Goal: Transaction & Acquisition: Purchase product/service

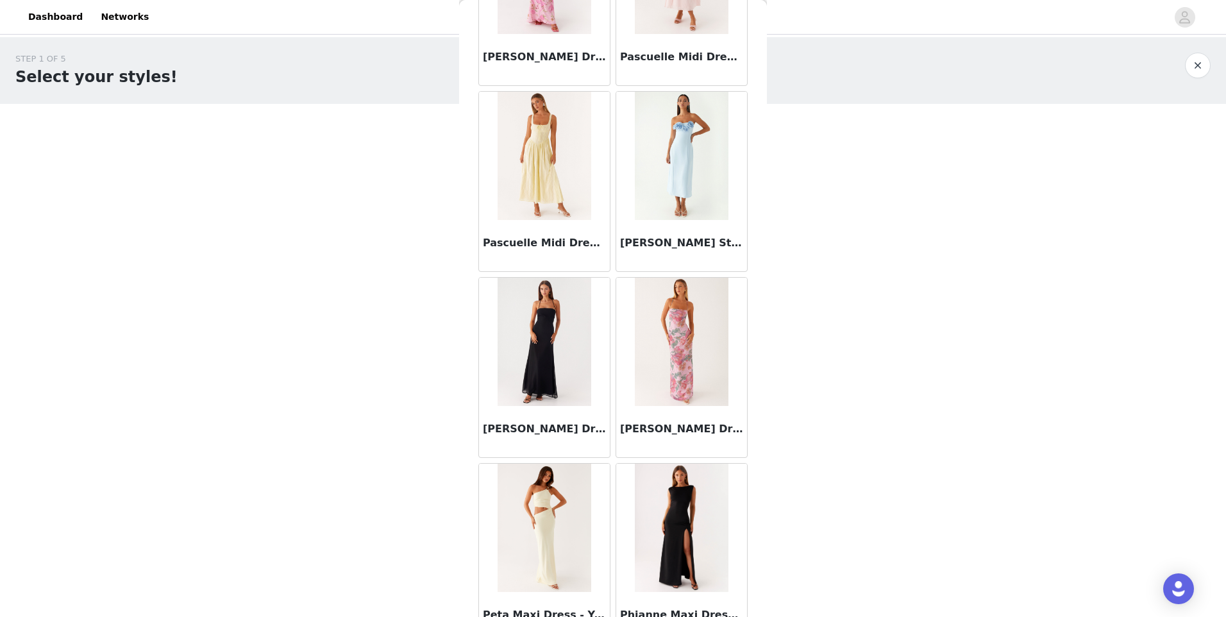
scroll to position [32960, 0]
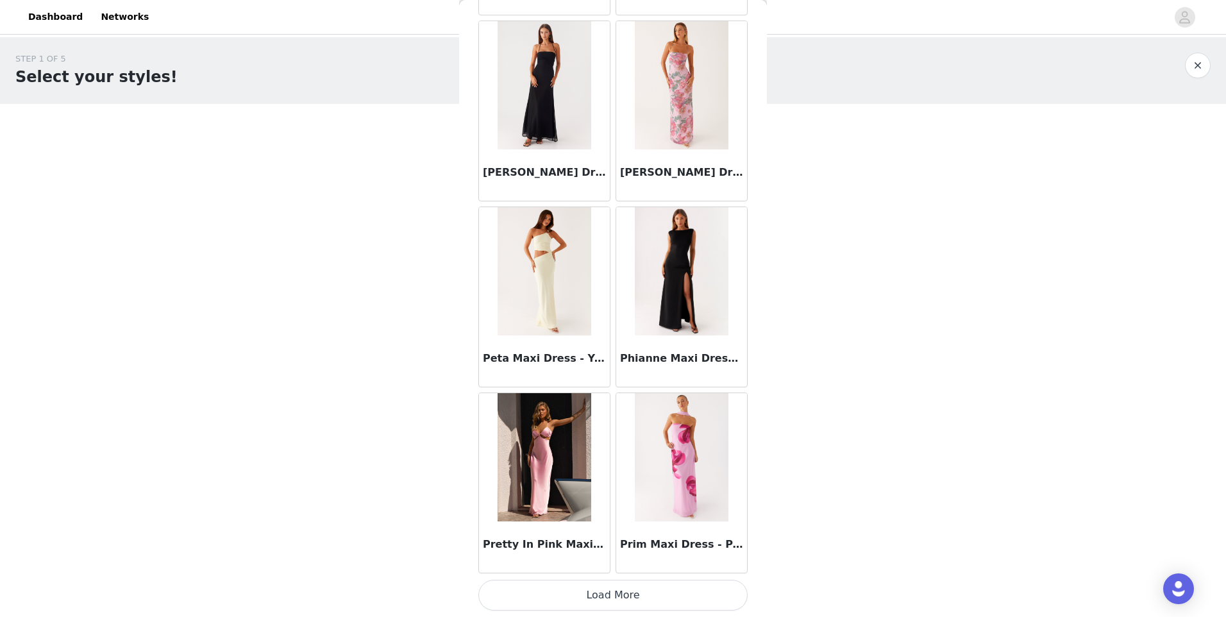
click at [648, 585] on button "Load More" at bounding box center [612, 595] width 269 height 31
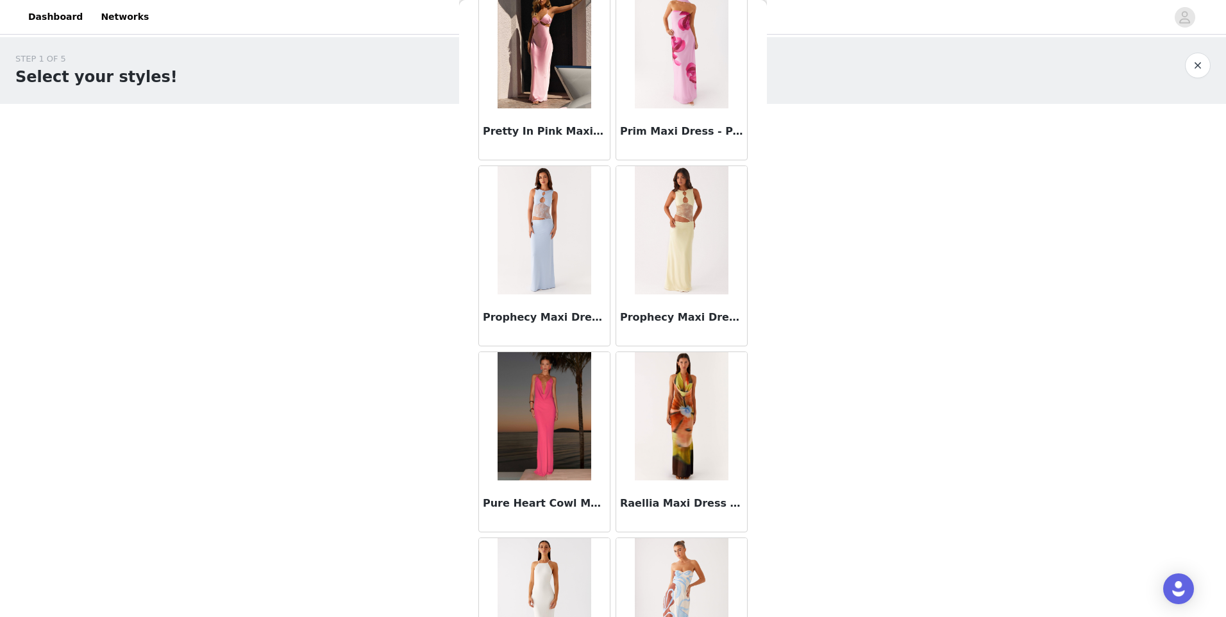
scroll to position [33473, 0]
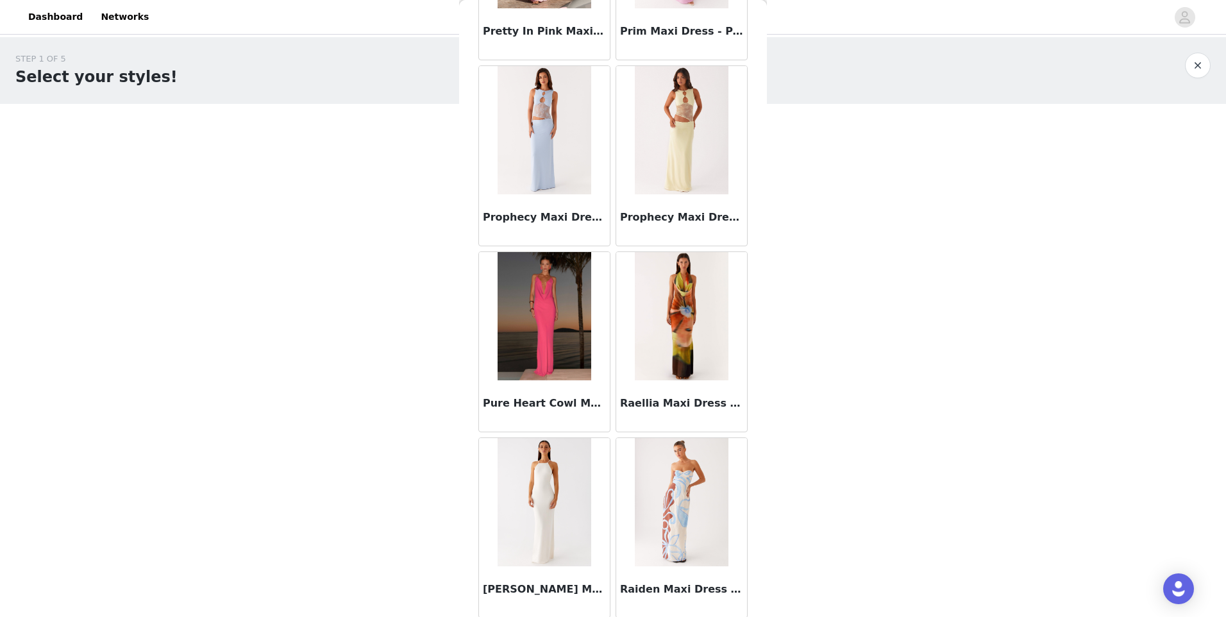
drag, startPoint x: 652, startPoint y: 131, endPoint x: 547, endPoint y: 121, distance: 105.0
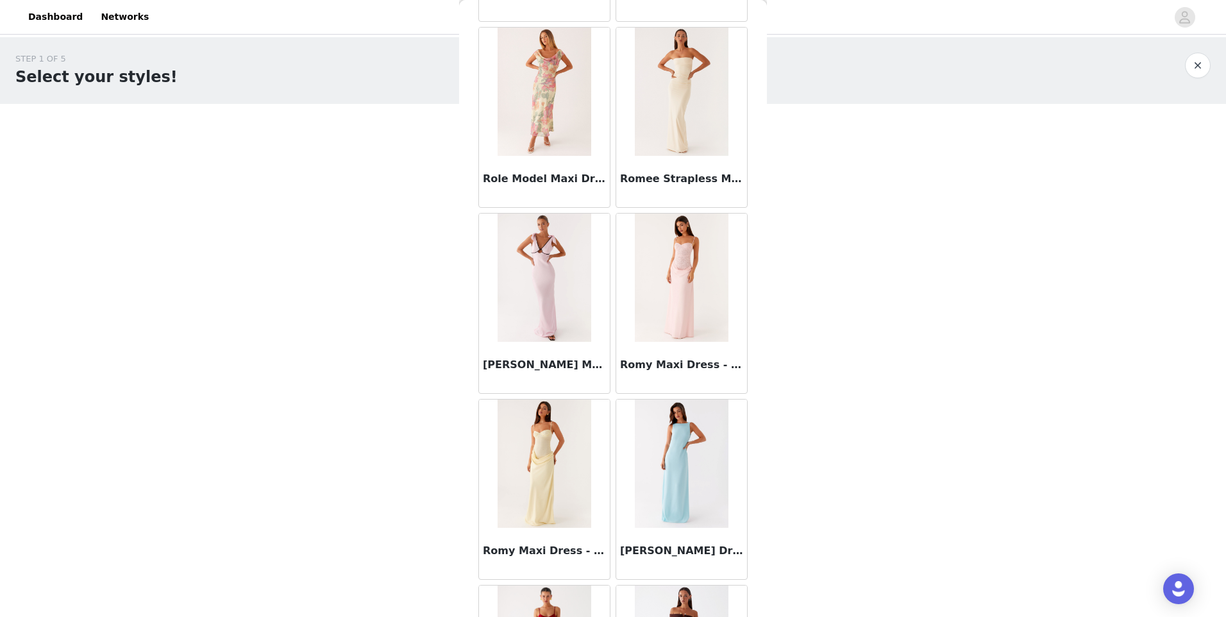
scroll to position [34820, 0]
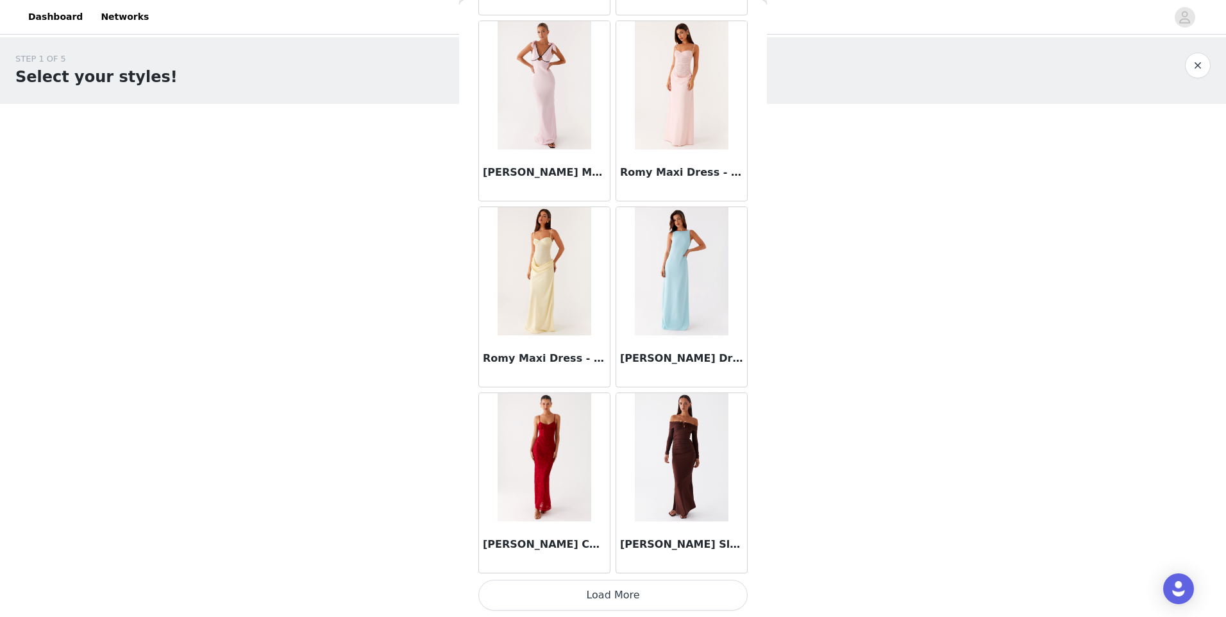
click at [626, 589] on button "Load More" at bounding box center [612, 595] width 269 height 31
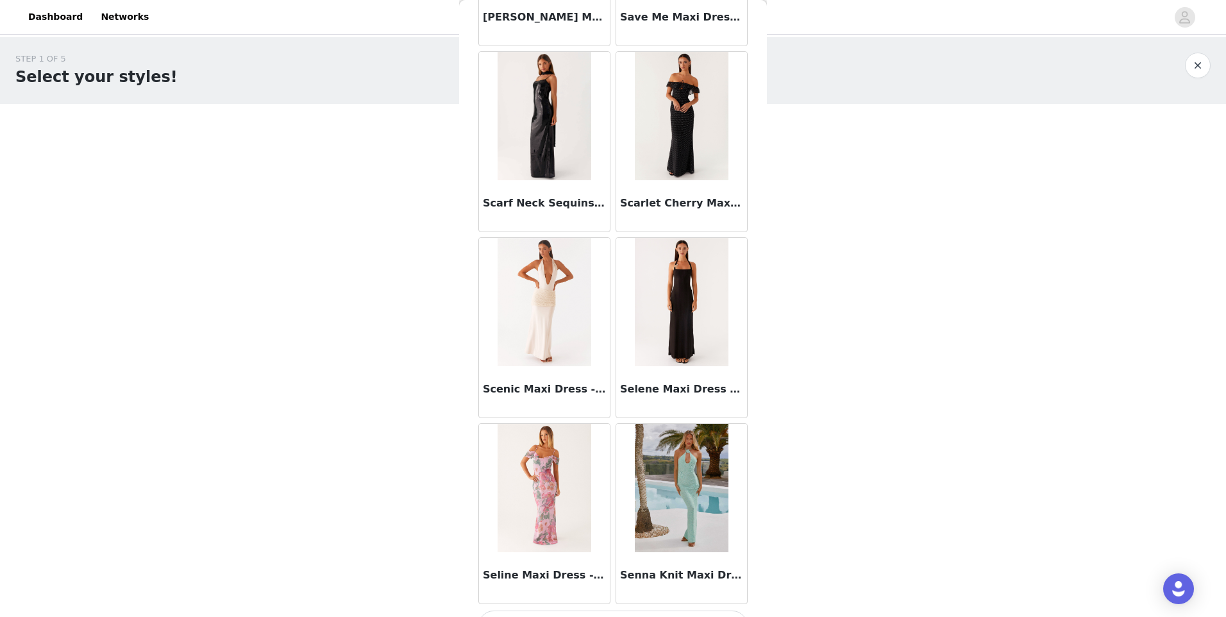
scroll to position [36679, 0]
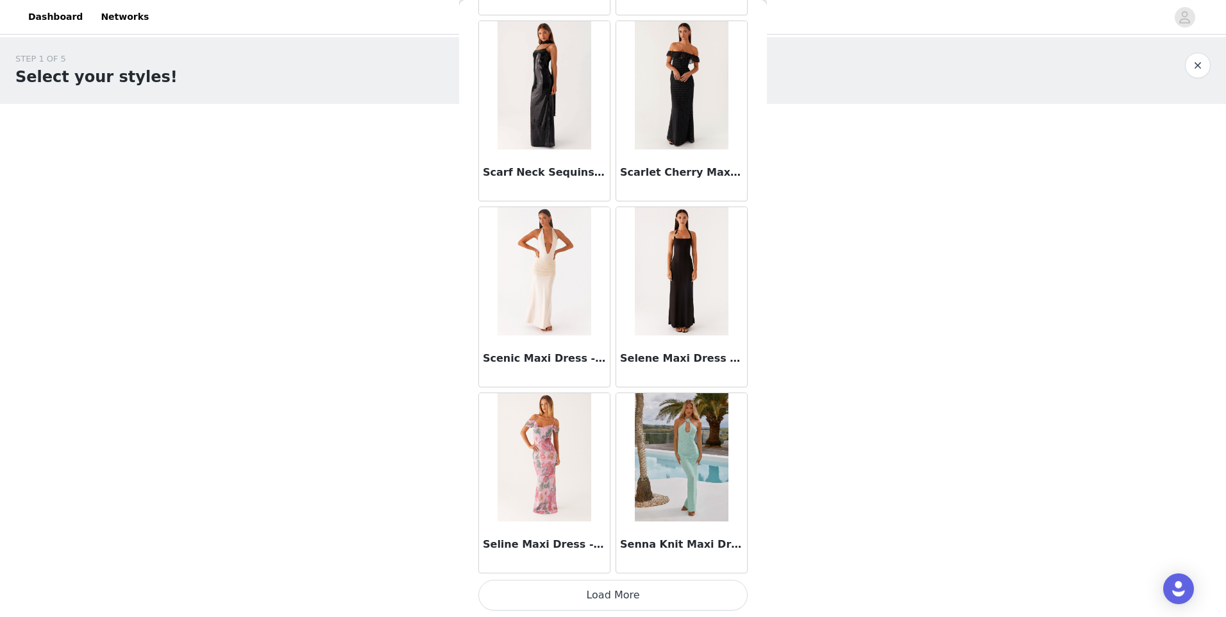
click at [582, 605] on button "Load More" at bounding box center [612, 595] width 269 height 31
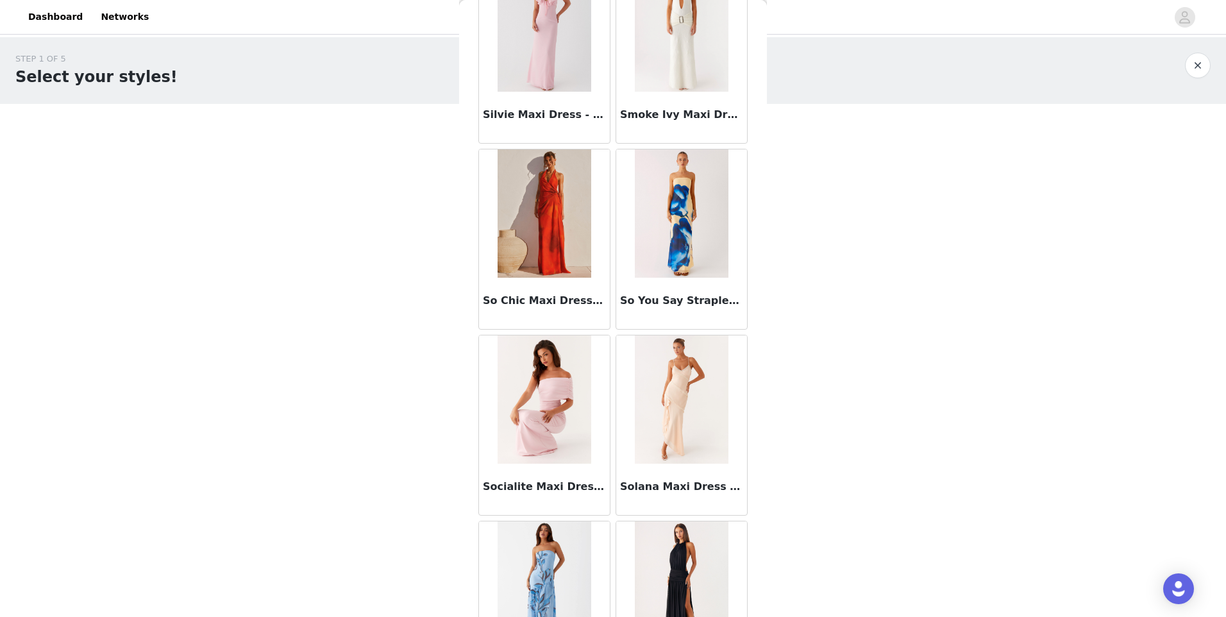
scroll to position [38539, 0]
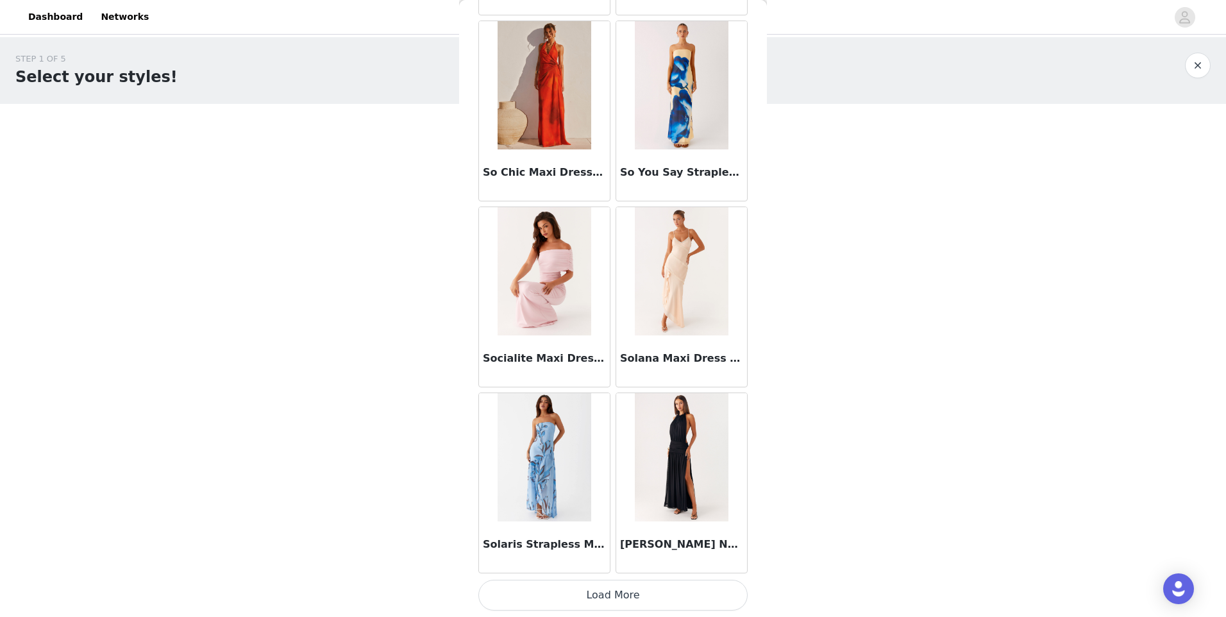
click at [634, 595] on button "Load More" at bounding box center [612, 595] width 269 height 31
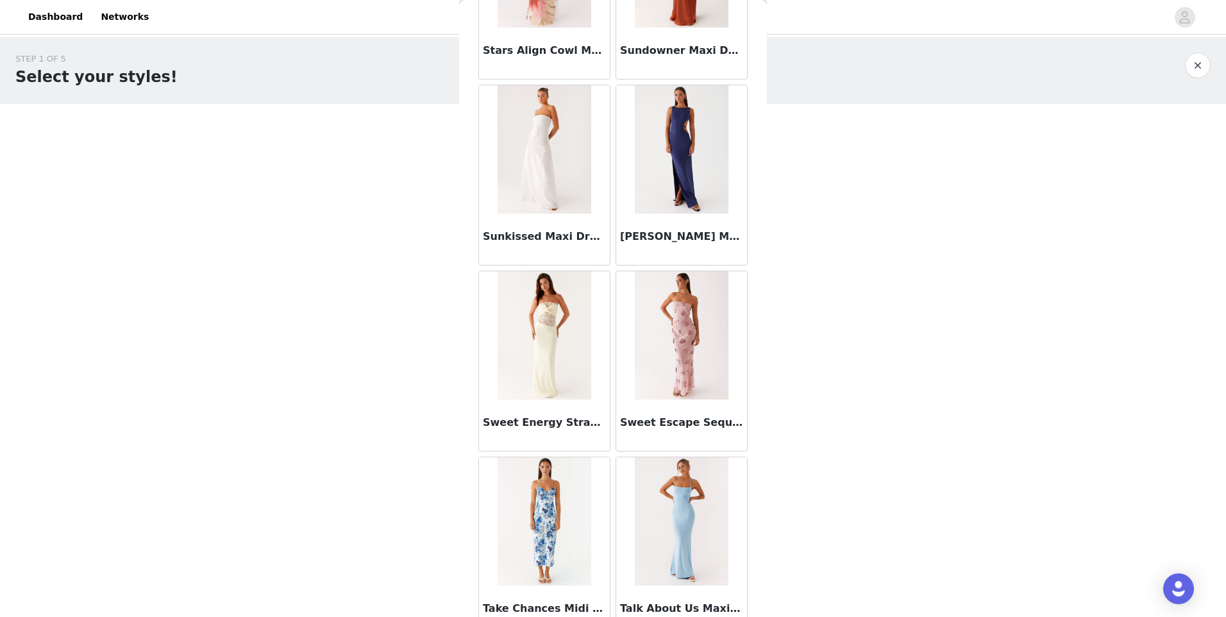
scroll to position [40399, 0]
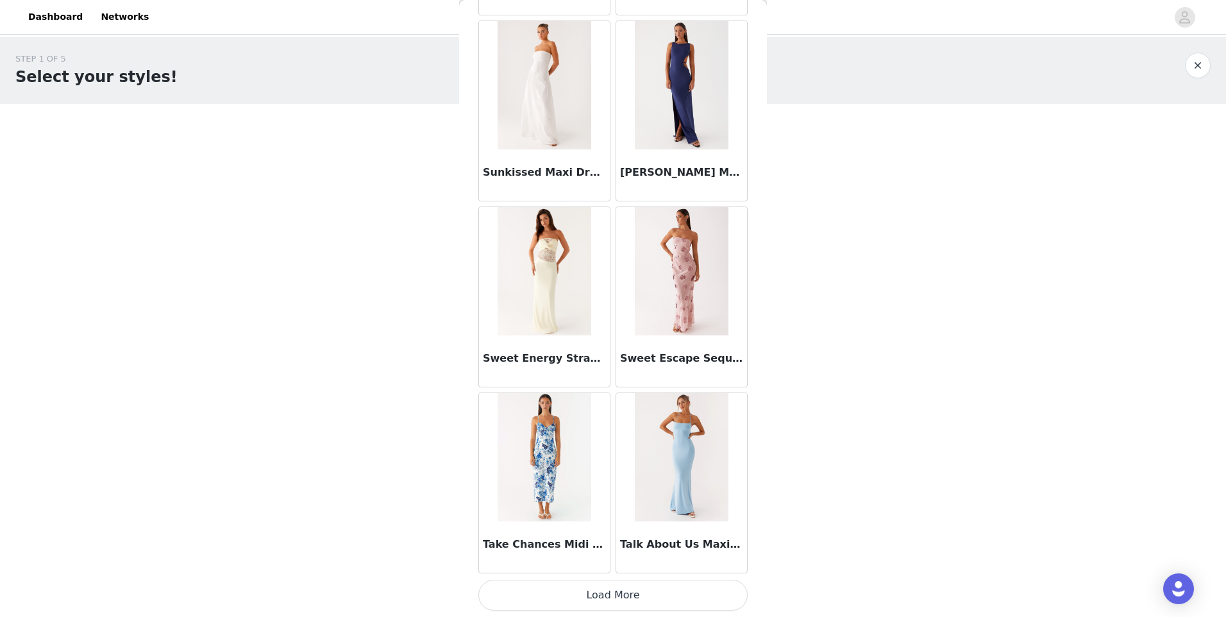
click at [625, 602] on button "Load More" at bounding box center [612, 595] width 269 height 31
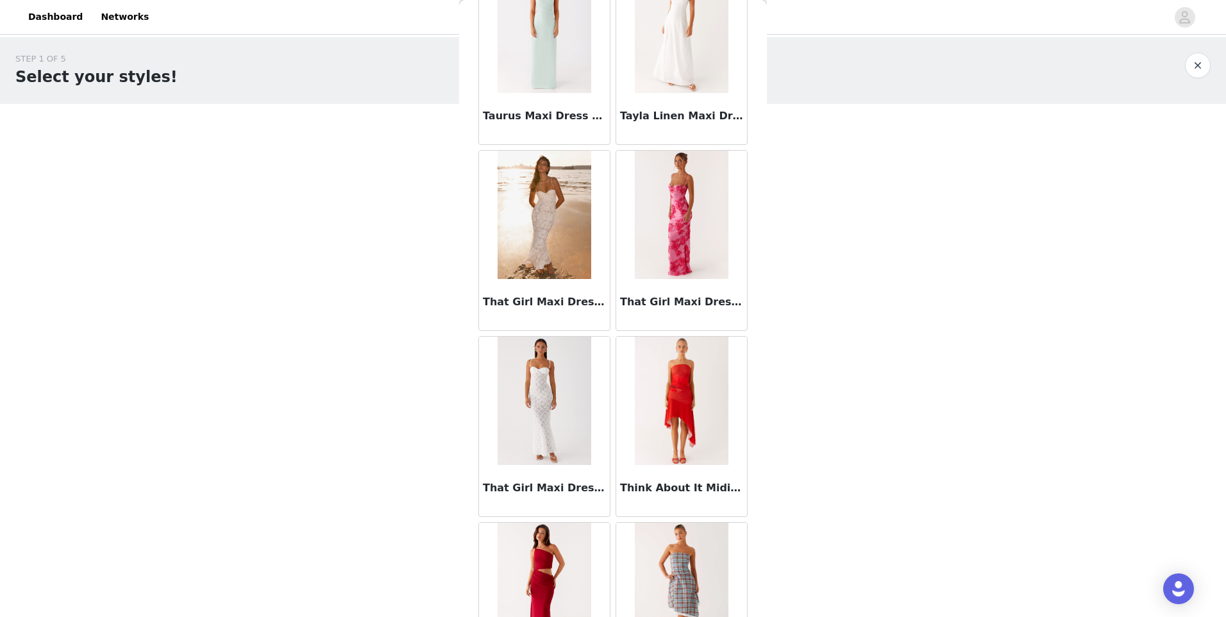
scroll to position [41297, 0]
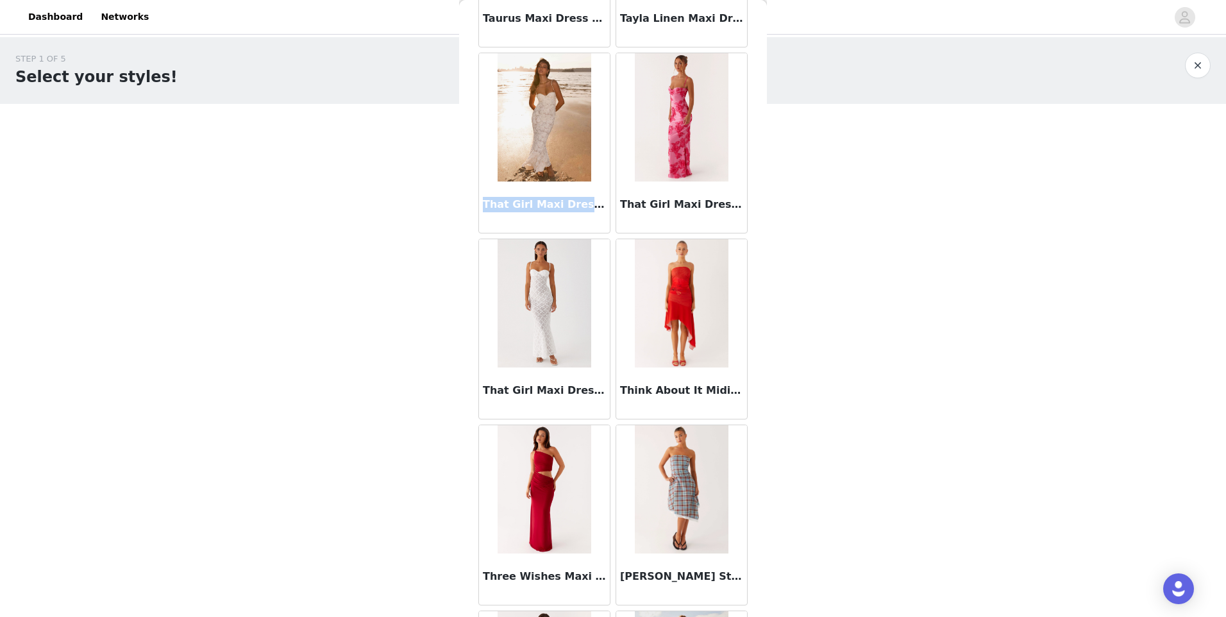
drag, startPoint x: 484, startPoint y: 206, endPoint x: 571, endPoint y: 205, distance: 86.6
click at [575, 207] on h3 "That Girl Maxi Dress - Ivory" at bounding box center [544, 204] width 123 height 15
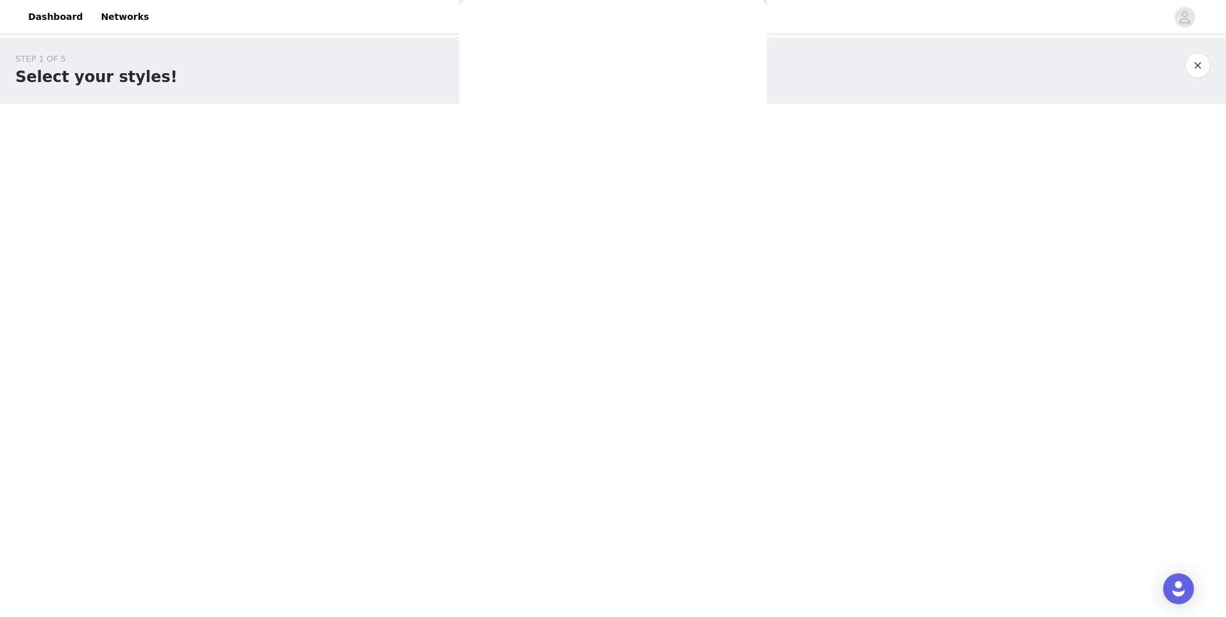
drag, startPoint x: 571, startPoint y: 205, endPoint x: 559, endPoint y: 201, distance: 12.2
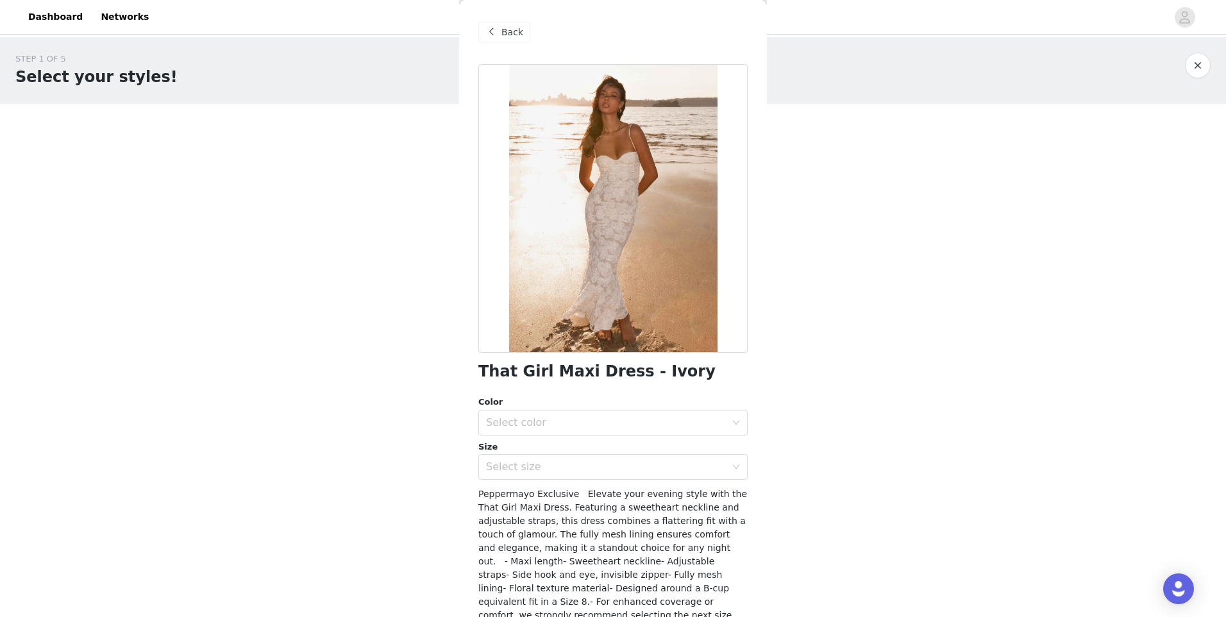
drag, startPoint x: 559, startPoint y: 201, endPoint x: 500, endPoint y: 32, distance: 179.3
click at [500, 32] on div "Back" at bounding box center [504, 32] width 52 height 21
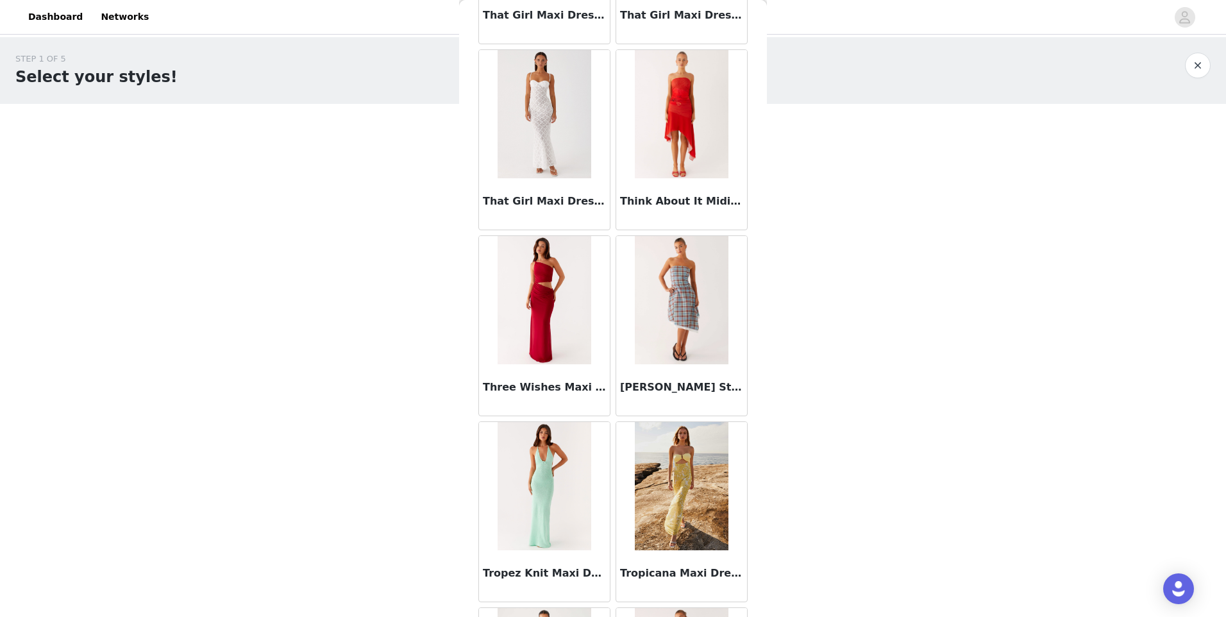
scroll to position [41408, 0]
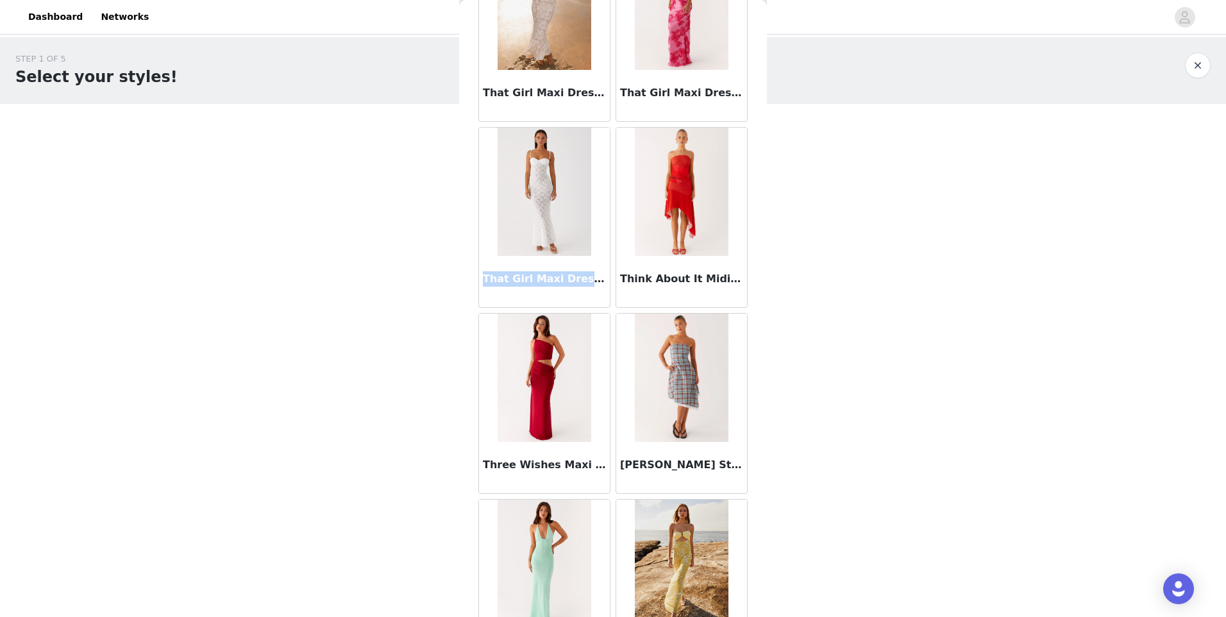
drag, startPoint x: 484, startPoint y: 278, endPoint x: 576, endPoint y: 283, distance: 91.8
click at [576, 283] on h3 "That Girl Maxi Dress - White" at bounding box center [544, 278] width 123 height 15
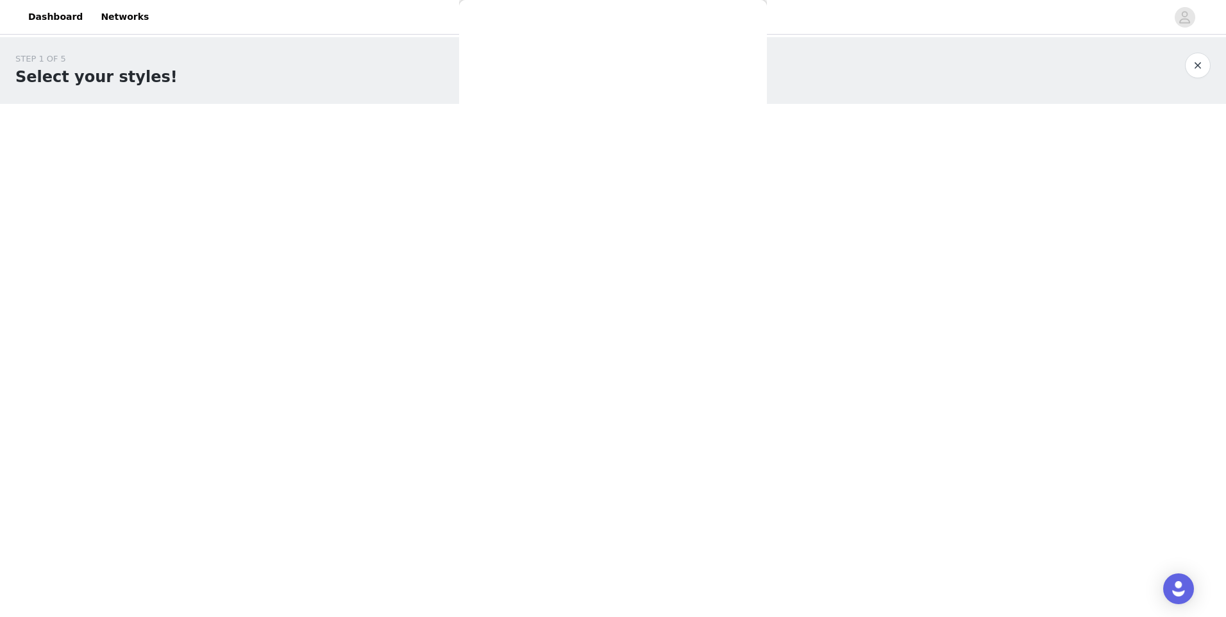
drag, startPoint x: 574, startPoint y: 281, endPoint x: 562, endPoint y: 276, distance: 13.2
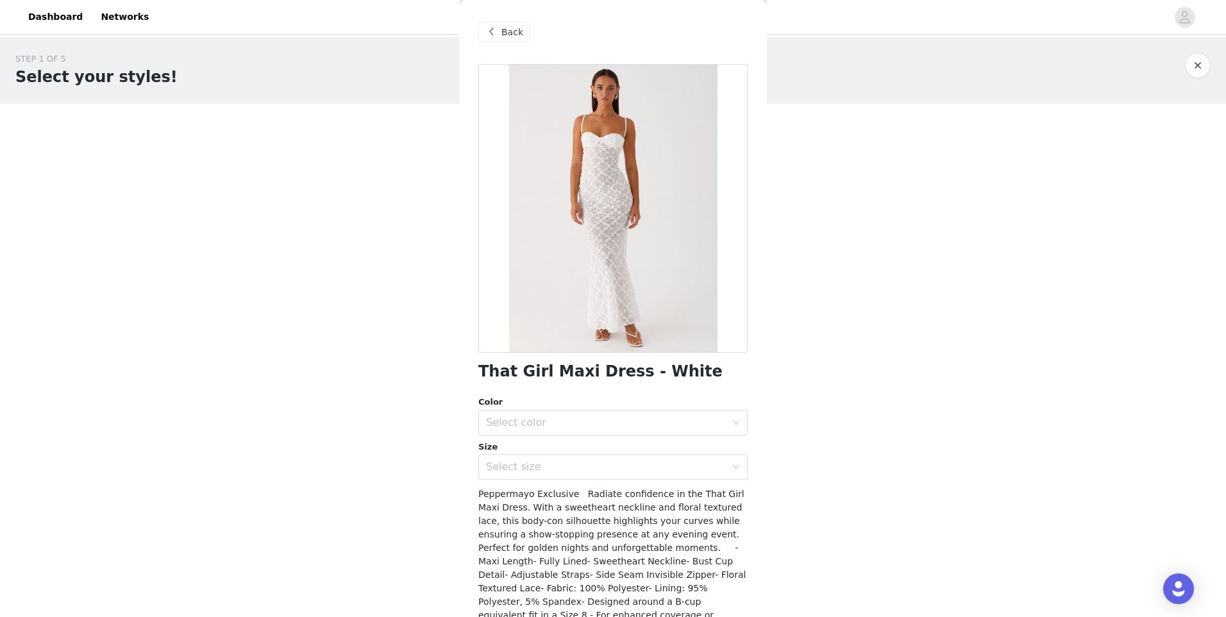
drag, startPoint x: 562, startPoint y: 276, endPoint x: 522, endPoint y: 369, distance: 101.7
click at [514, 369] on h1 "That Girl Maxi Dress - White" at bounding box center [600, 371] width 244 height 17
drag, startPoint x: 677, startPoint y: 374, endPoint x: 477, endPoint y: 377, distance: 200.1
click at [477, 377] on div "Back That Girl Maxi Dress - White Color Select color Size Select size Peppermay…" at bounding box center [613, 308] width 308 height 617
drag, startPoint x: 477, startPoint y: 377, endPoint x: 519, endPoint y: 376, distance: 42.3
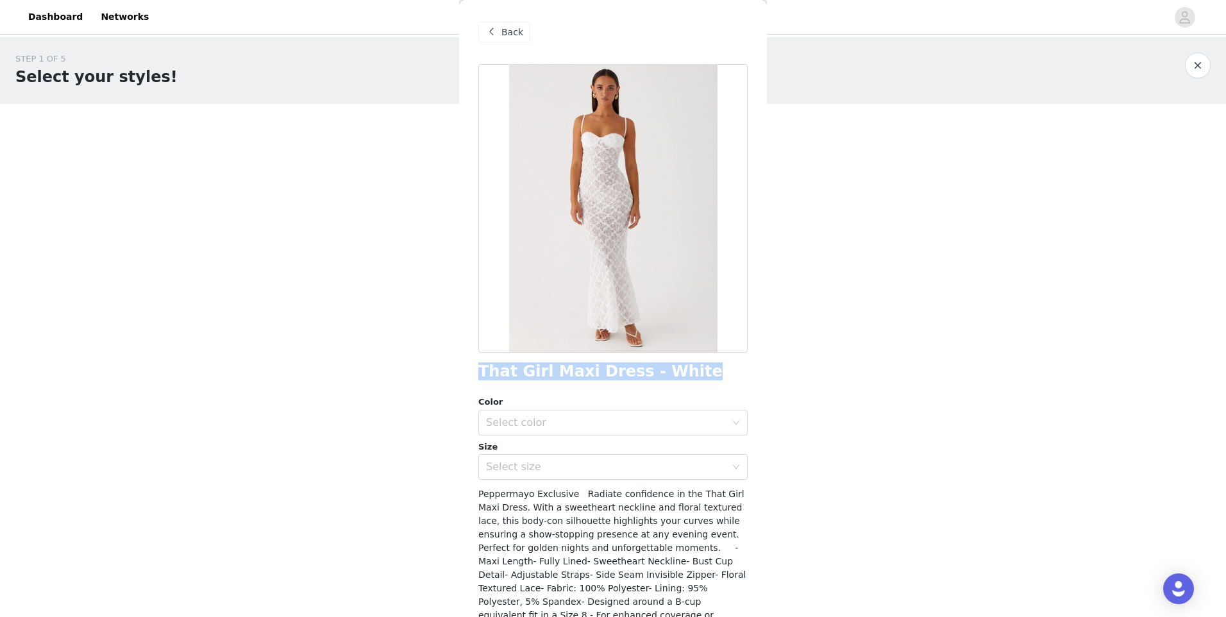
copy h1 "That Girl Maxi Dress - White"
click at [498, 32] on span at bounding box center [491, 31] width 15 height 15
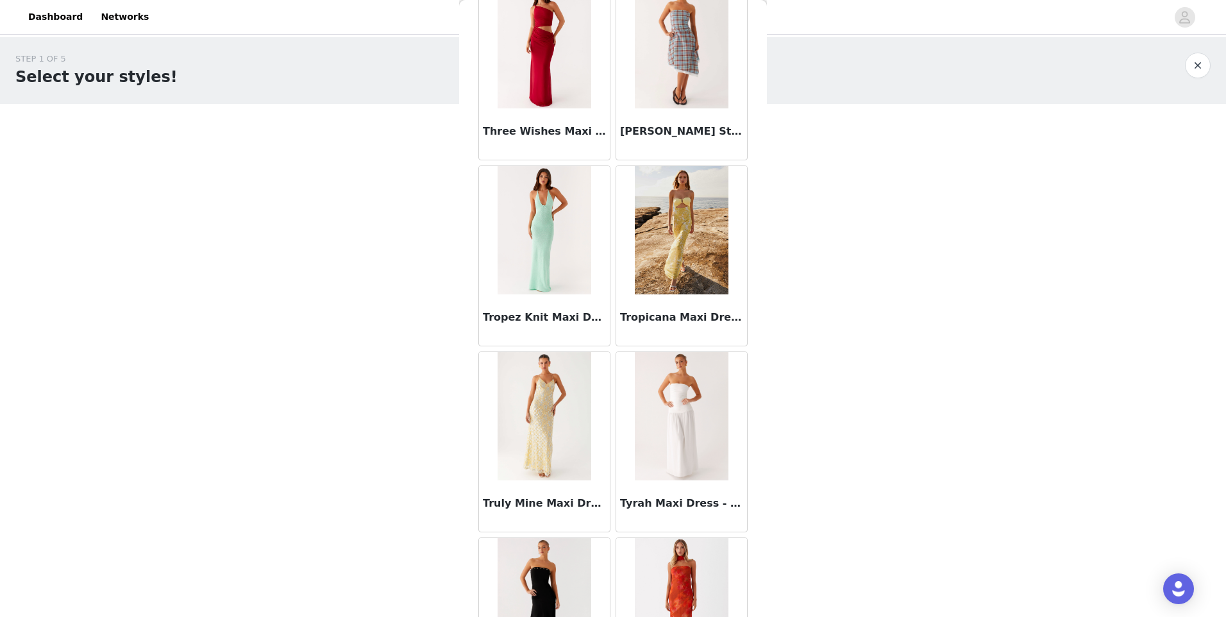
scroll to position [42259, 0]
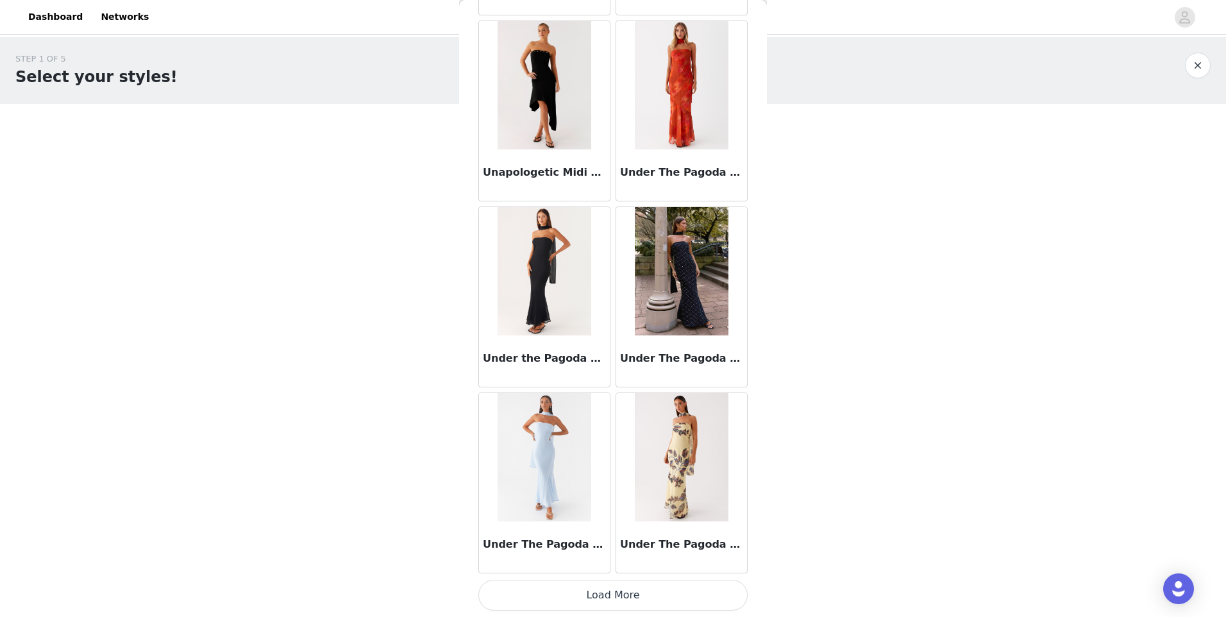
click at [644, 587] on button "Load More" at bounding box center [612, 595] width 269 height 31
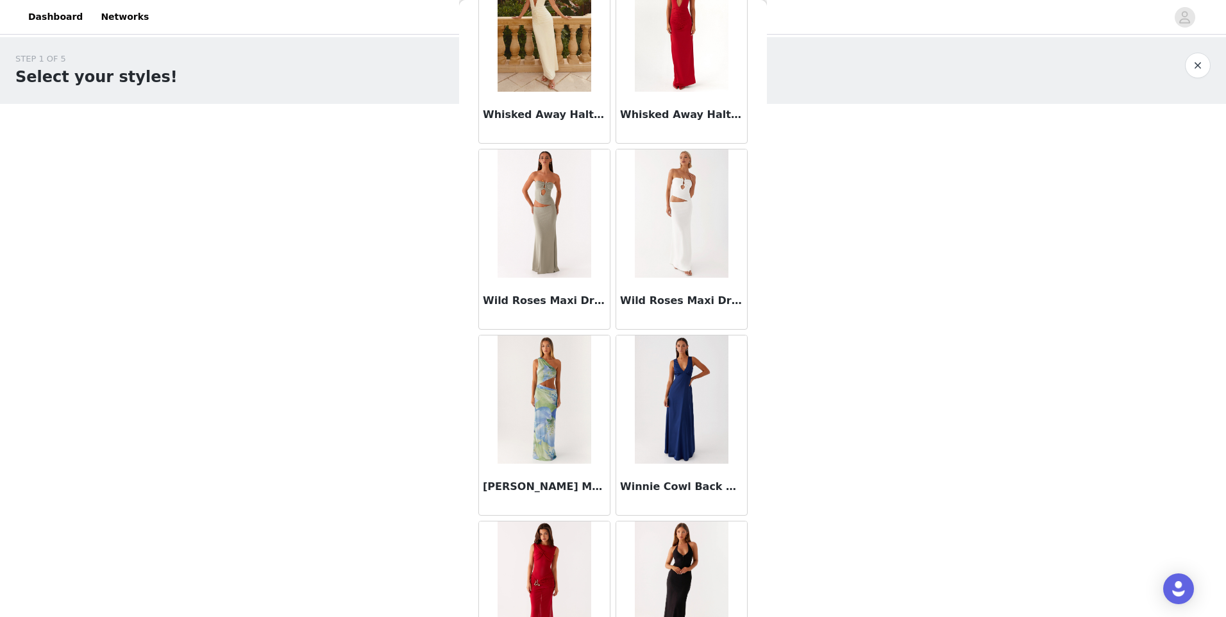
scroll to position [44118, 0]
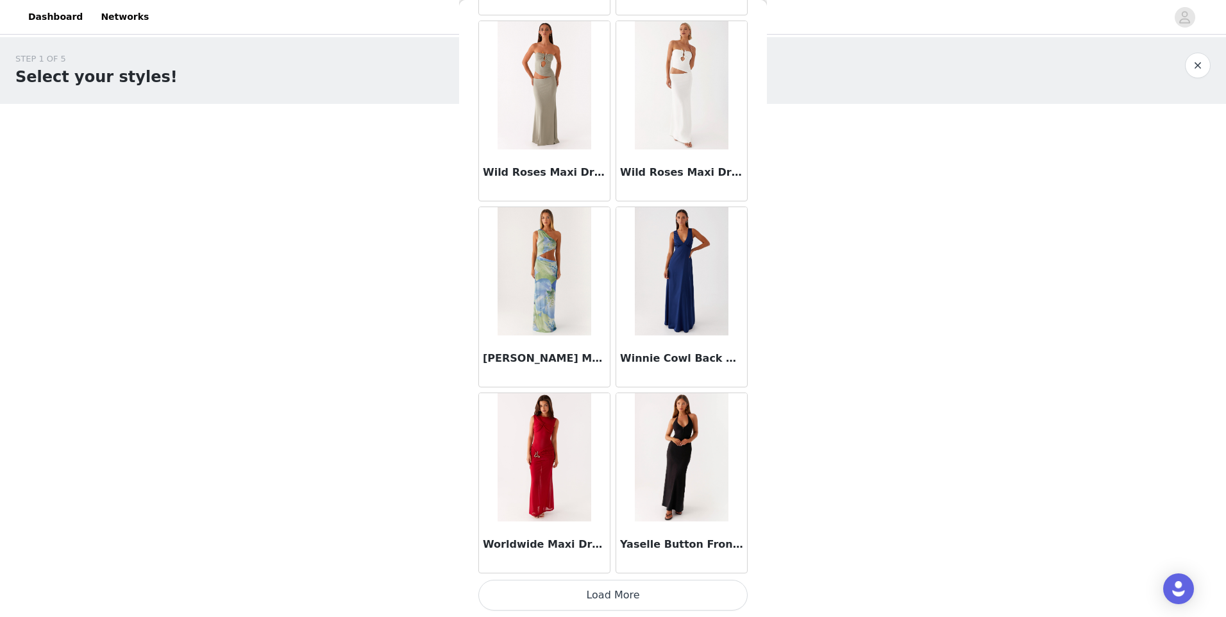
click at [655, 592] on button "Load More" at bounding box center [612, 595] width 269 height 31
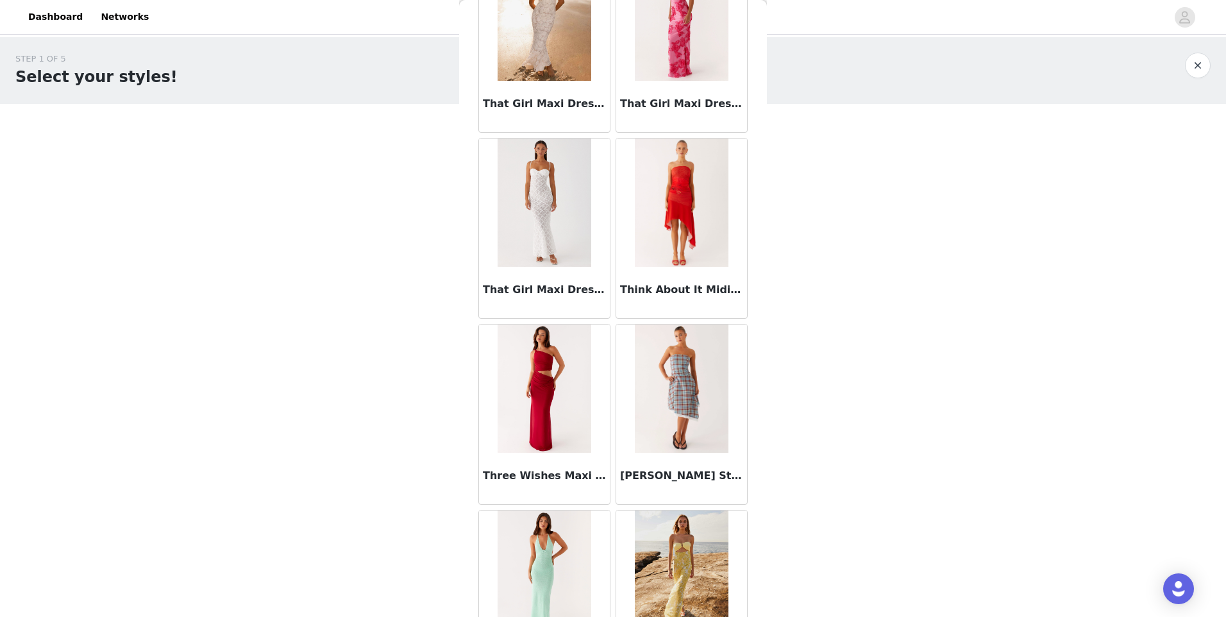
scroll to position [41230, 0]
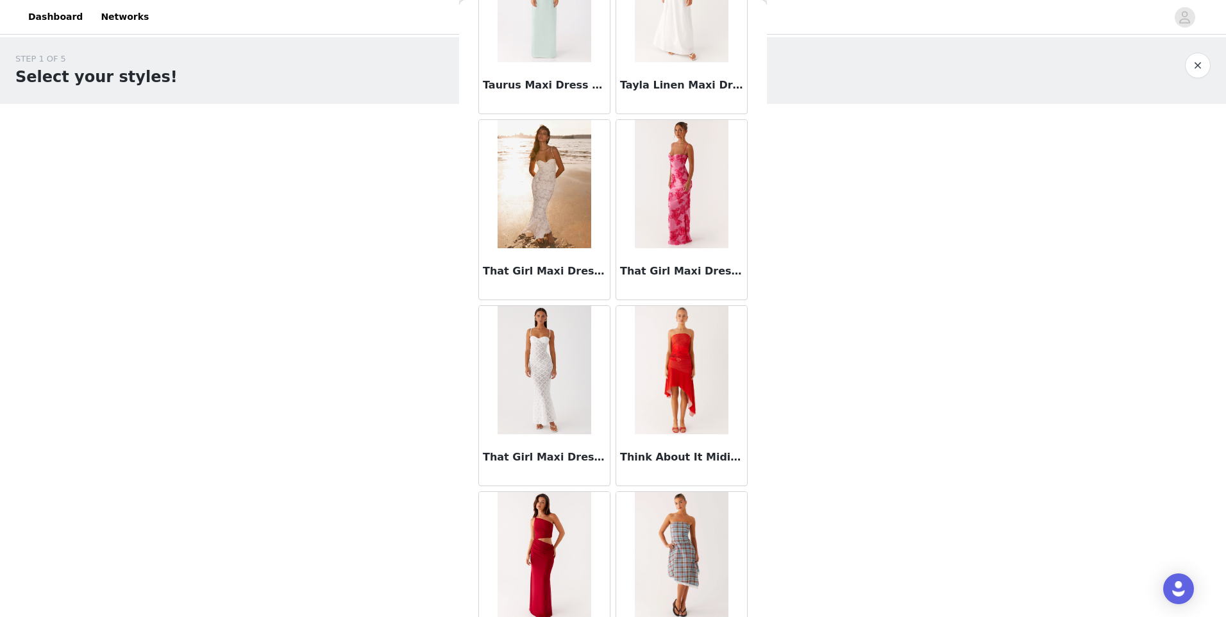
click at [560, 211] on img at bounding box center [544, 184] width 93 height 128
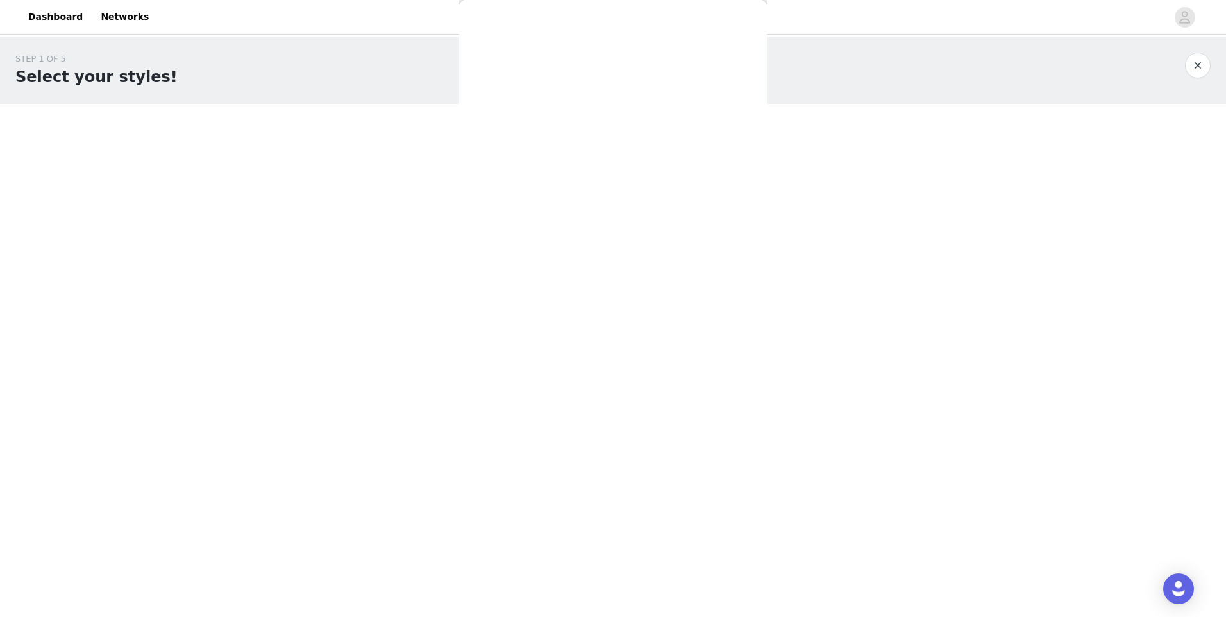
scroll to position [113, 0]
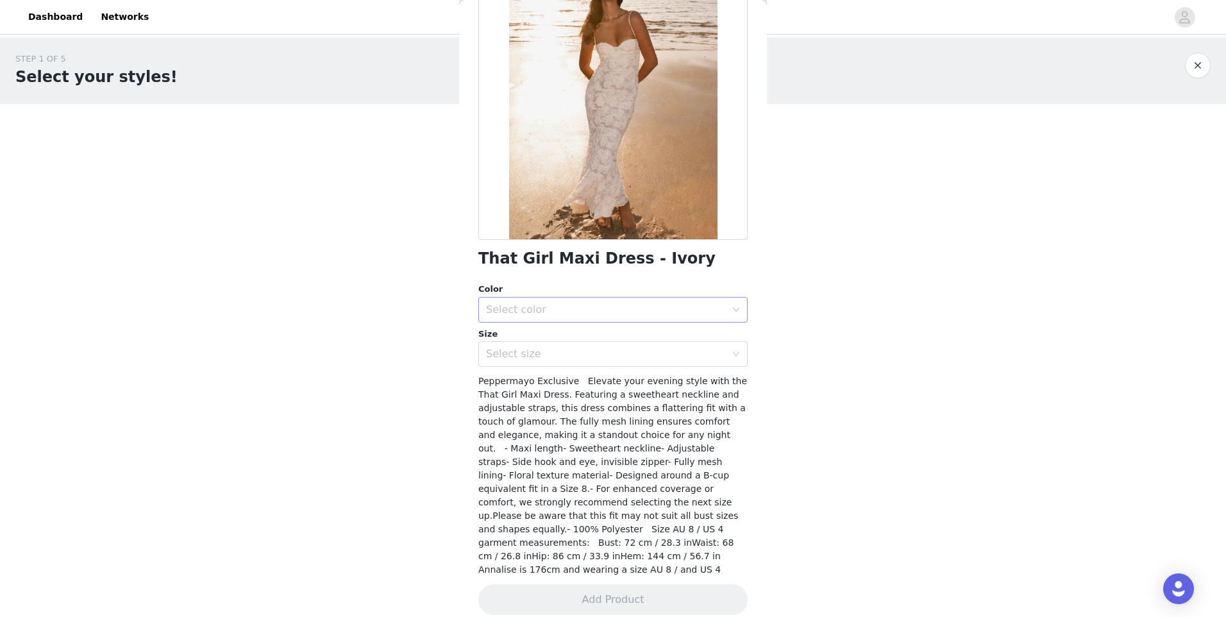
click at [536, 311] on div "Select color" at bounding box center [606, 309] width 240 height 13
click at [521, 337] on li "Ivory" at bounding box center [608, 338] width 260 height 21
click at [516, 364] on div "Select size" at bounding box center [609, 354] width 246 height 24
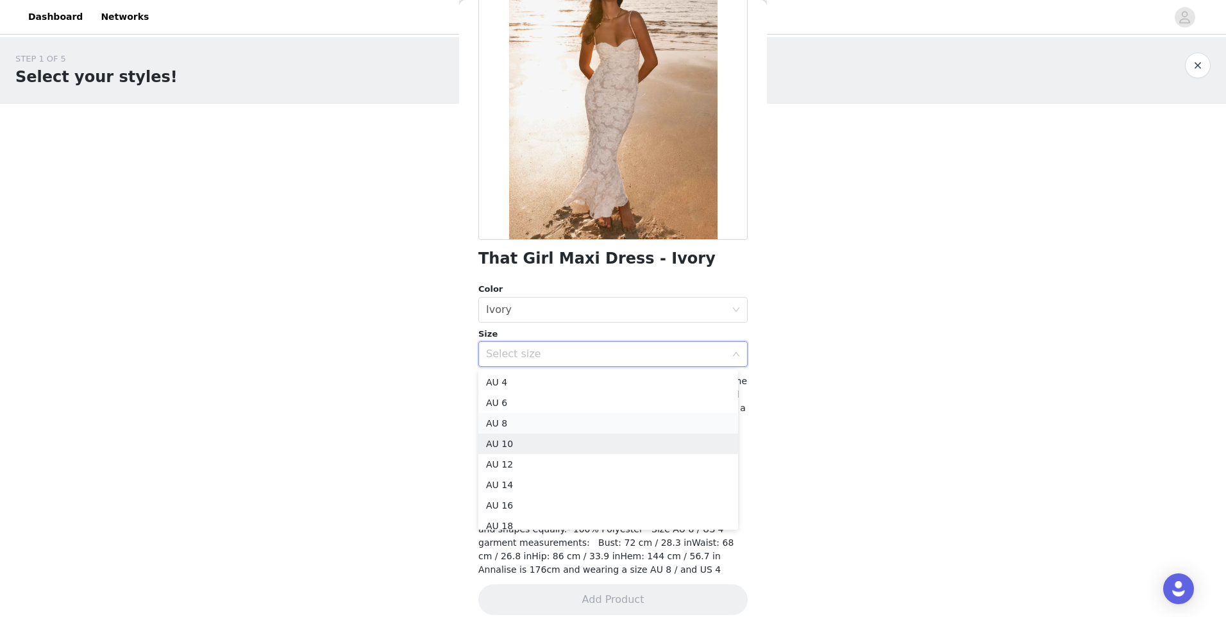
click at [508, 426] on li "AU 8" at bounding box center [608, 423] width 260 height 21
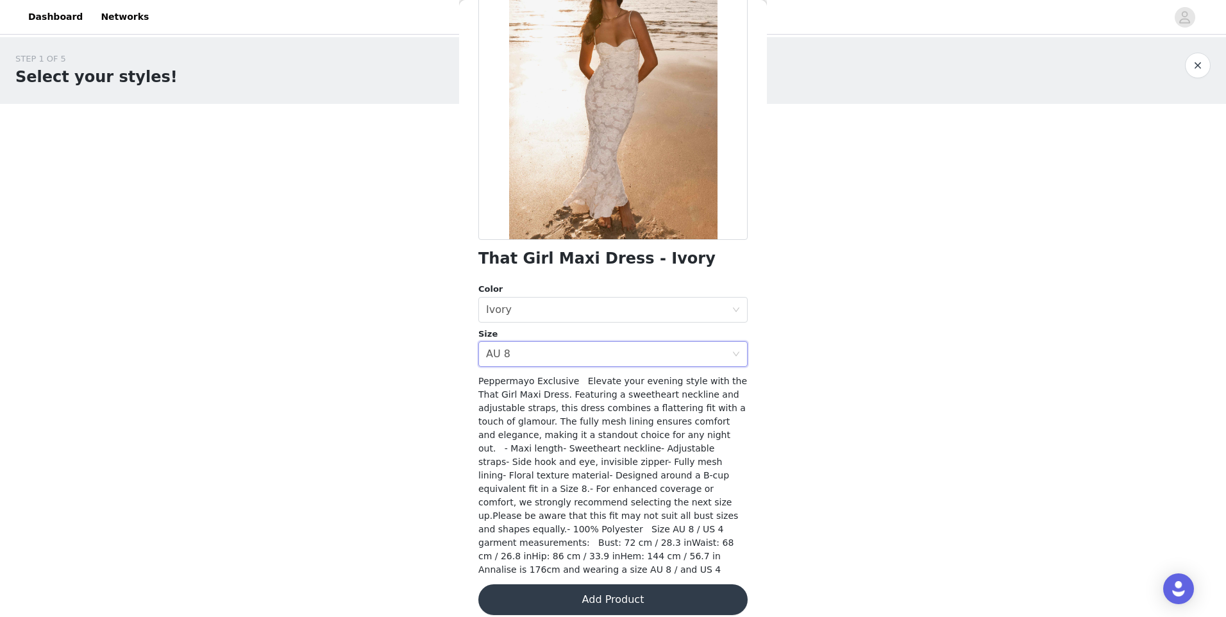
click at [619, 589] on button "Add Product" at bounding box center [612, 599] width 269 height 31
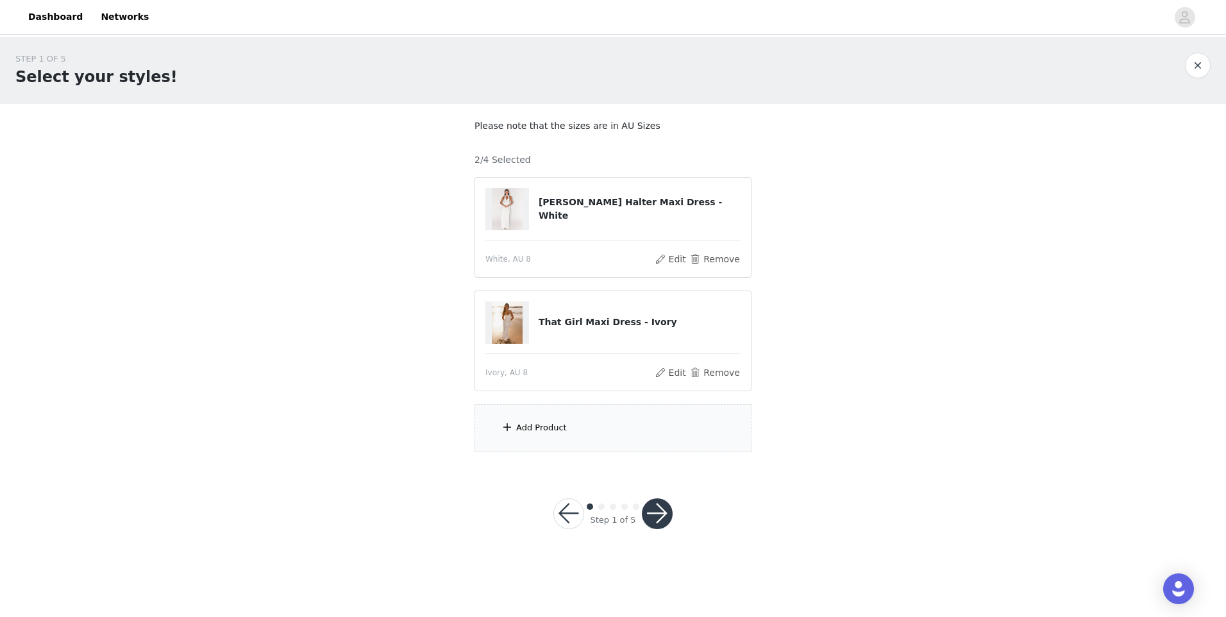
click at [582, 439] on div "Add Product" at bounding box center [613, 428] width 277 height 48
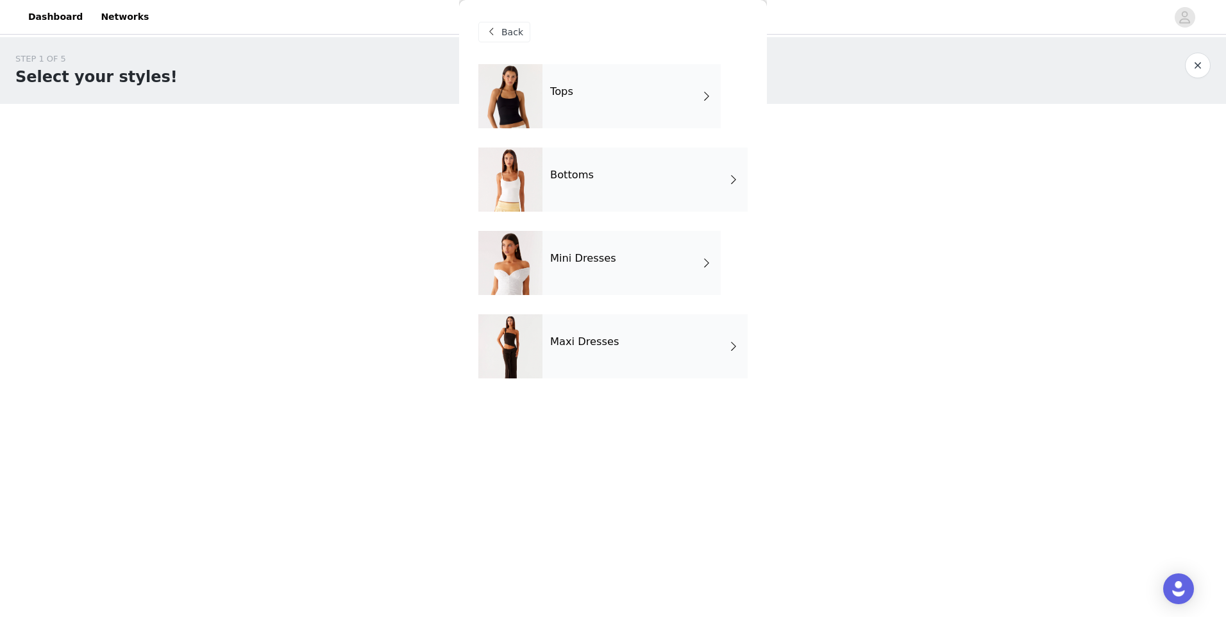
click at [619, 287] on div "Mini Dresses" at bounding box center [632, 263] width 178 height 64
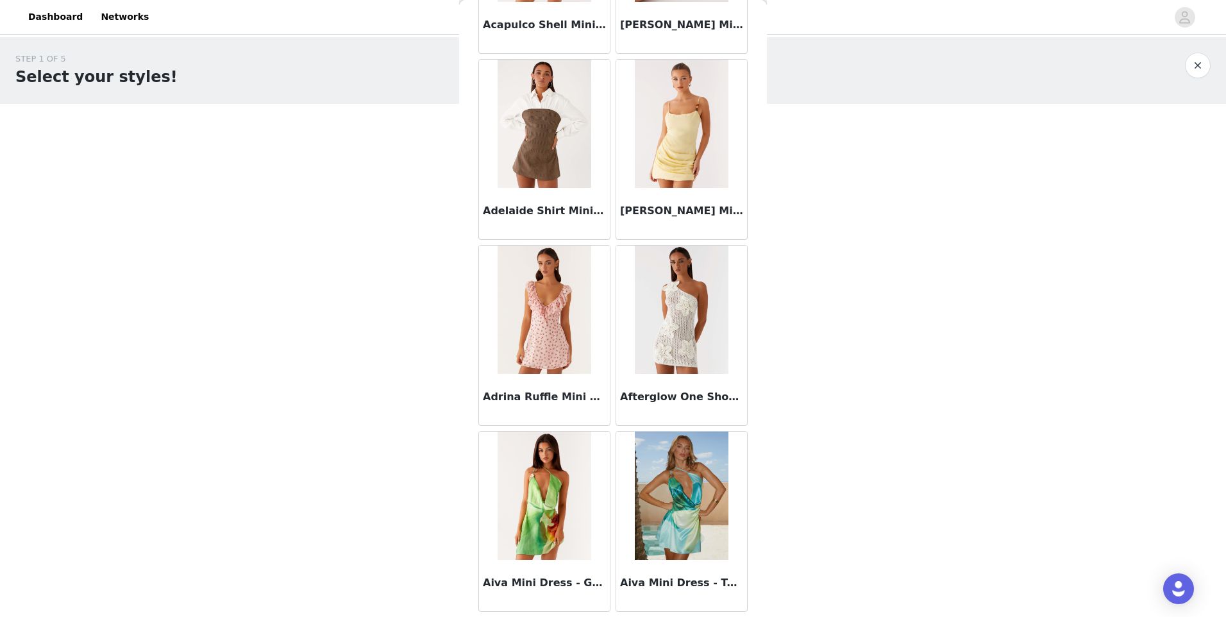
scroll to position [0, 0]
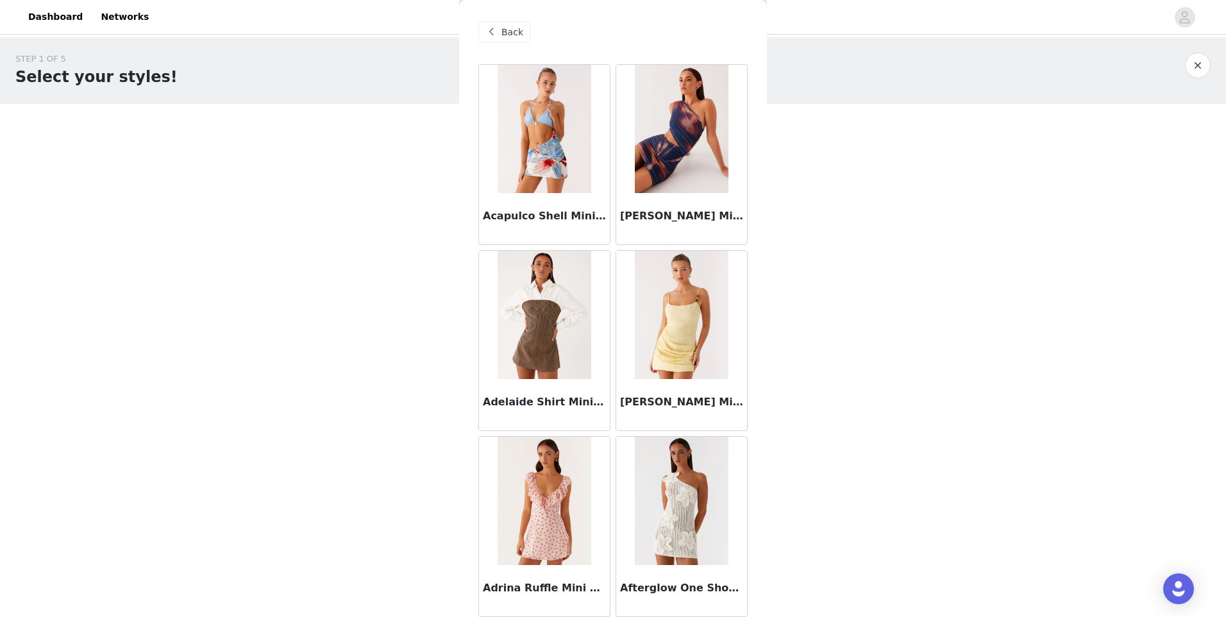
click at [515, 35] on span "Back" at bounding box center [512, 32] width 22 height 13
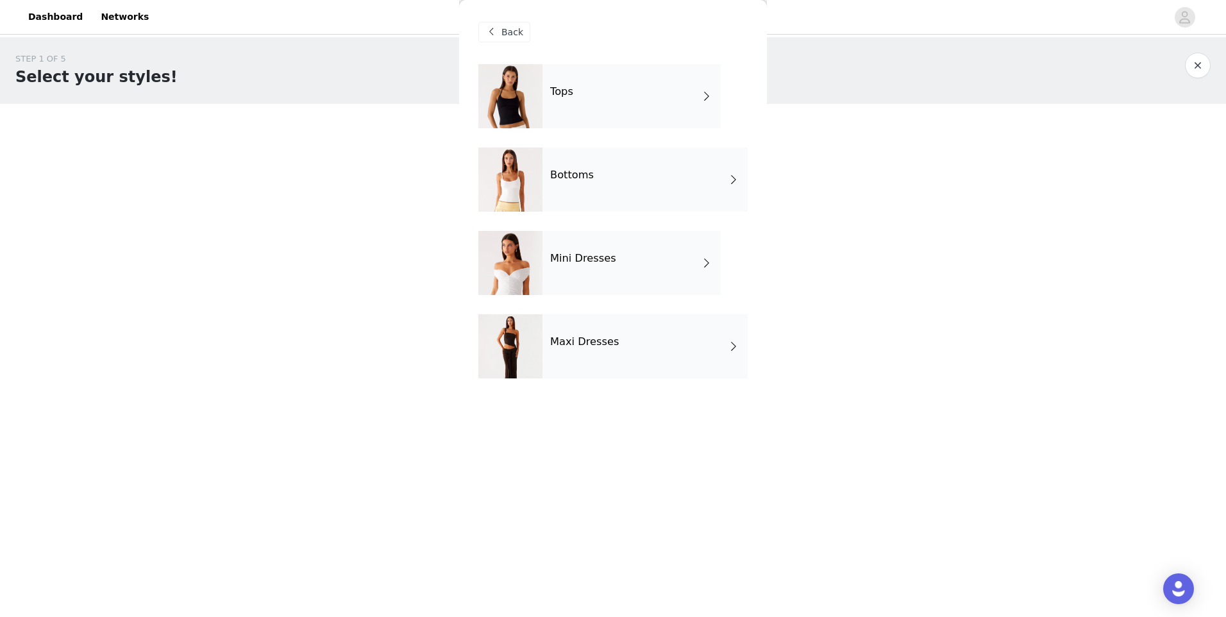
click at [614, 183] on div "Bottoms" at bounding box center [645, 179] width 205 height 64
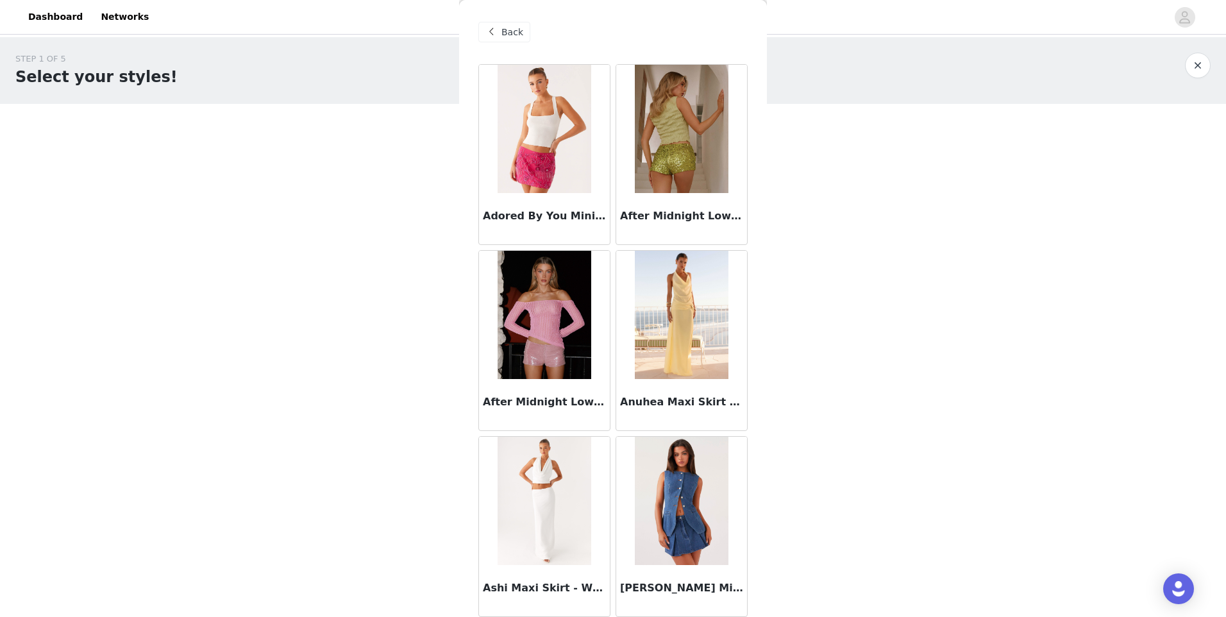
click at [510, 35] on span "Back" at bounding box center [512, 32] width 22 height 13
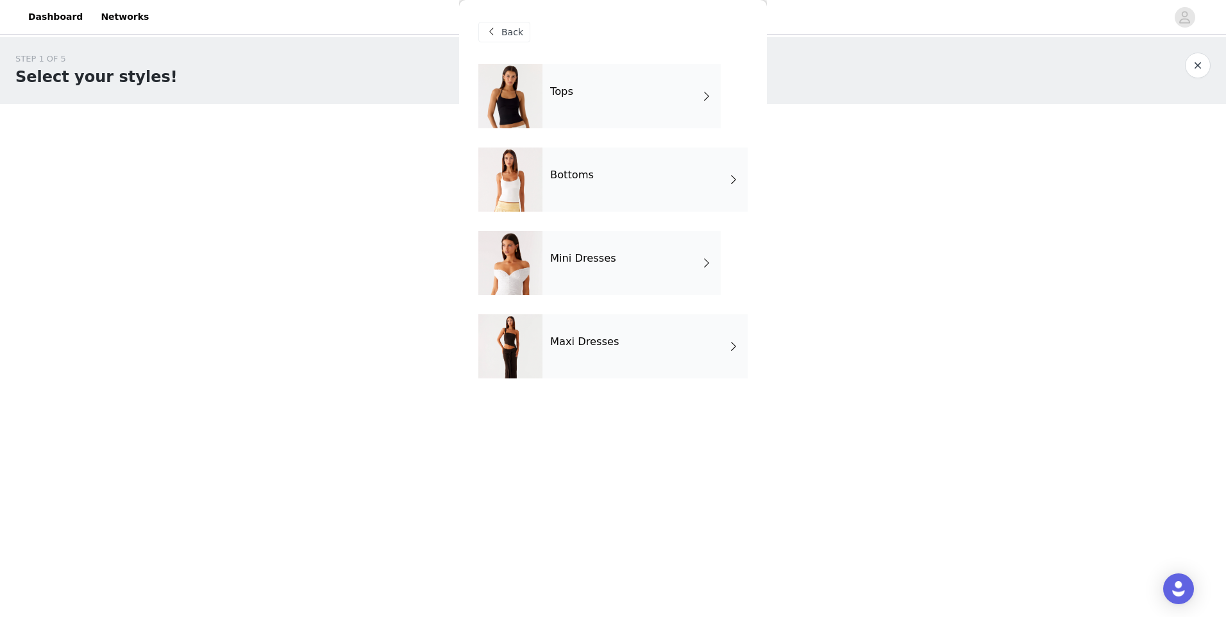
click at [640, 332] on div "Maxi Dresses" at bounding box center [645, 346] width 205 height 64
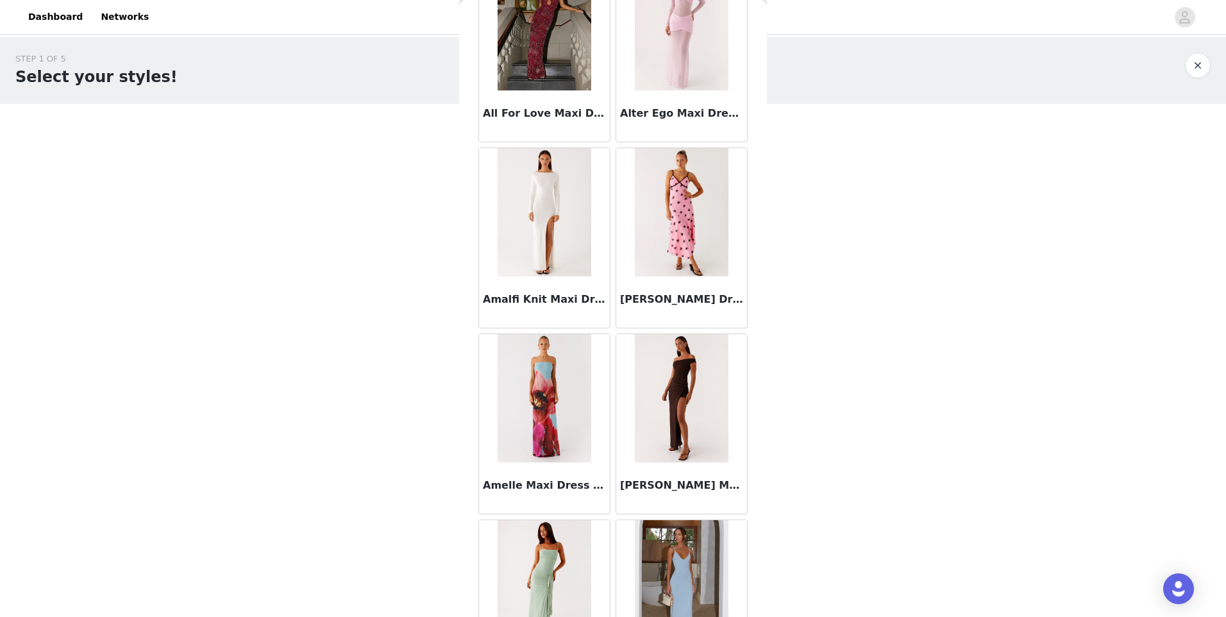
scroll to position [1345, 0]
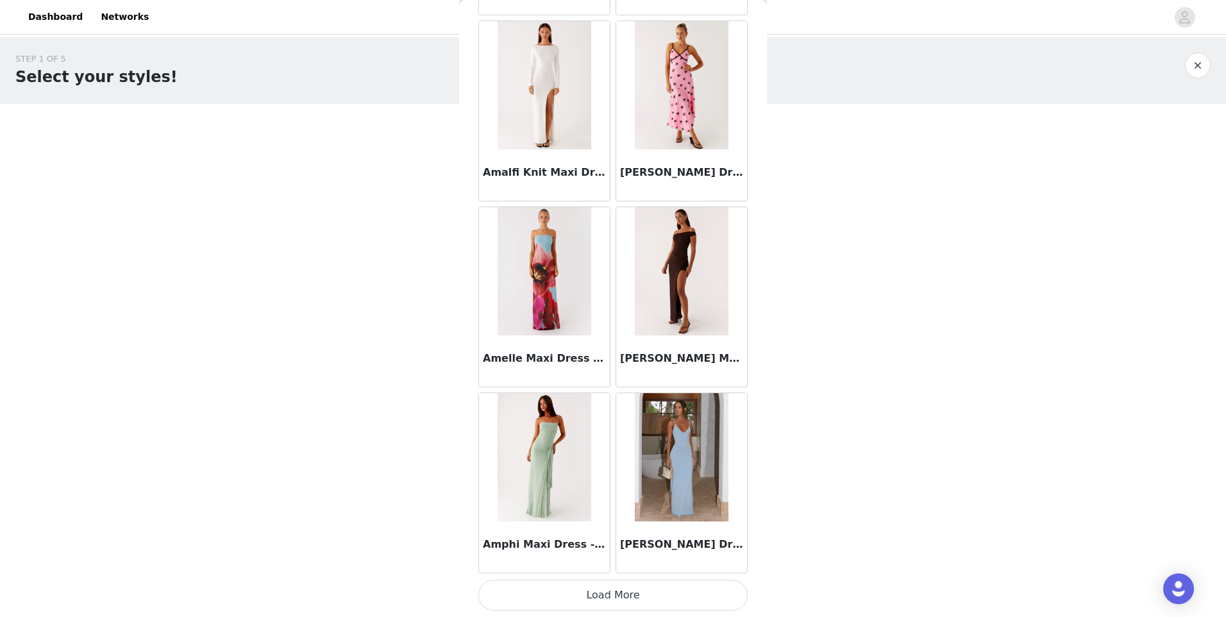
click at [646, 607] on button "Load More" at bounding box center [612, 595] width 269 height 31
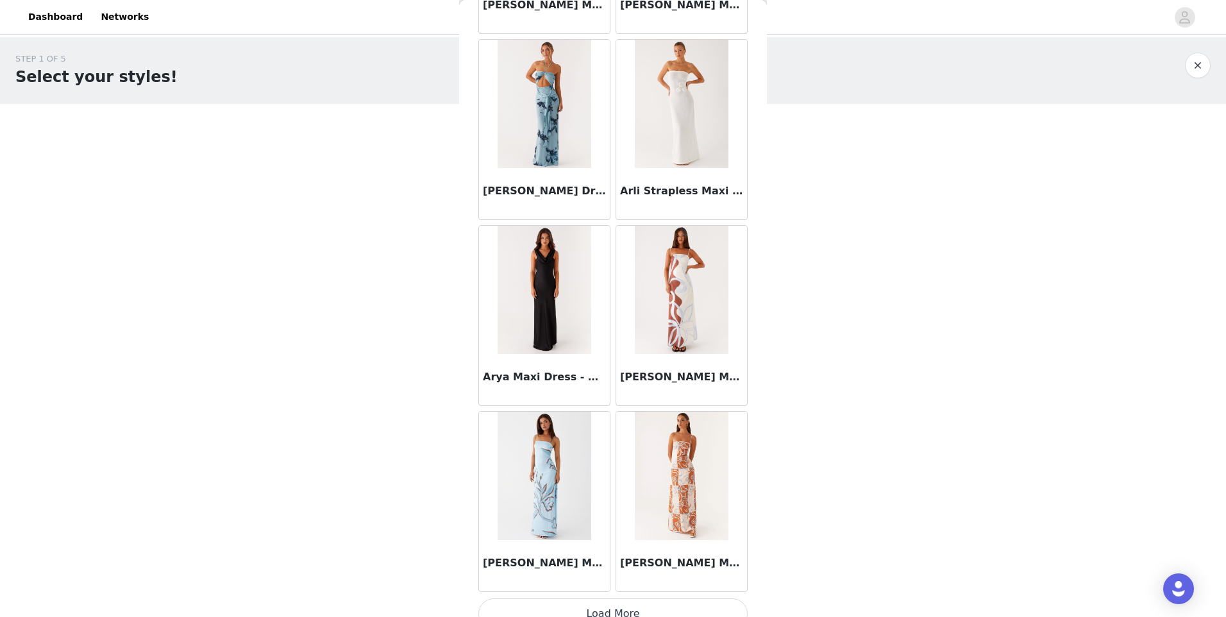
scroll to position [3205, 0]
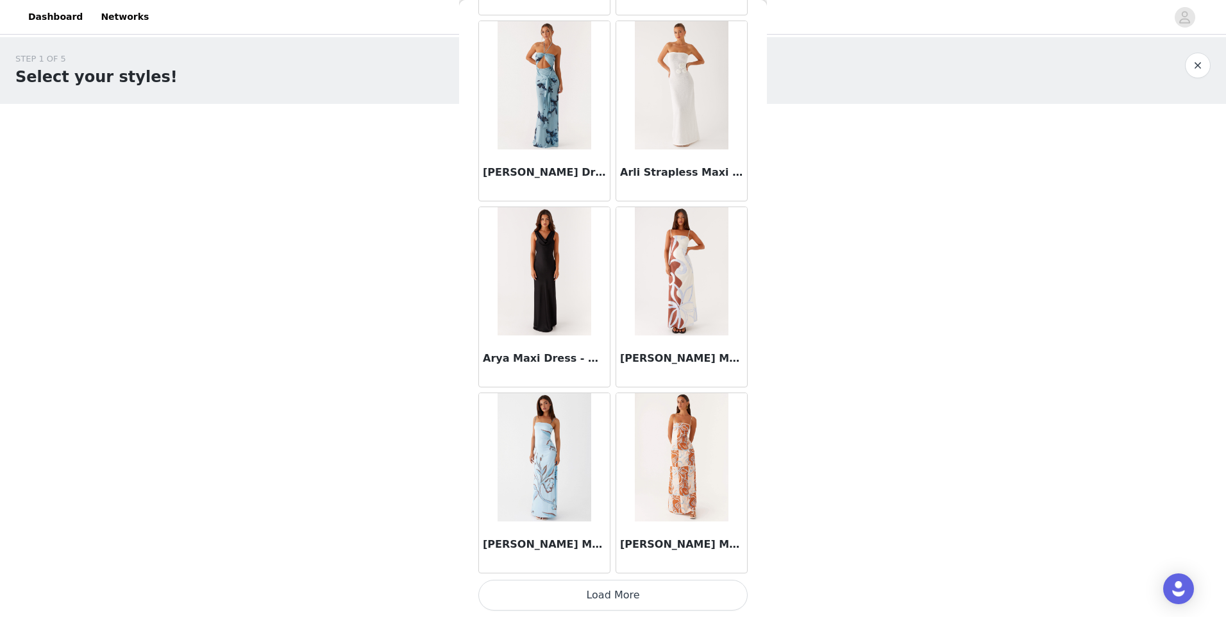
click at [629, 593] on button "Load More" at bounding box center [612, 595] width 269 height 31
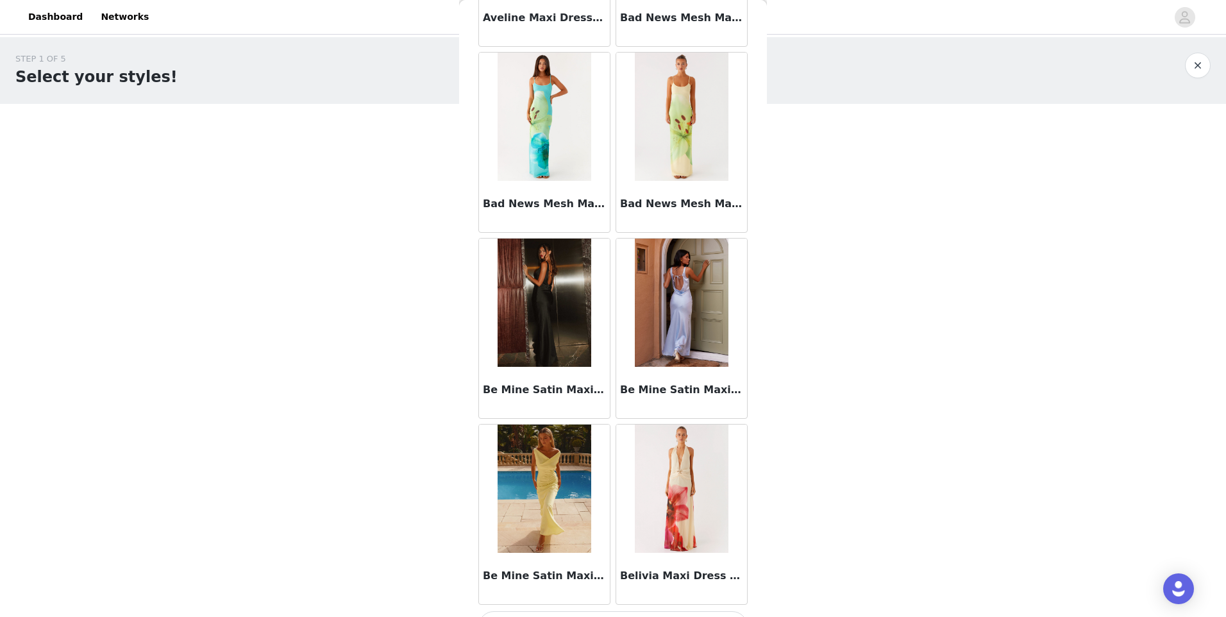
scroll to position [5065, 0]
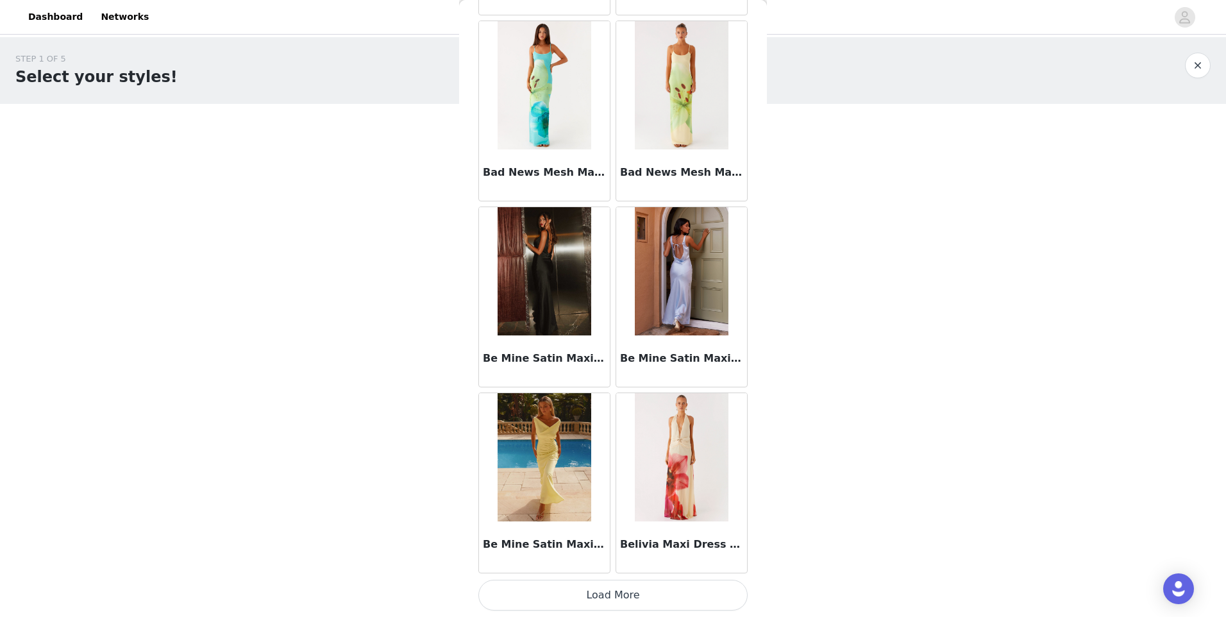
drag, startPoint x: 617, startPoint y: 587, endPoint x: 618, endPoint y: 570, distance: 17.3
click at [617, 588] on button "Load More" at bounding box center [612, 595] width 269 height 31
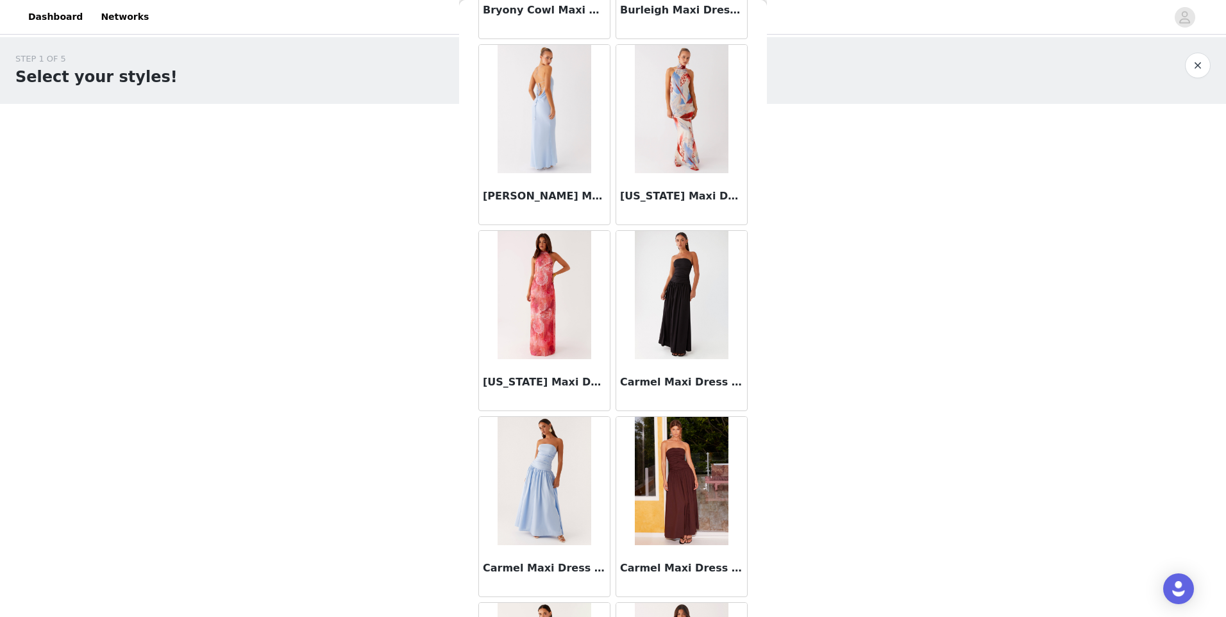
scroll to position [6924, 0]
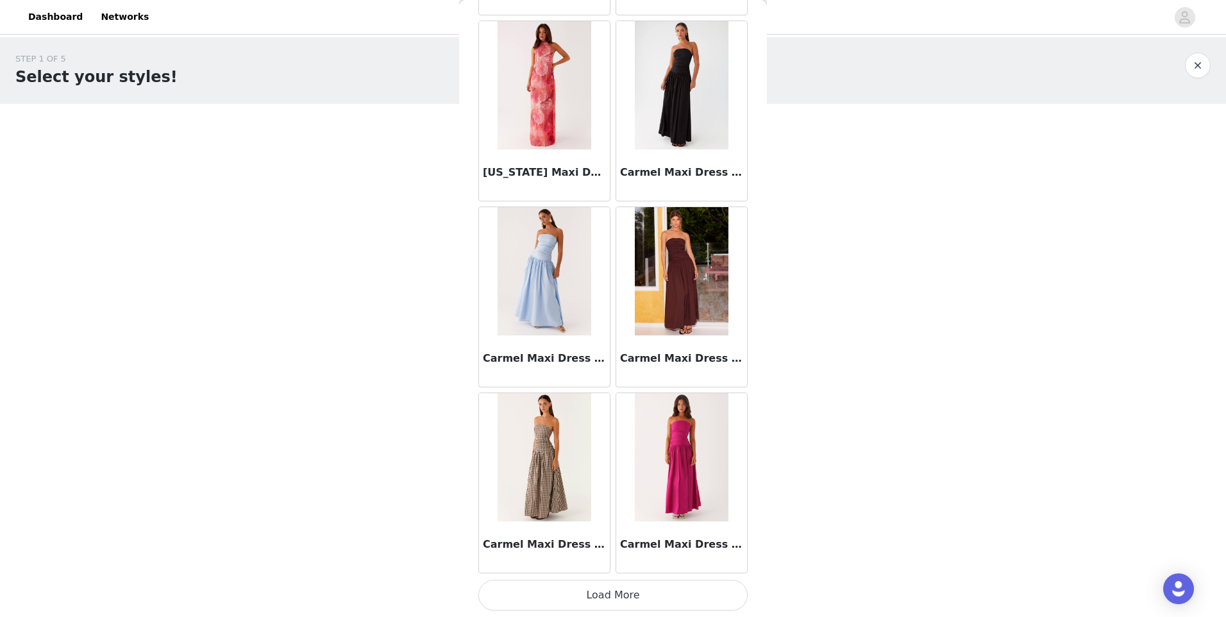
click at [616, 600] on button "Load More" at bounding box center [612, 595] width 269 height 31
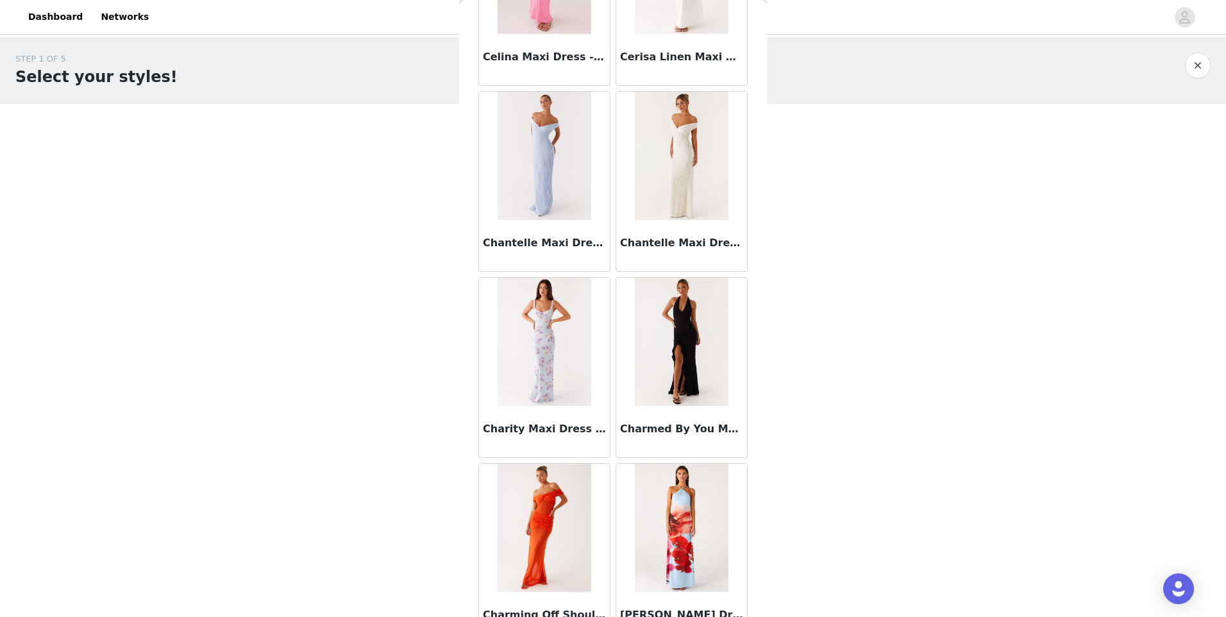
scroll to position [8784, 0]
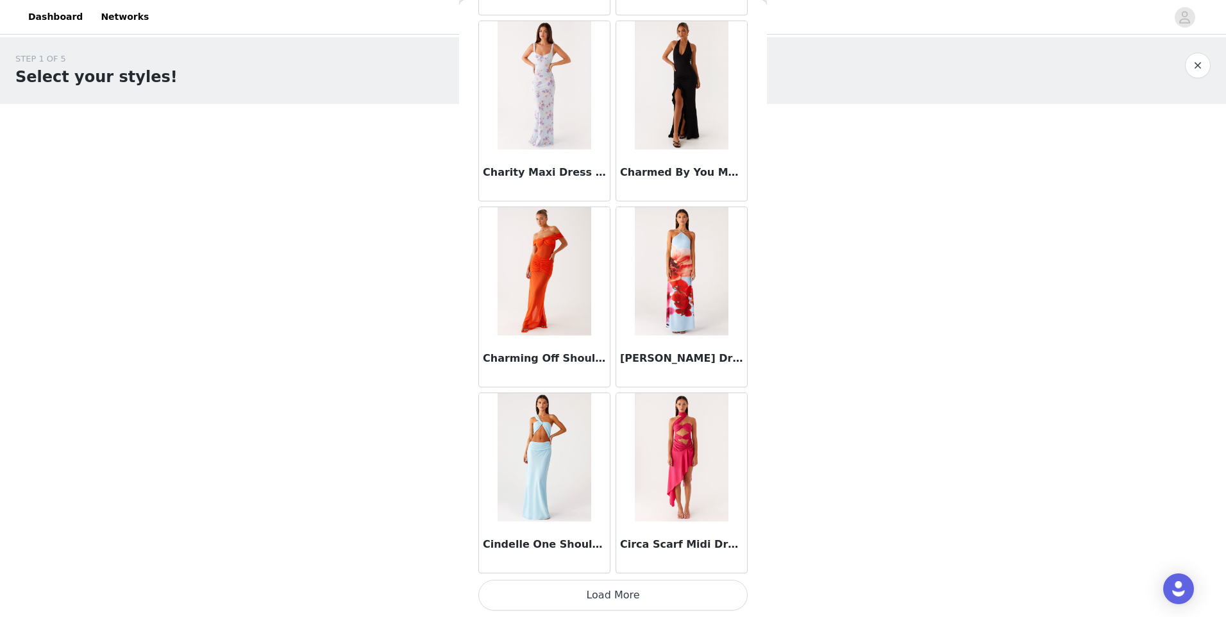
click at [652, 600] on button "Load More" at bounding box center [612, 595] width 269 height 31
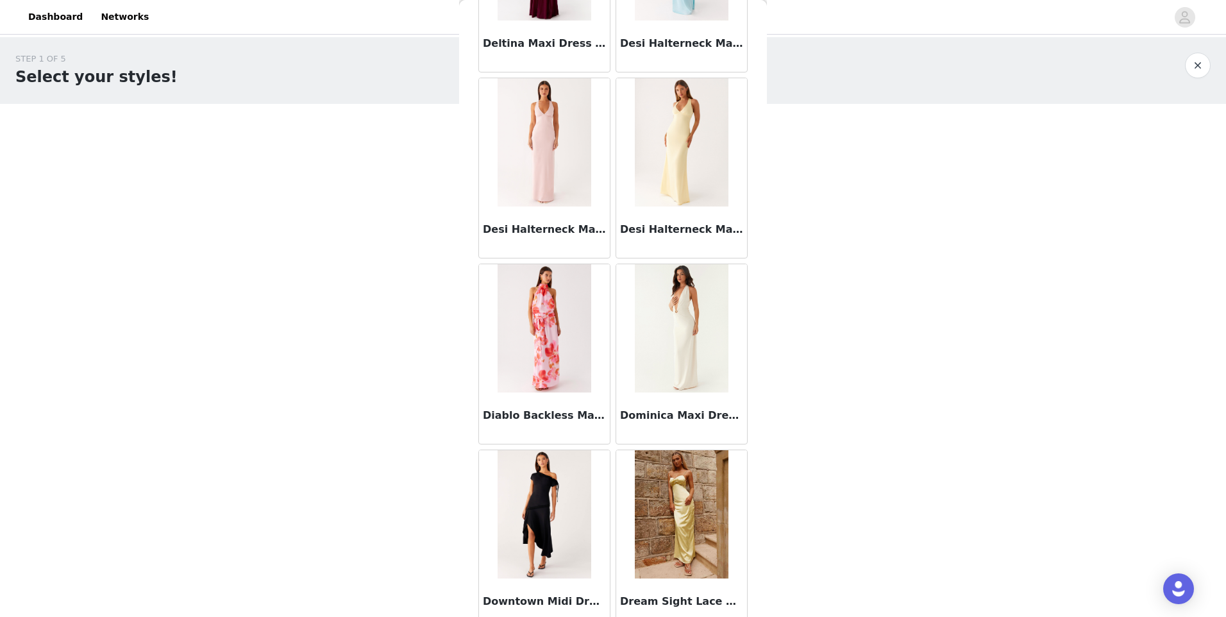
scroll to position [10644, 0]
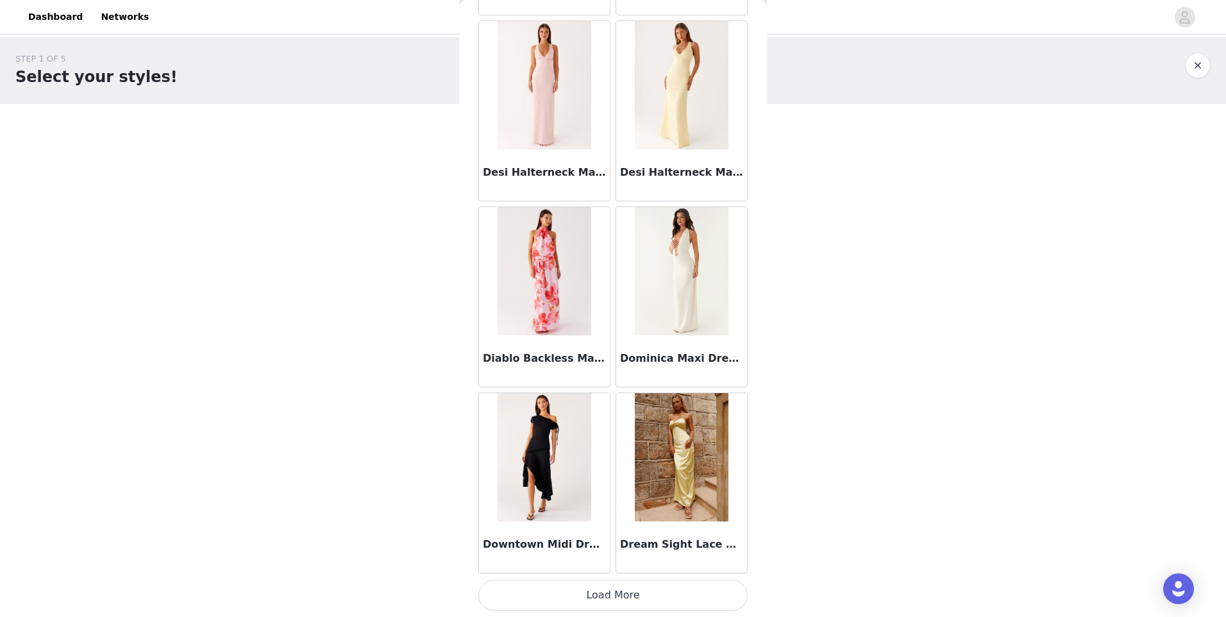
click at [651, 587] on button "Load More" at bounding box center [612, 595] width 269 height 31
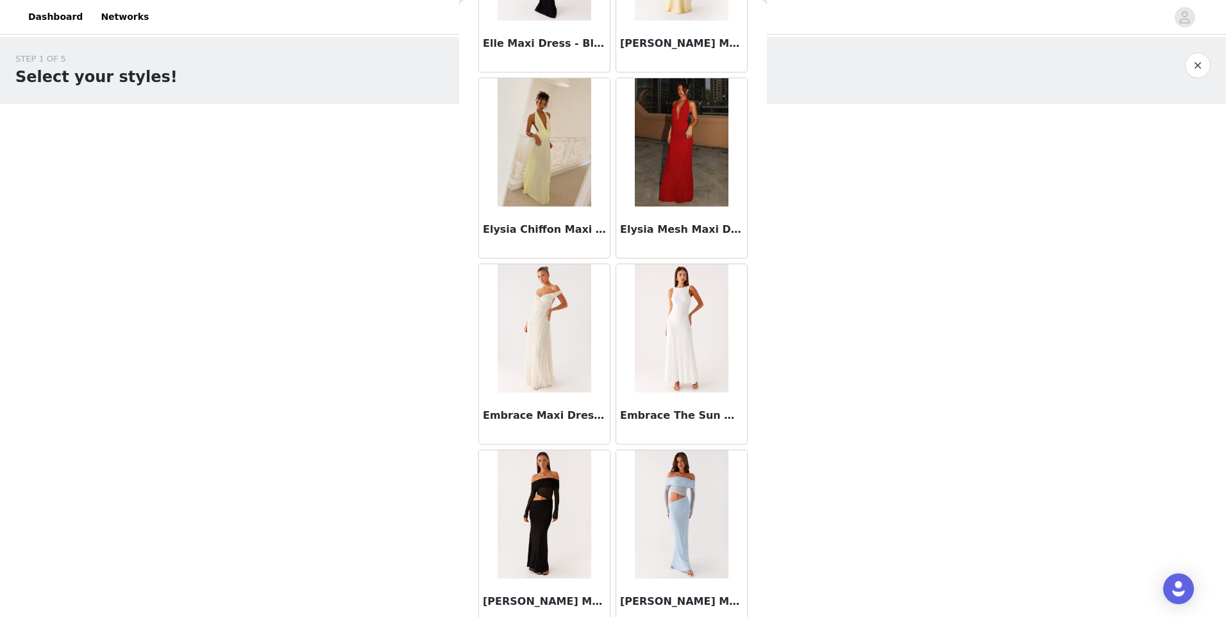
scroll to position [12504, 0]
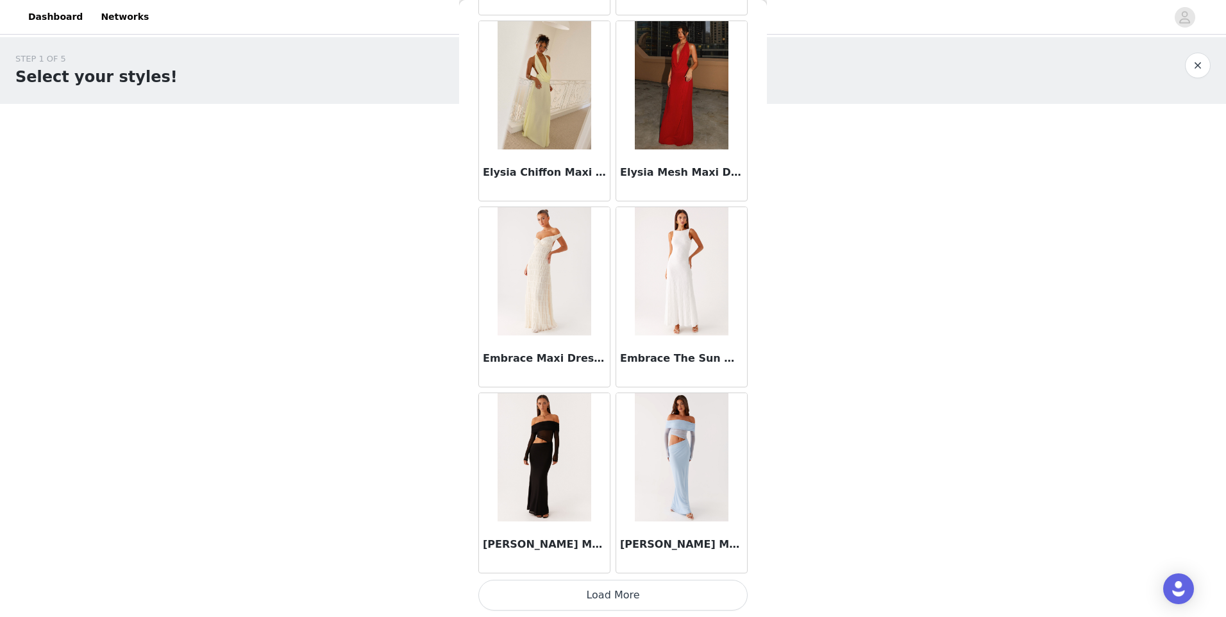
click at [623, 598] on button "Load More" at bounding box center [612, 595] width 269 height 31
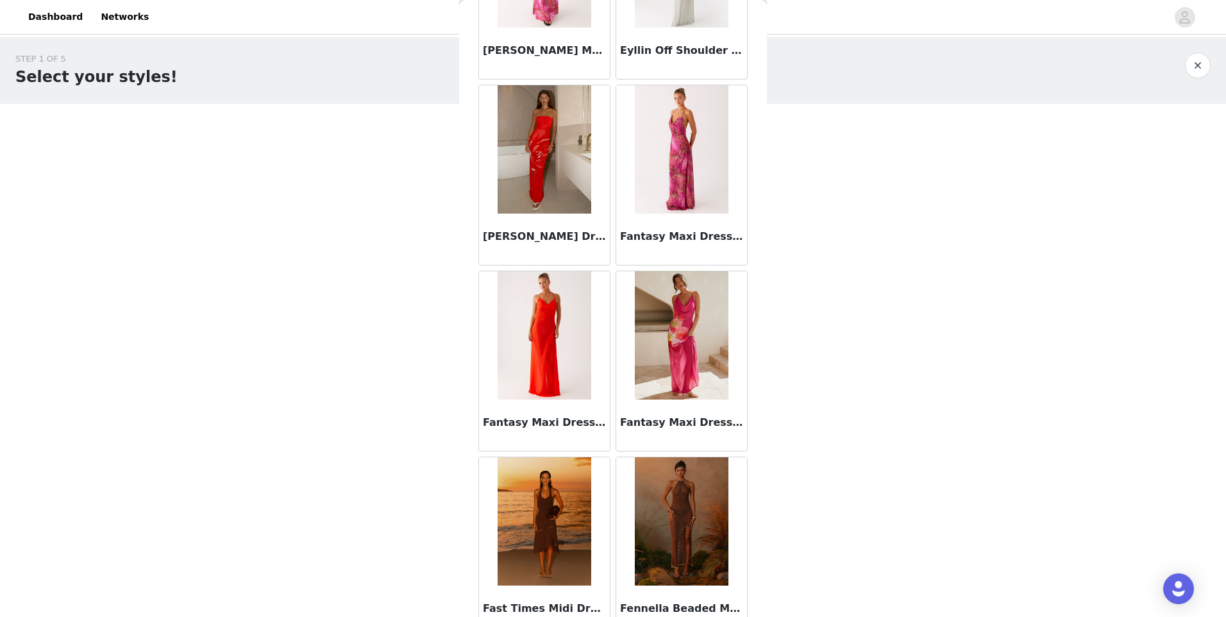
scroll to position [14363, 0]
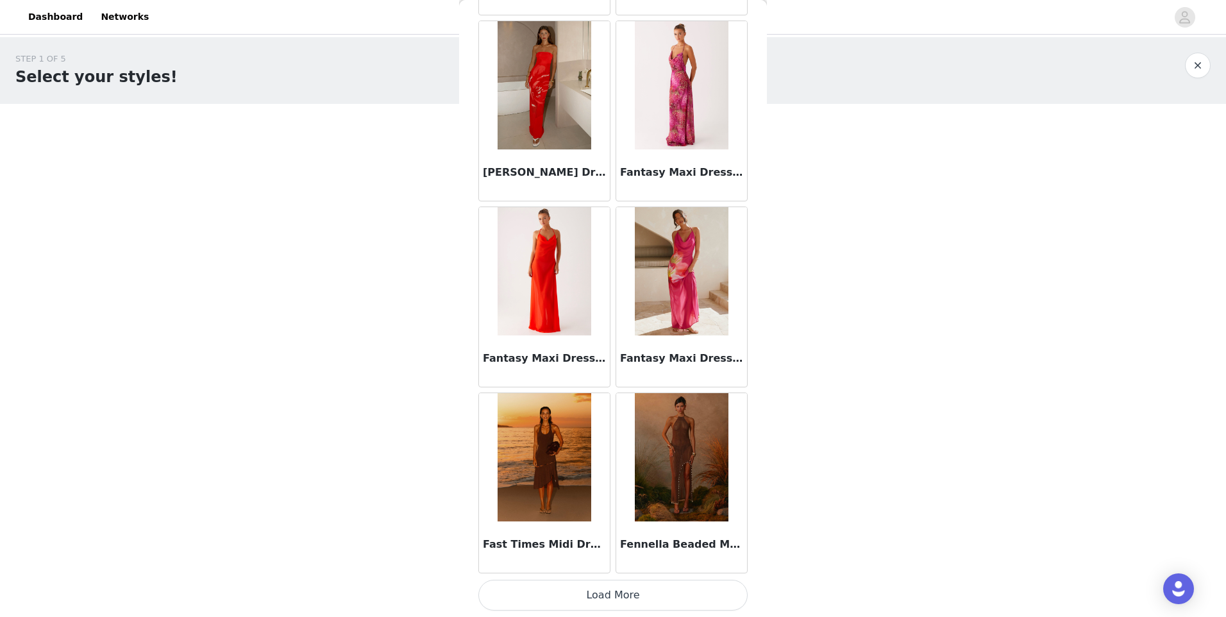
click at [668, 593] on button "Load More" at bounding box center [612, 595] width 269 height 31
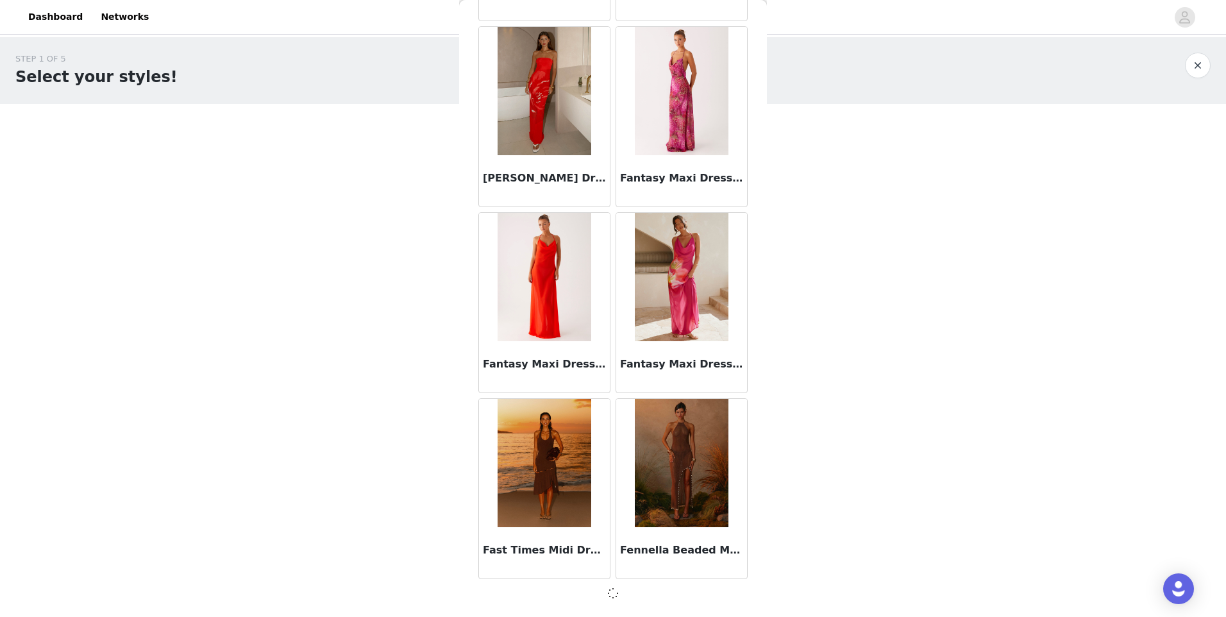
scroll to position [14357, 0]
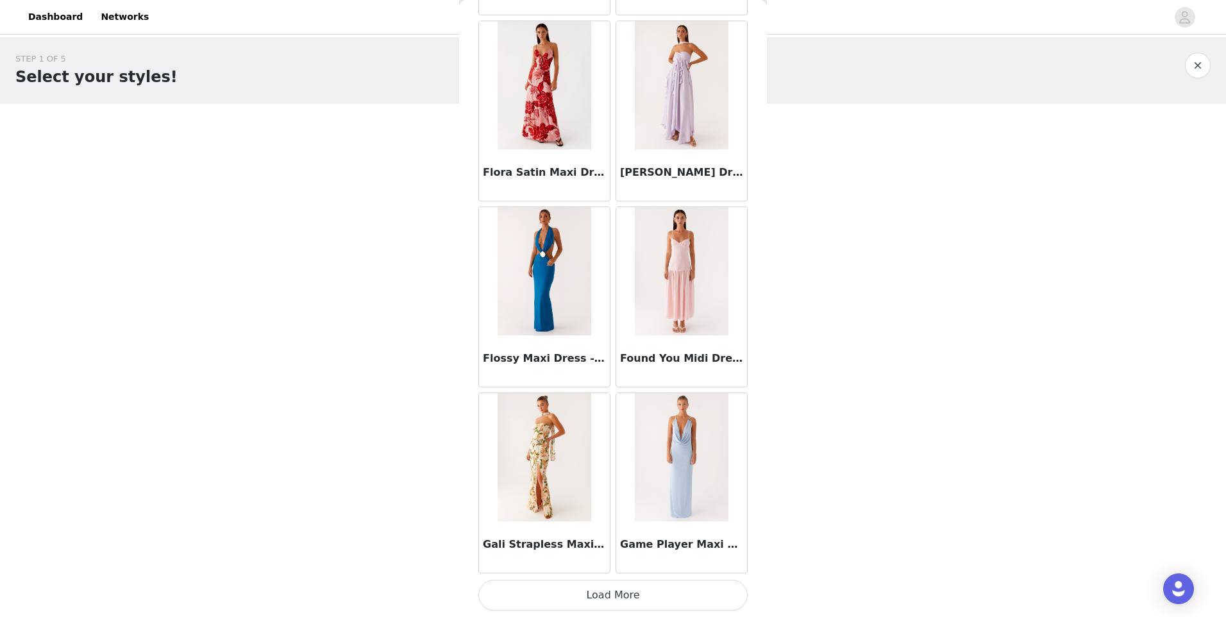
click at [651, 588] on button "Load More" at bounding box center [612, 595] width 269 height 31
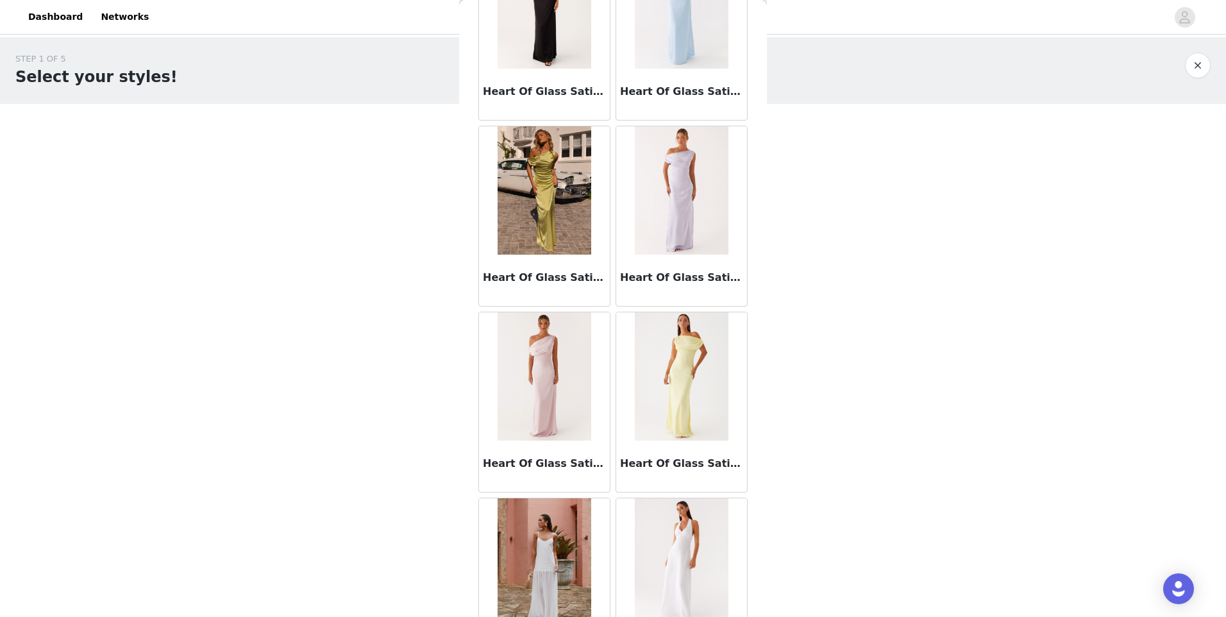
scroll to position [18083, 0]
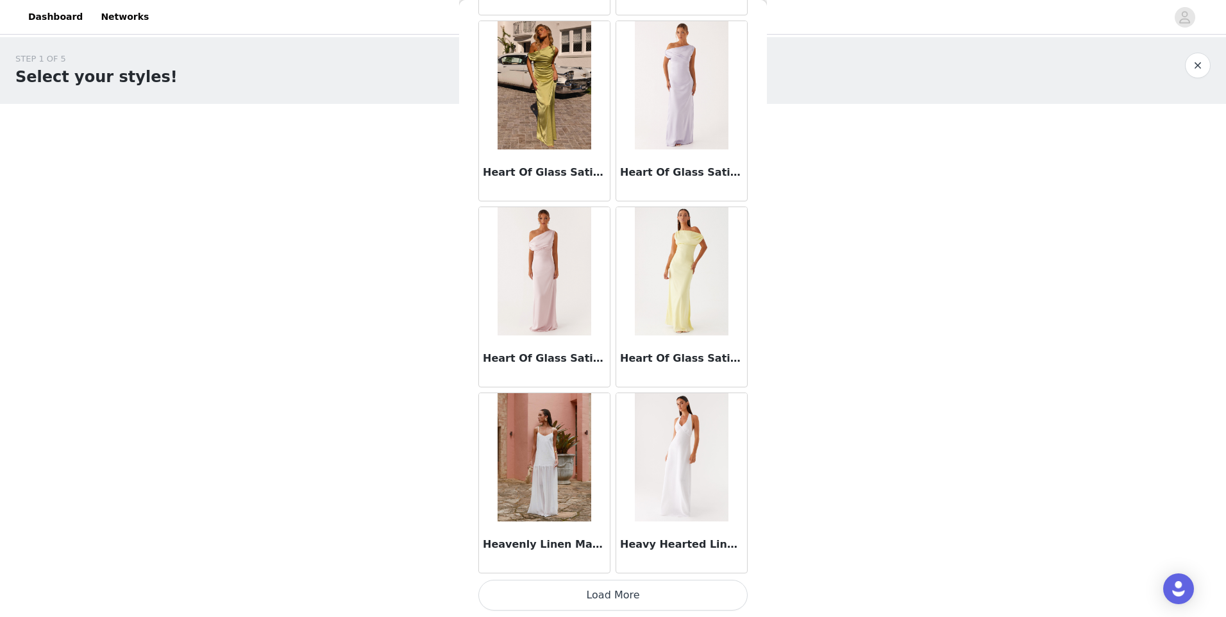
click at [641, 585] on button "Load More" at bounding box center [612, 595] width 269 height 31
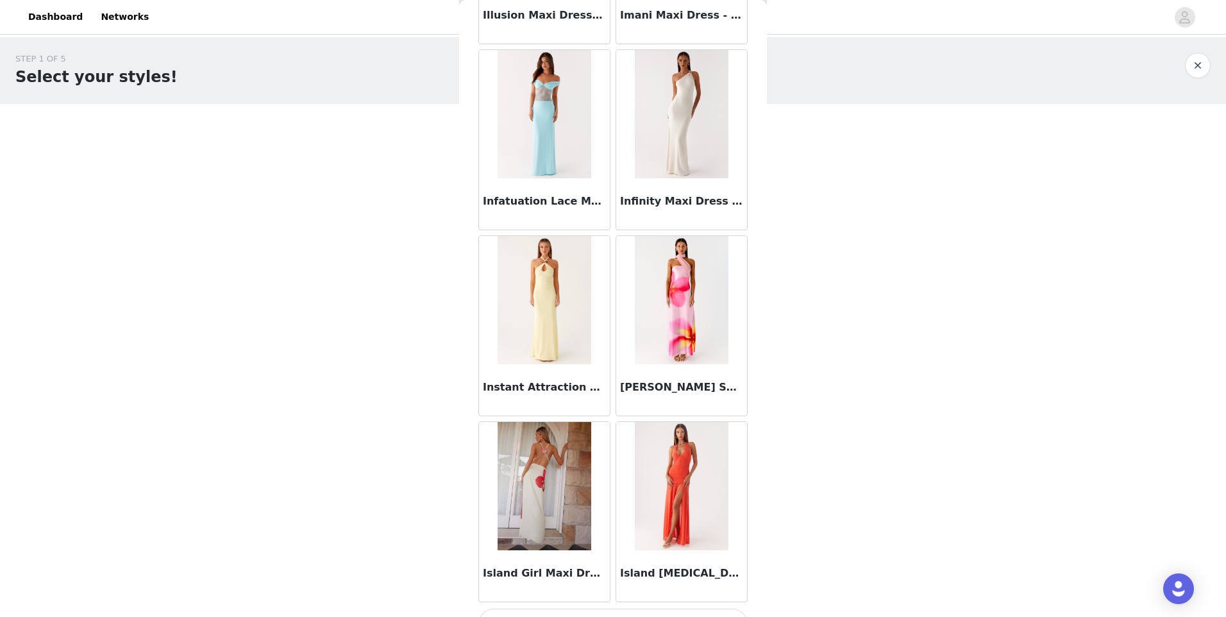
scroll to position [19942, 0]
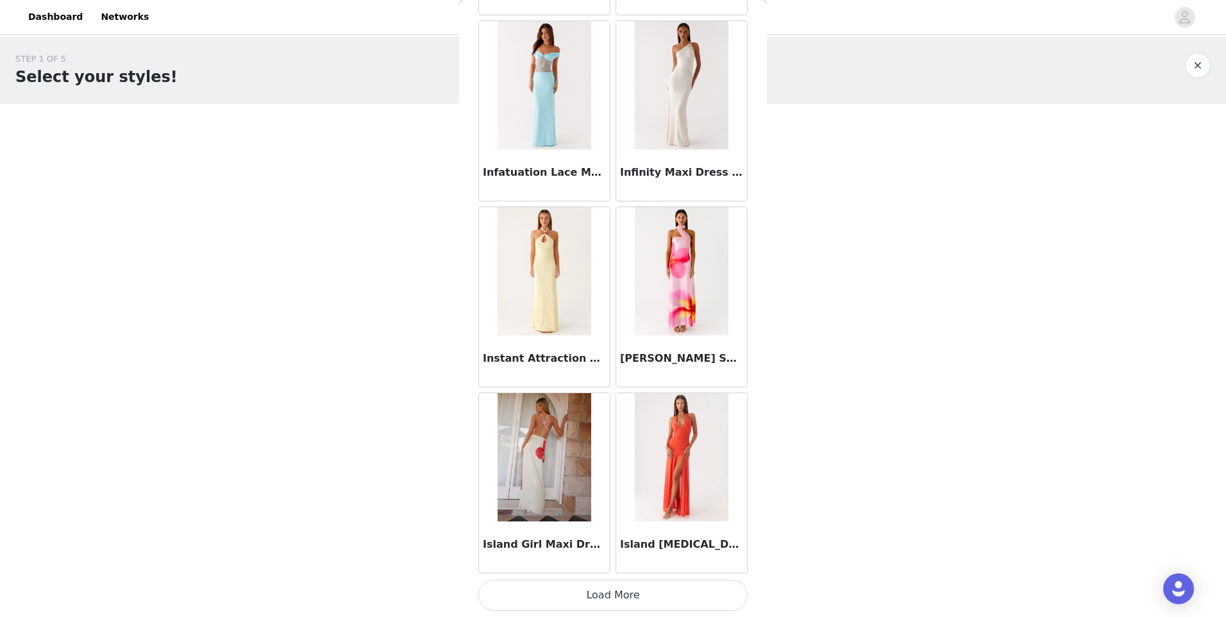
click at [622, 598] on button "Load More" at bounding box center [612, 595] width 269 height 31
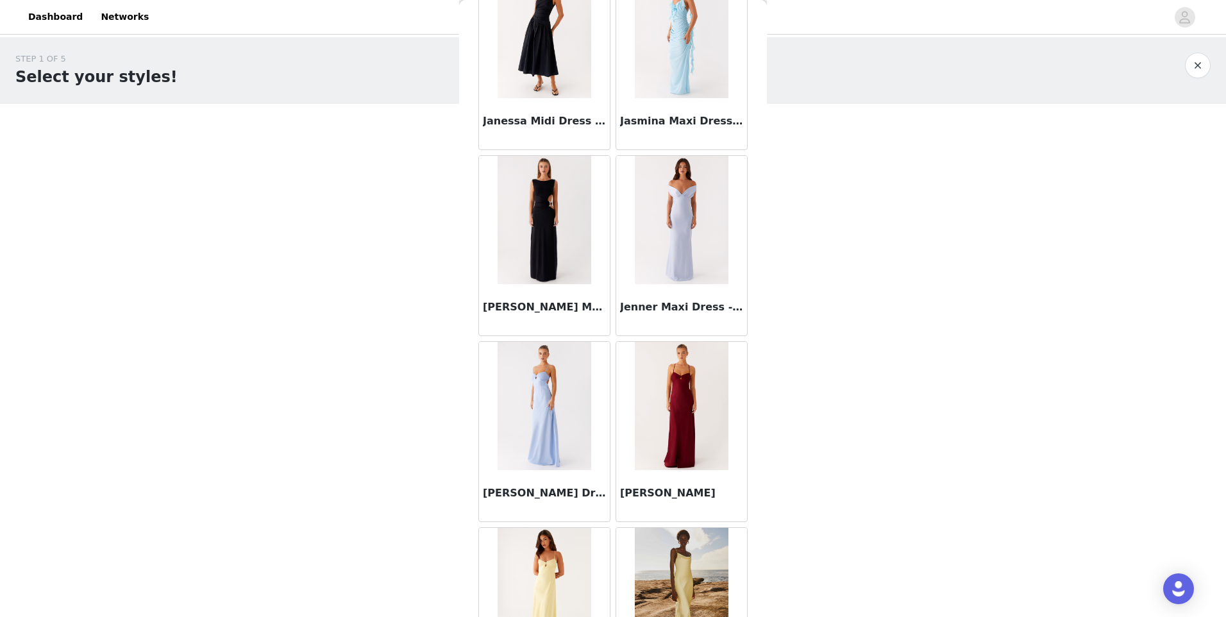
scroll to position [21802, 0]
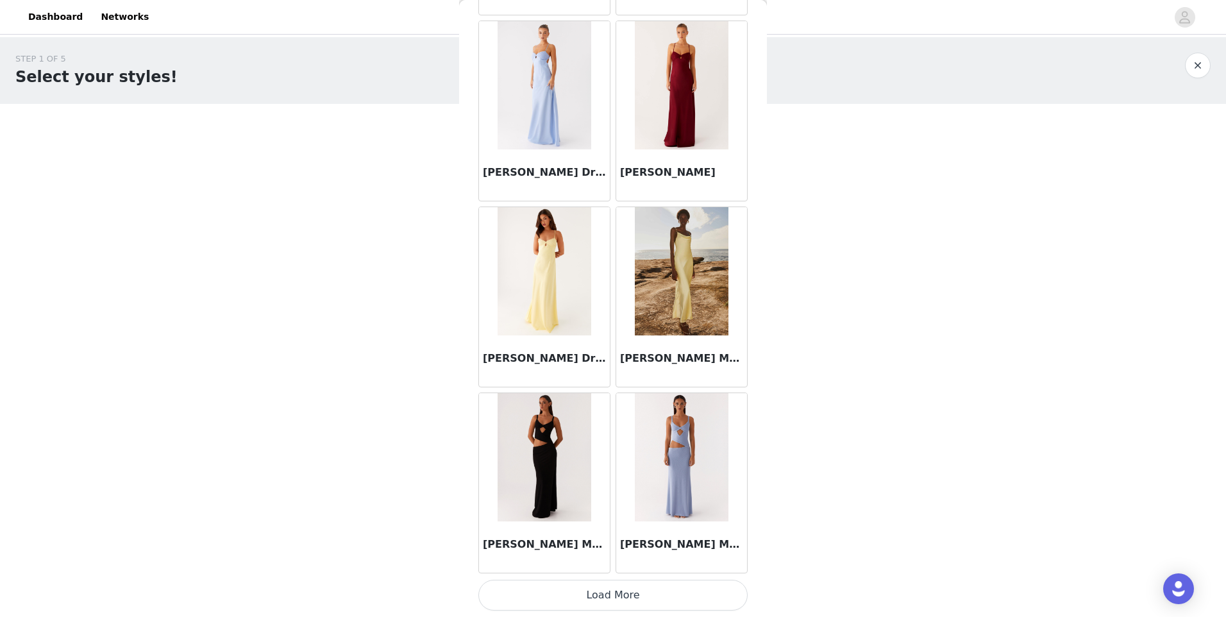
click at [637, 589] on button "Load More" at bounding box center [612, 595] width 269 height 31
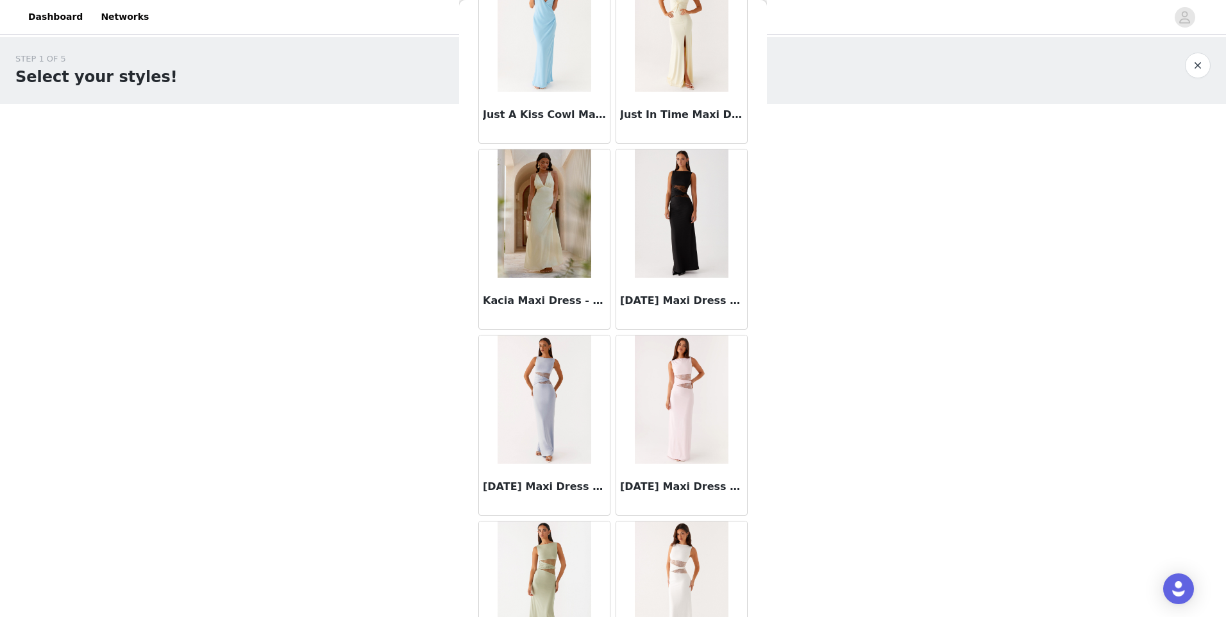
scroll to position [23662, 0]
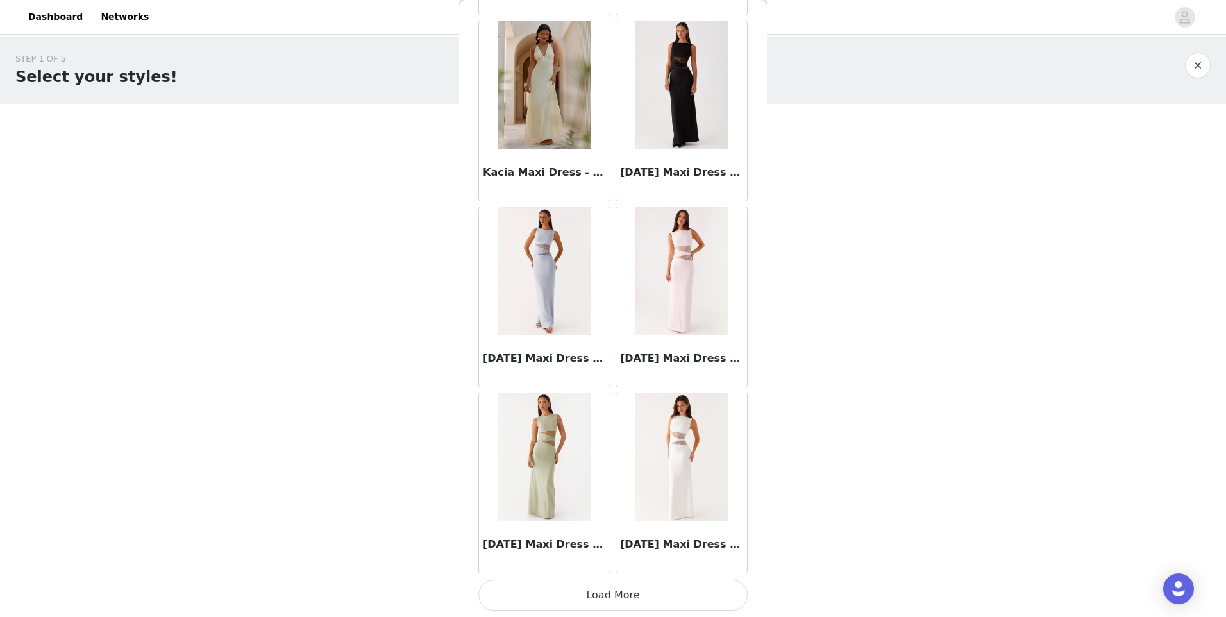
click at [598, 593] on button "Load More" at bounding box center [612, 595] width 269 height 31
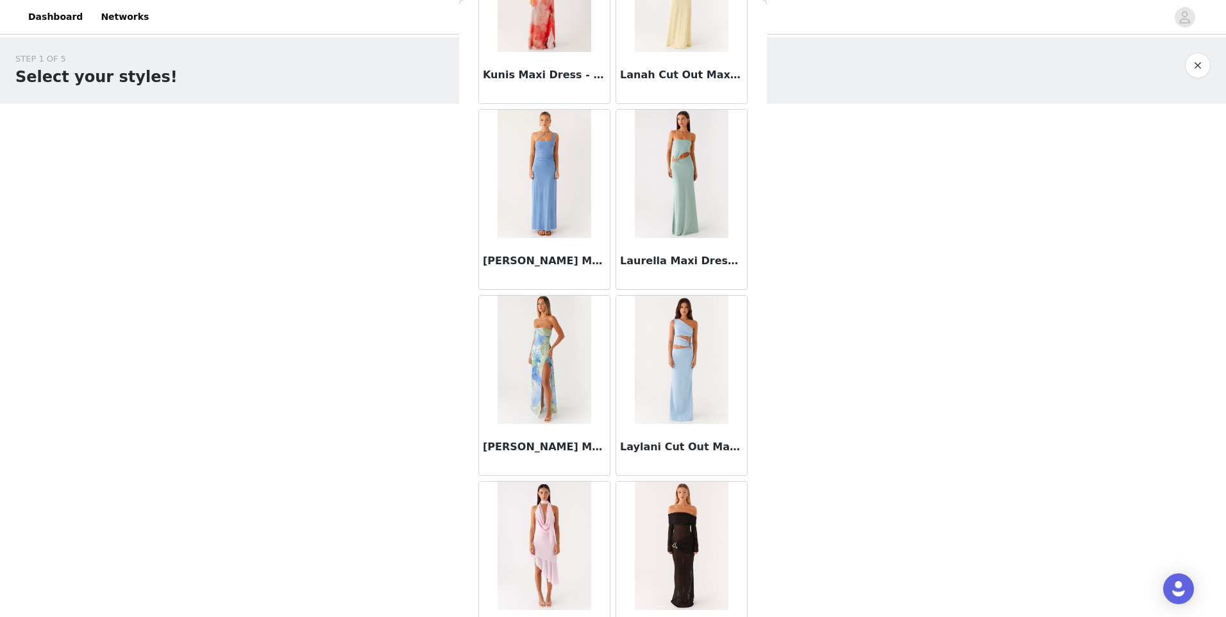
scroll to position [25521, 0]
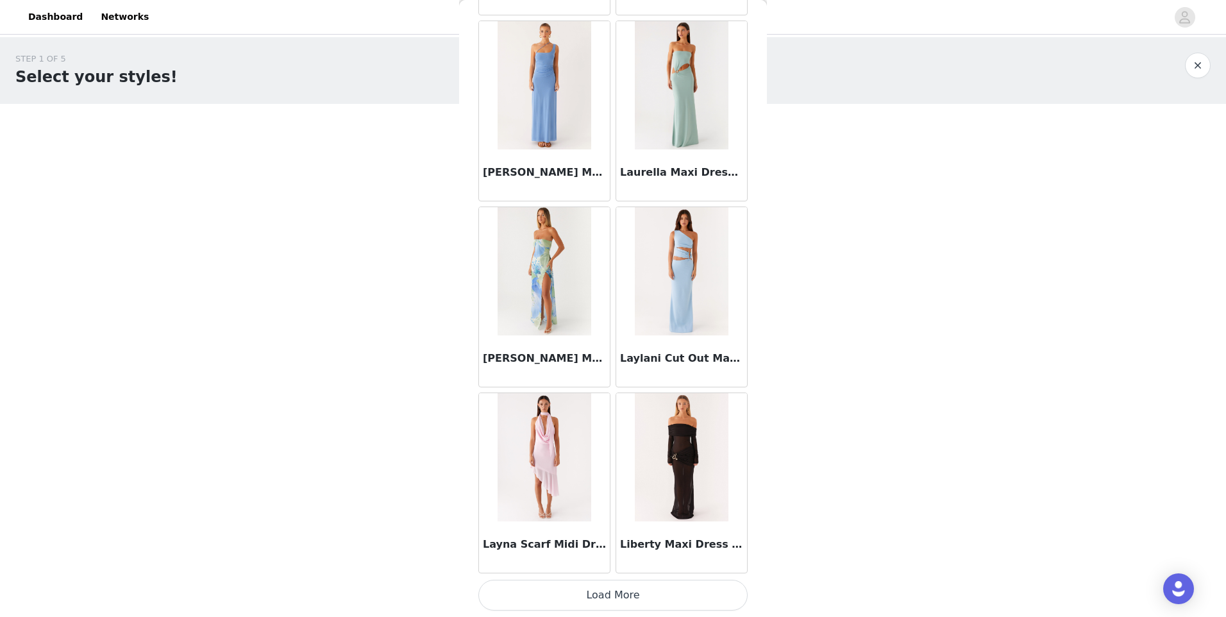
click at [585, 603] on button "Load More" at bounding box center [612, 595] width 269 height 31
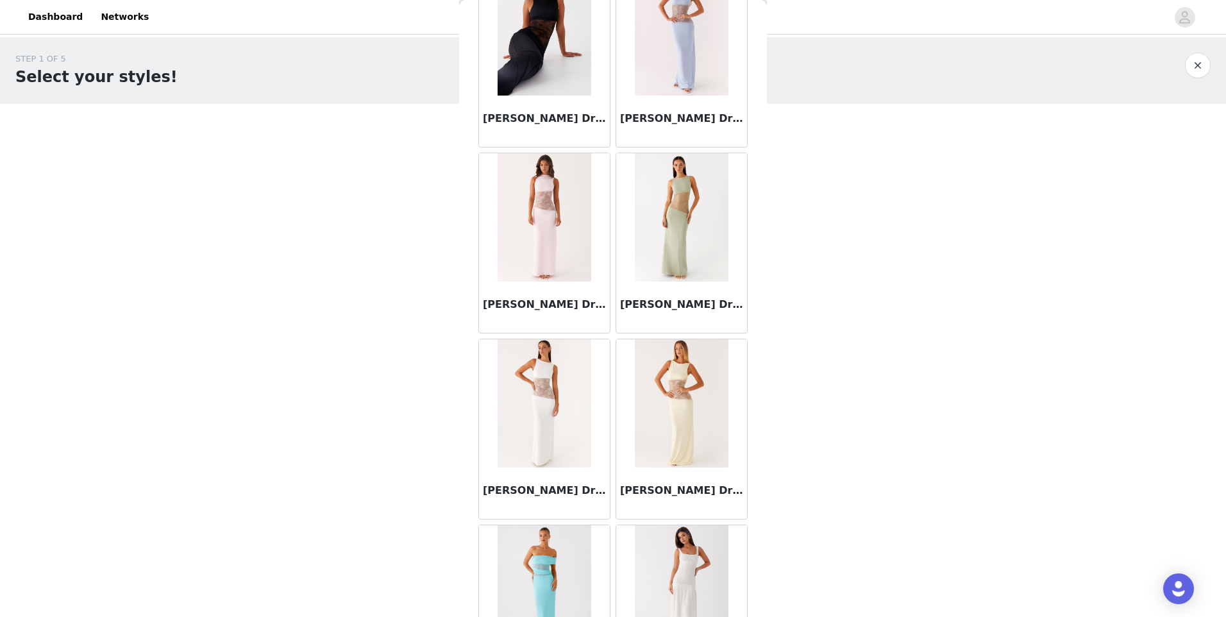
scroll to position [27381, 0]
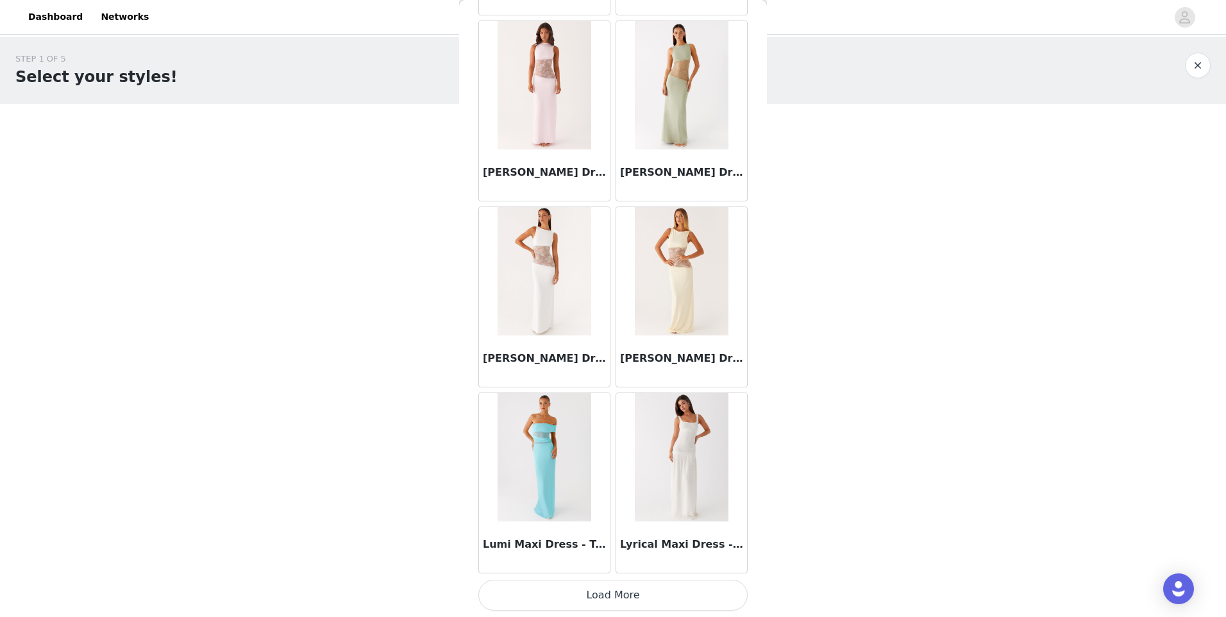
click at [628, 598] on button "Load More" at bounding box center [612, 595] width 269 height 31
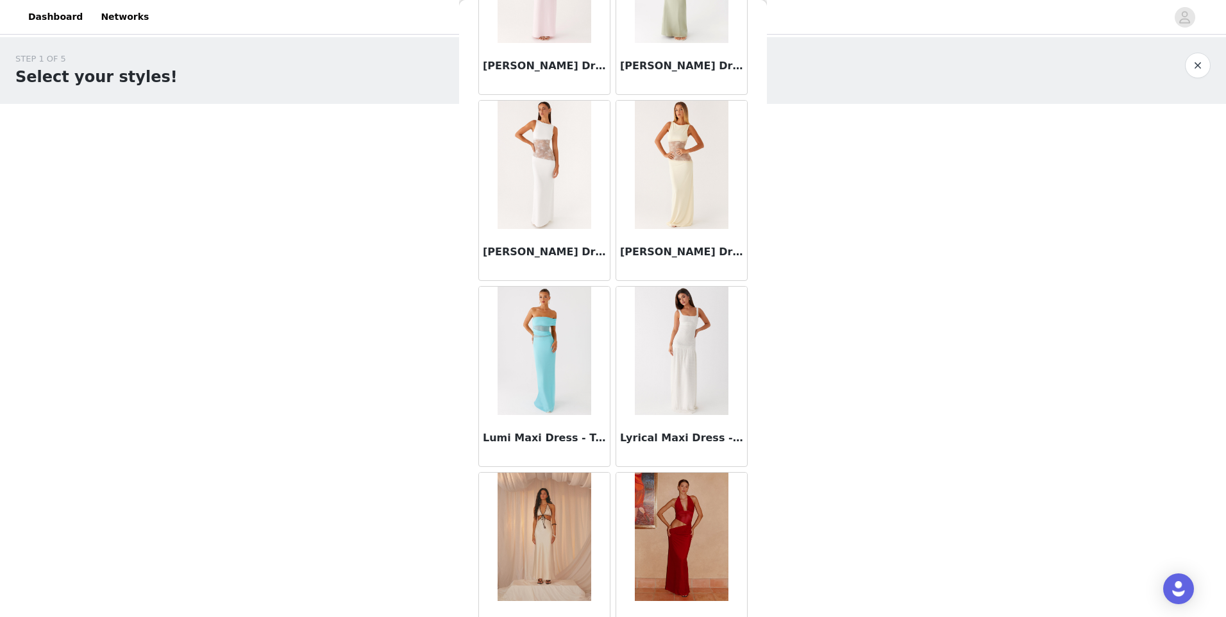
scroll to position [27702, 0]
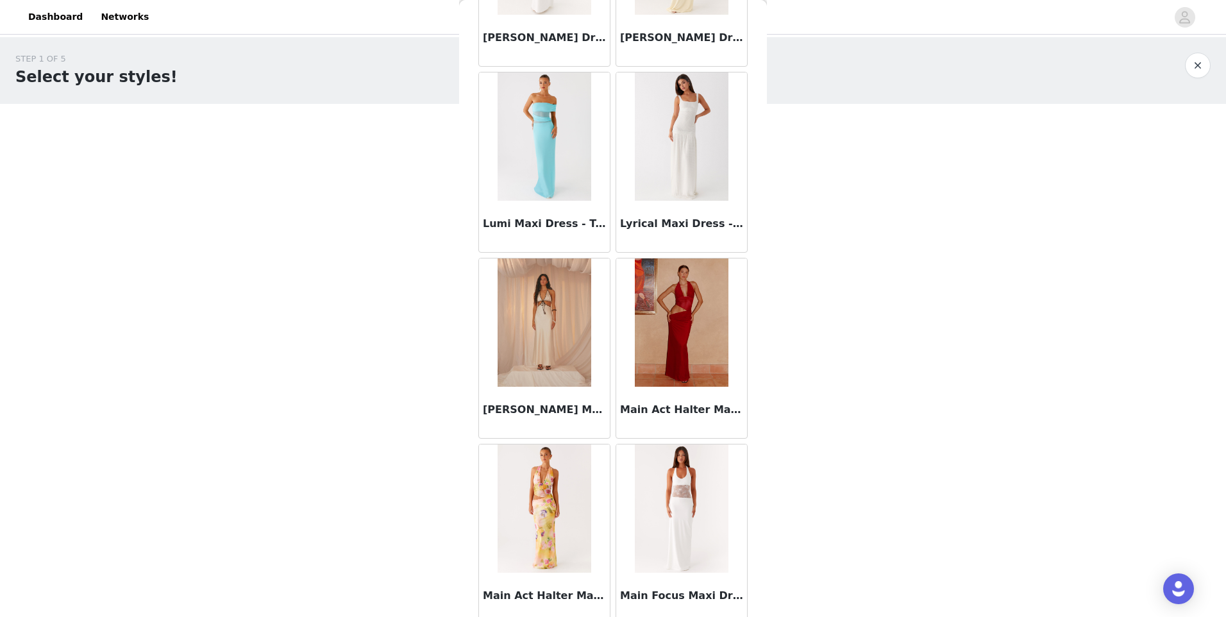
click at [693, 326] on img at bounding box center [681, 322] width 93 height 128
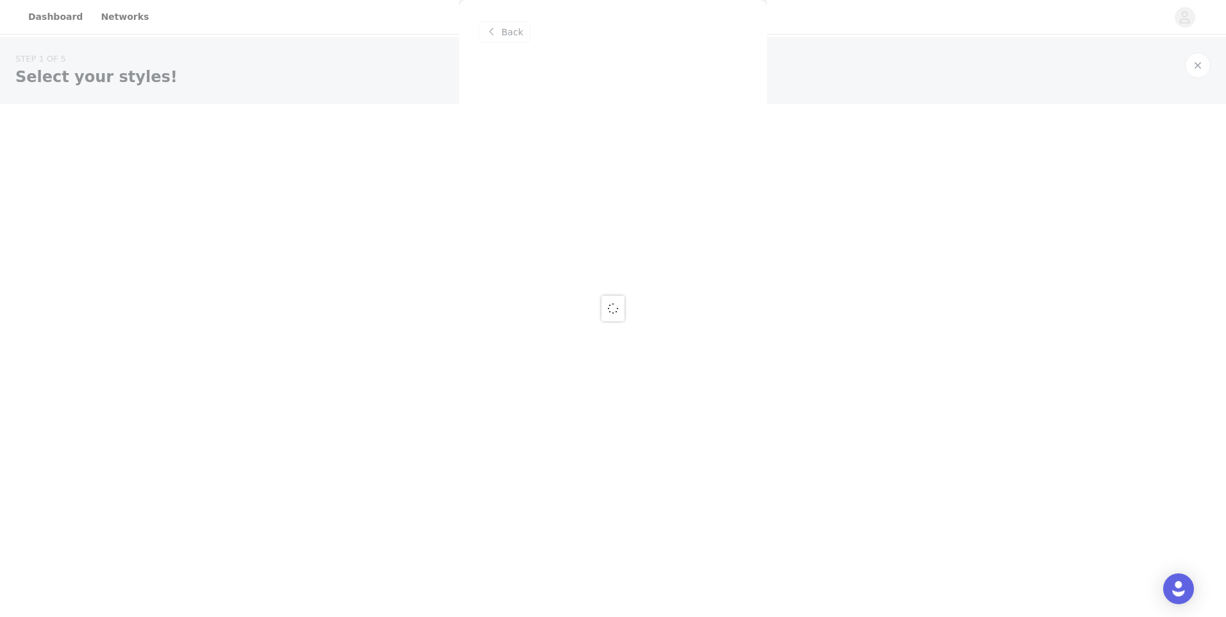
scroll to position [0, 0]
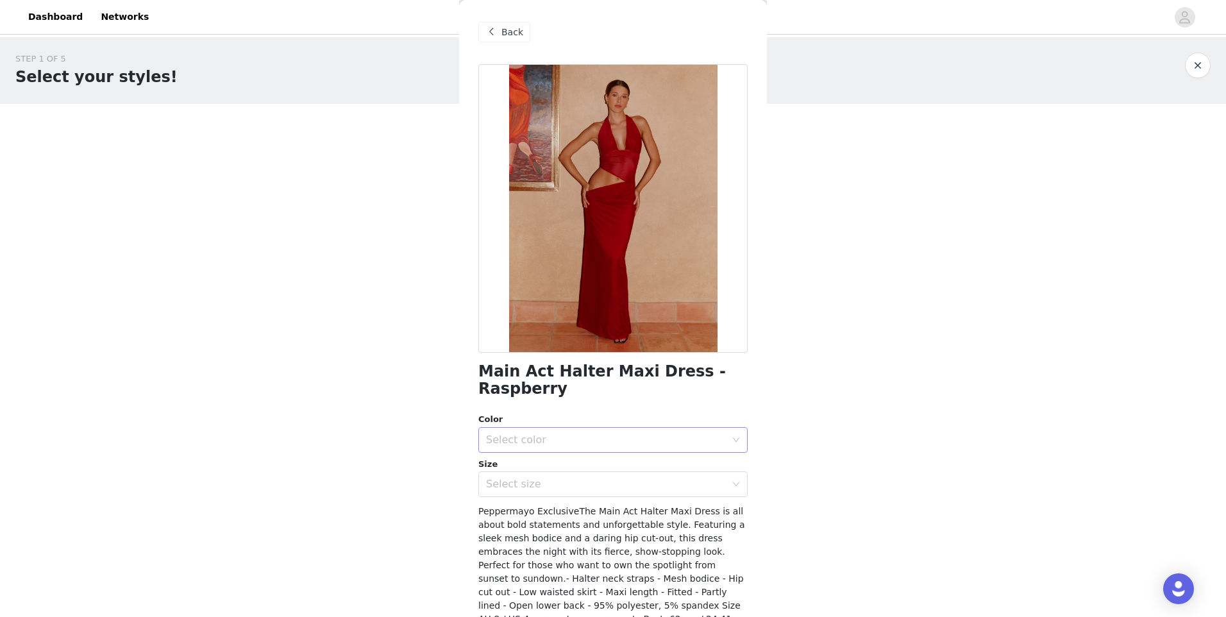
click at [507, 448] on div "Select color" at bounding box center [609, 440] width 246 height 24
click at [521, 470] on li "Raspberry" at bounding box center [608, 468] width 260 height 21
click at [523, 488] on div "Select size" at bounding box center [606, 484] width 240 height 13
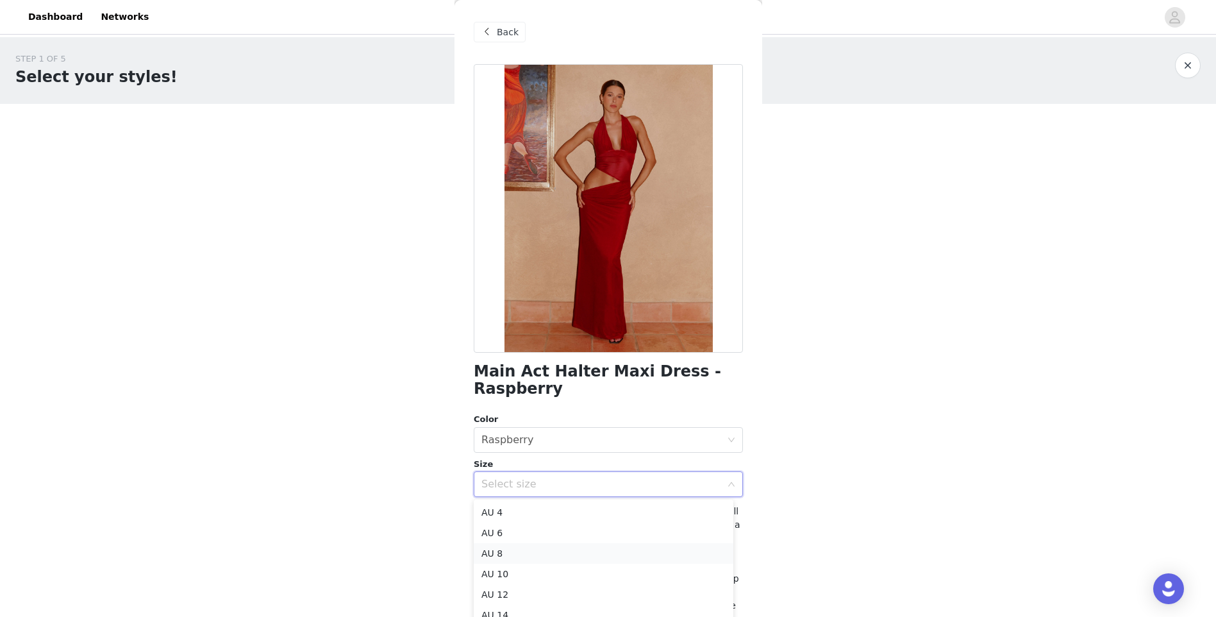
click at [517, 548] on li "AU 8" at bounding box center [604, 553] width 260 height 21
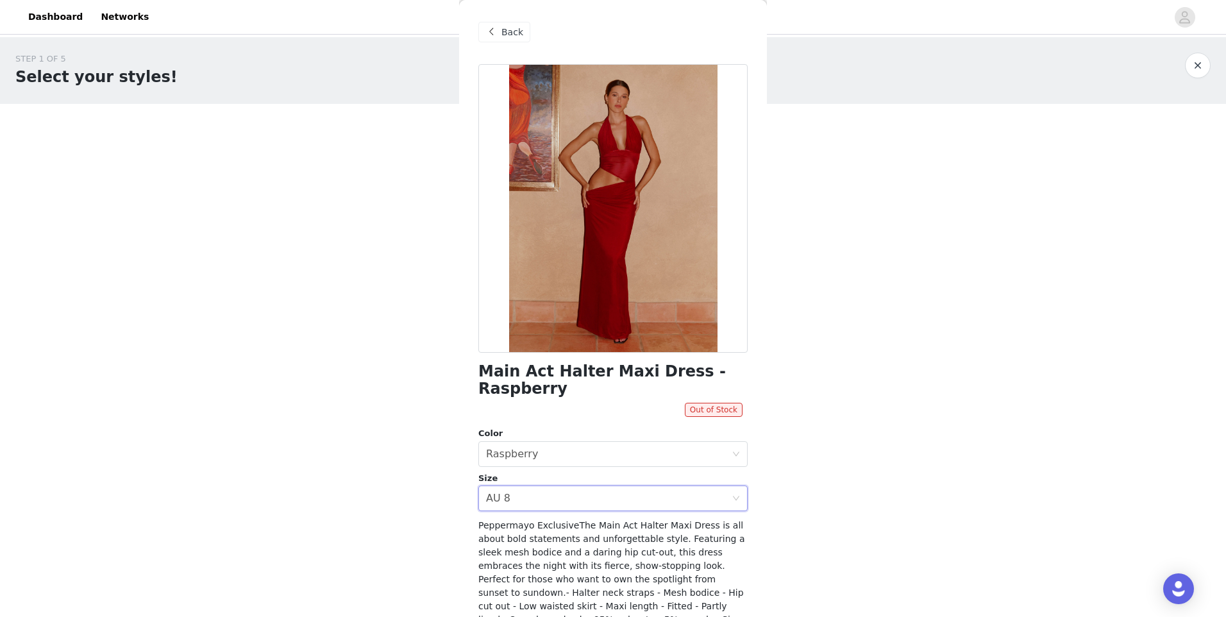
click at [848, 372] on div "STEP 1 OF 5 Select your styles! Please note that the sizes are in AU Sizes 2/4 …" at bounding box center [613, 252] width 1226 height 430
click at [571, 505] on div "Select size AU 8" at bounding box center [609, 498] width 246 height 24
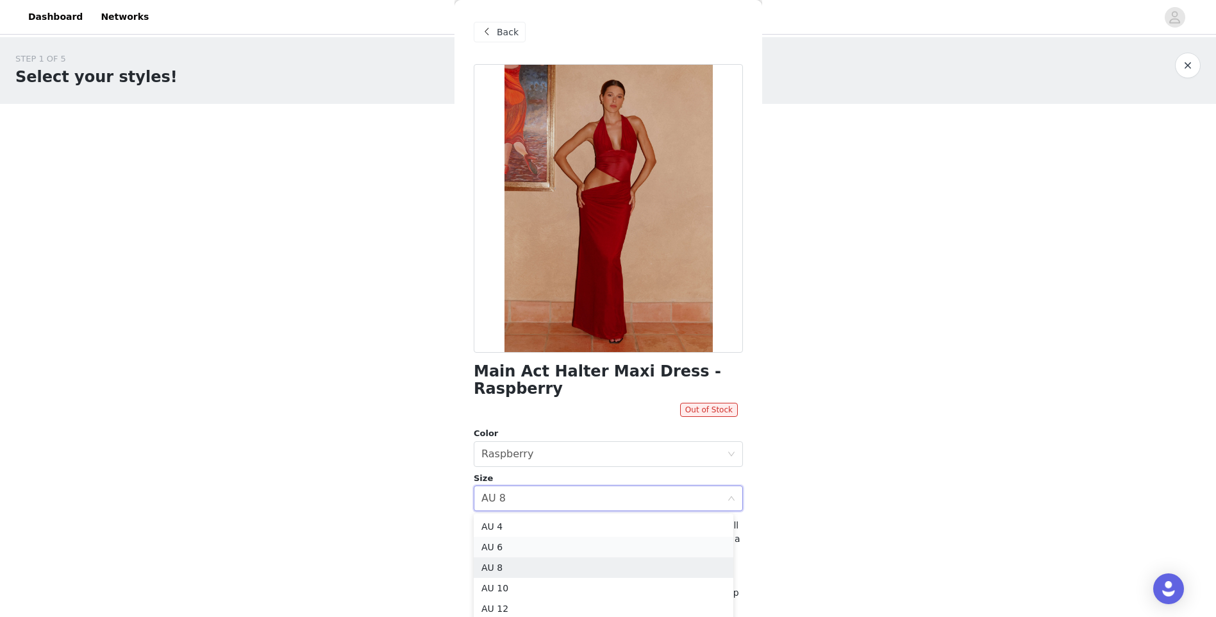
click at [510, 548] on li "AU 6" at bounding box center [604, 547] width 260 height 21
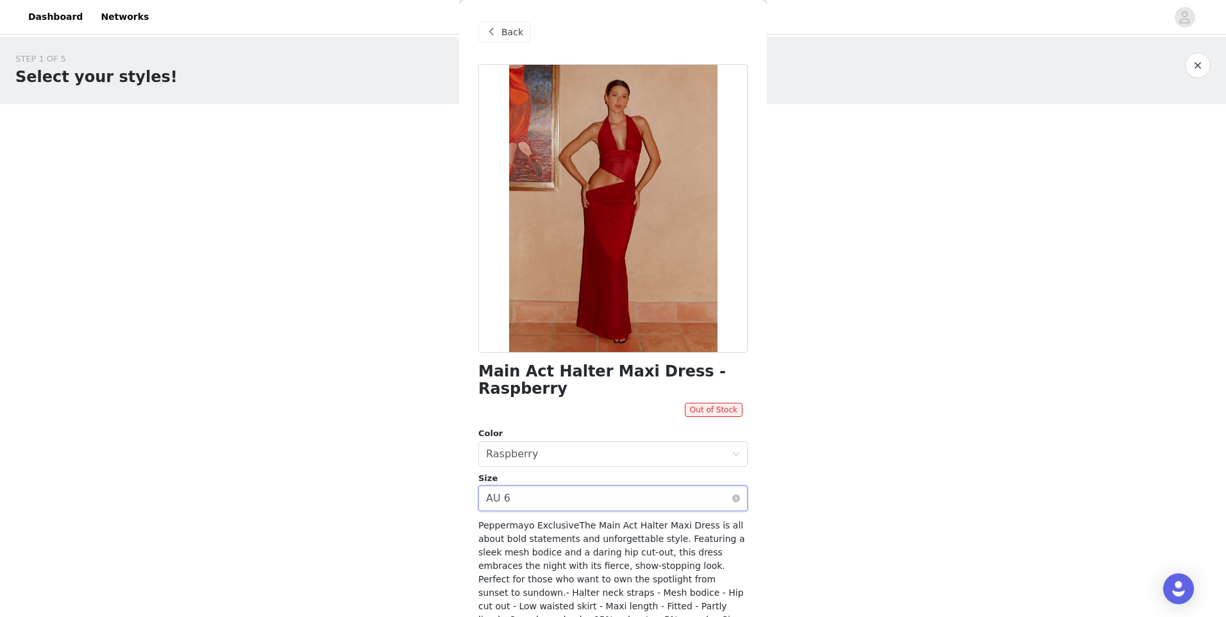
click at [562, 509] on div "Select size AU 6" at bounding box center [609, 498] width 246 height 24
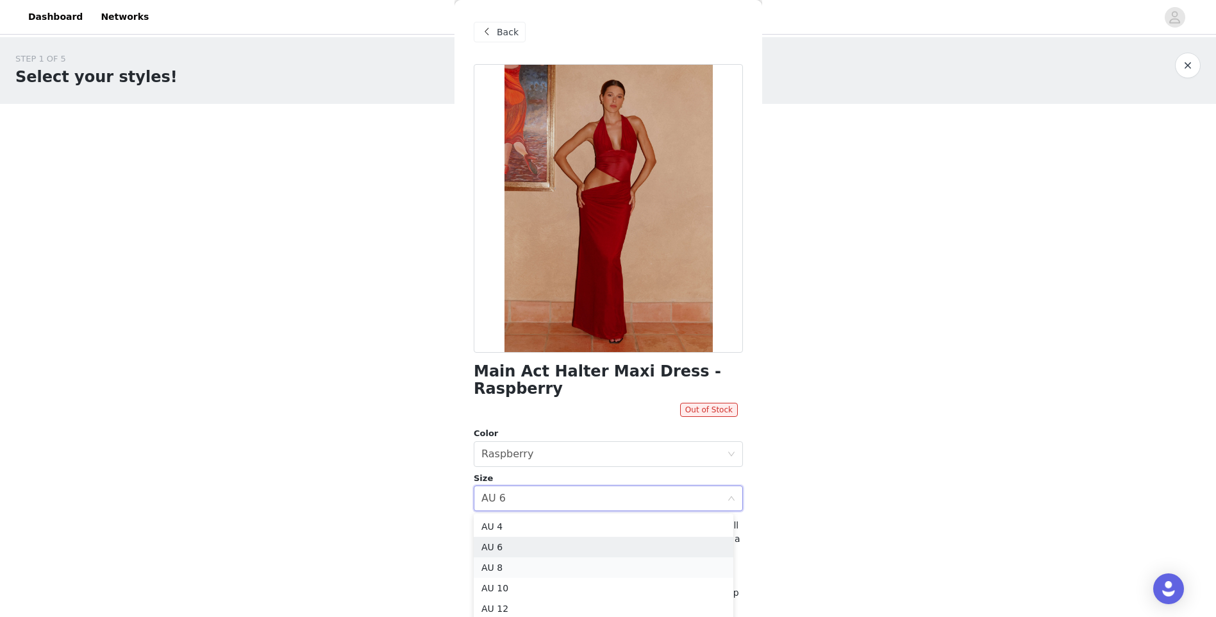
click at [512, 562] on li "AU 8" at bounding box center [604, 567] width 260 height 21
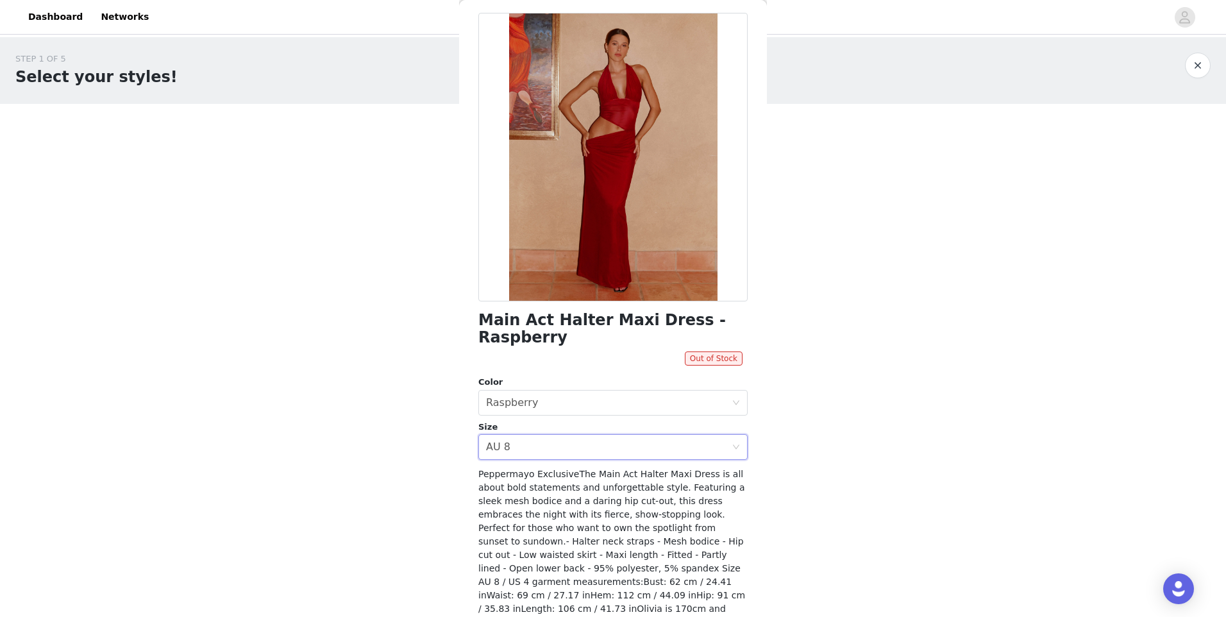
scroll to position [104, 0]
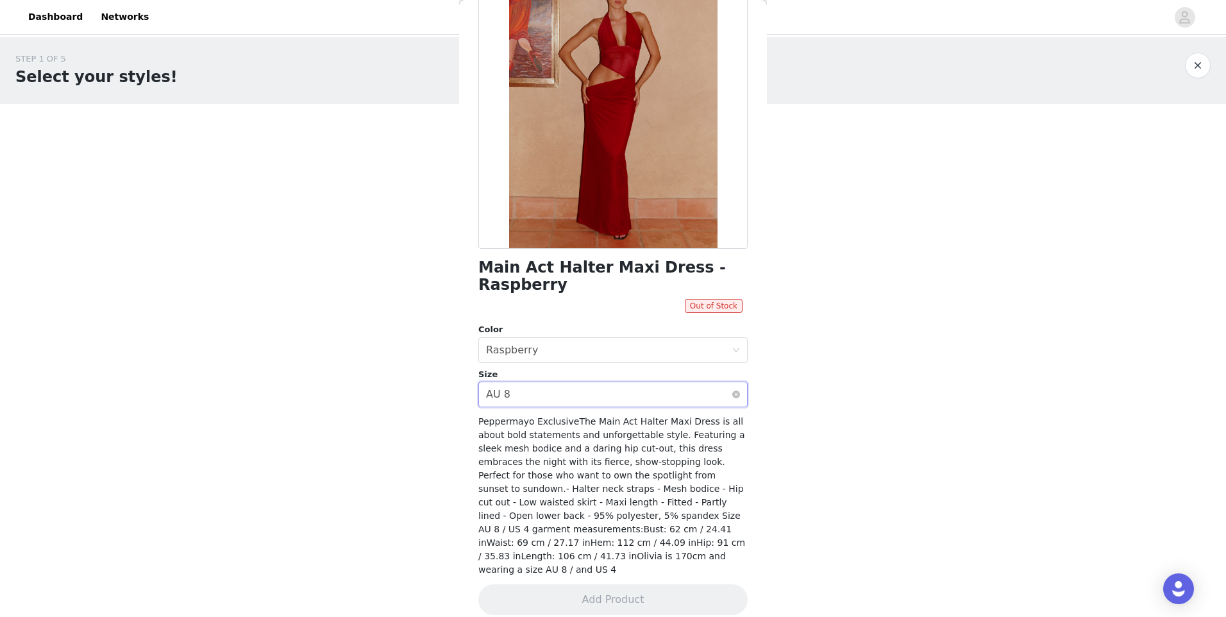
click at [582, 403] on div "Select size AU 8" at bounding box center [609, 394] width 246 height 24
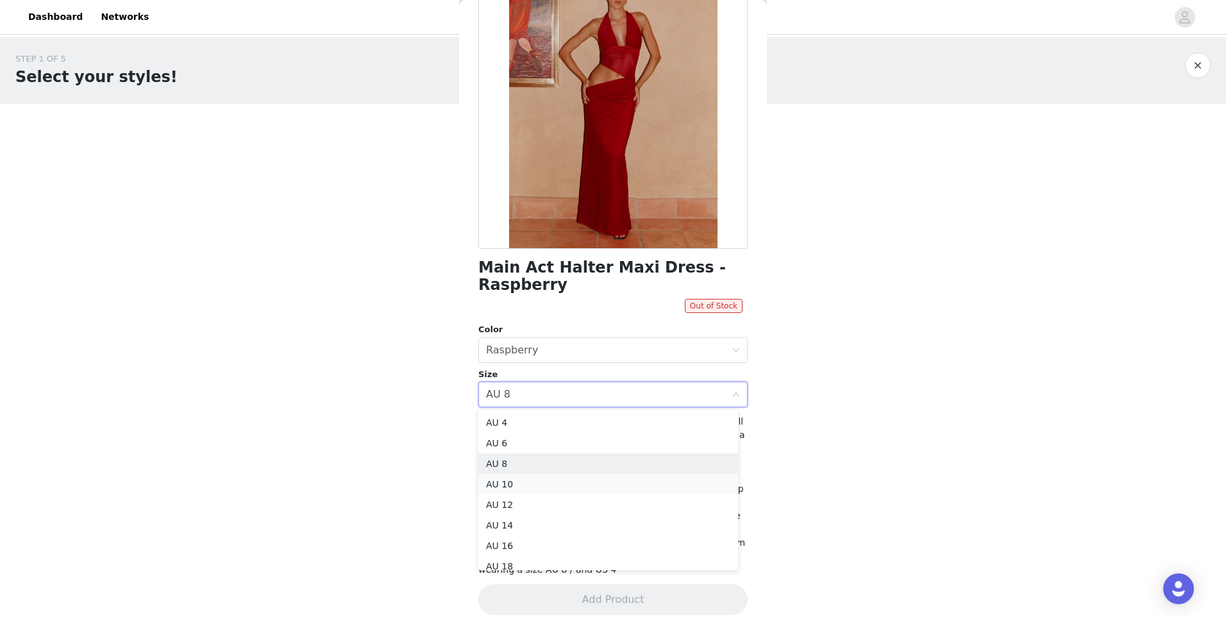
click at [519, 489] on li "AU 10" at bounding box center [608, 484] width 260 height 21
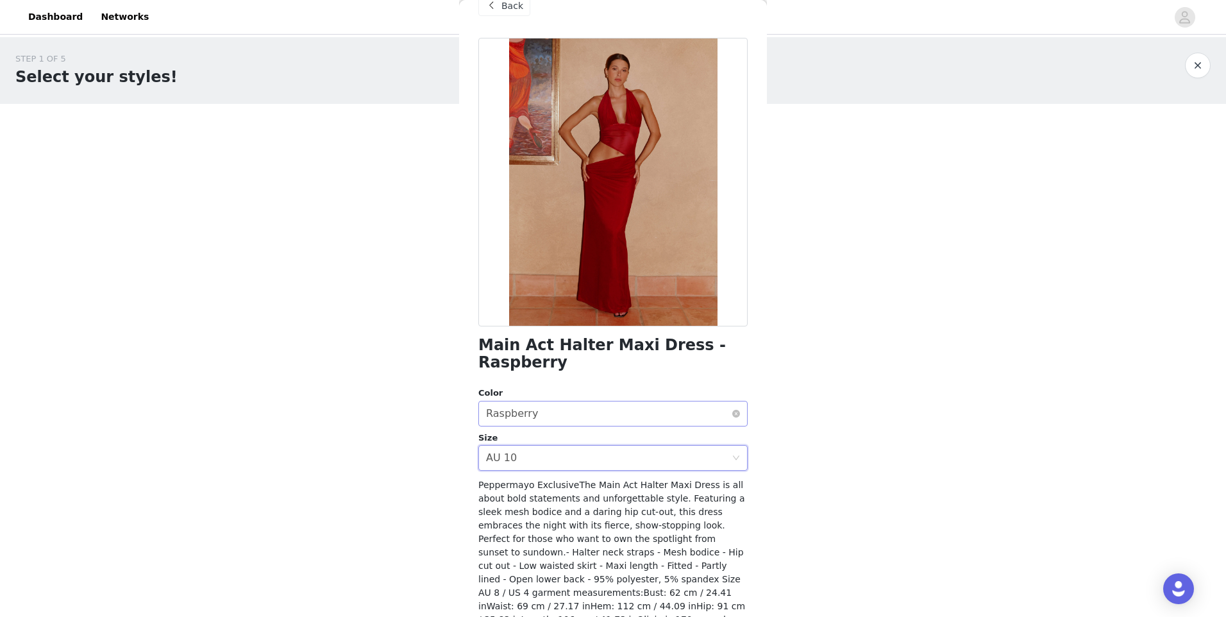
scroll to position [26, 0]
click at [548, 475] on div "Main Act Halter Maxi Dress - Raspberry Color Select color Raspberry Size Select…" at bounding box center [612, 366] width 269 height 656
click at [543, 467] on div "Select size AU 10" at bounding box center [609, 458] width 246 height 24
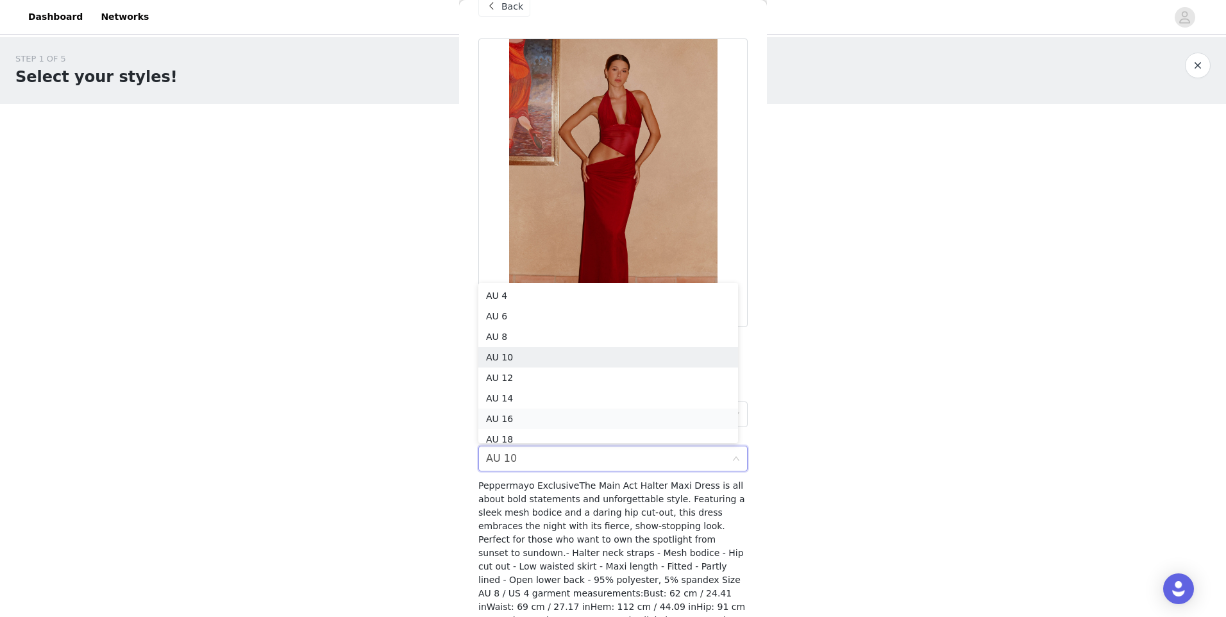
scroll to position [6, 0]
click at [510, 334] on li "AU 8" at bounding box center [608, 330] width 260 height 21
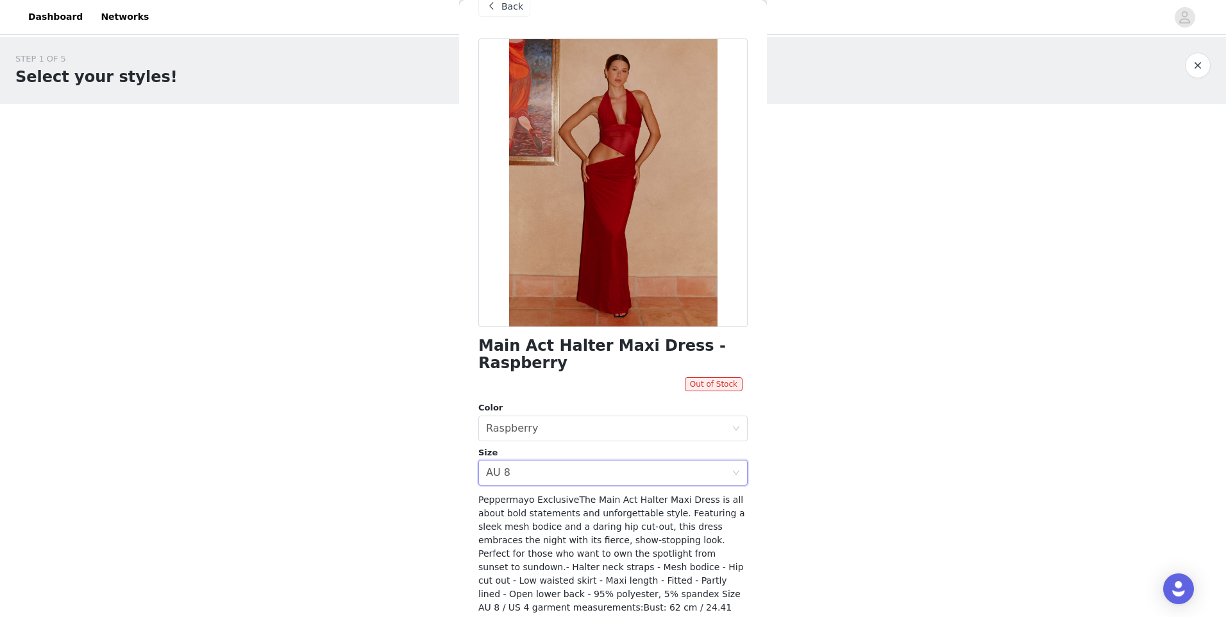
click at [490, 8] on span at bounding box center [491, 6] width 15 height 15
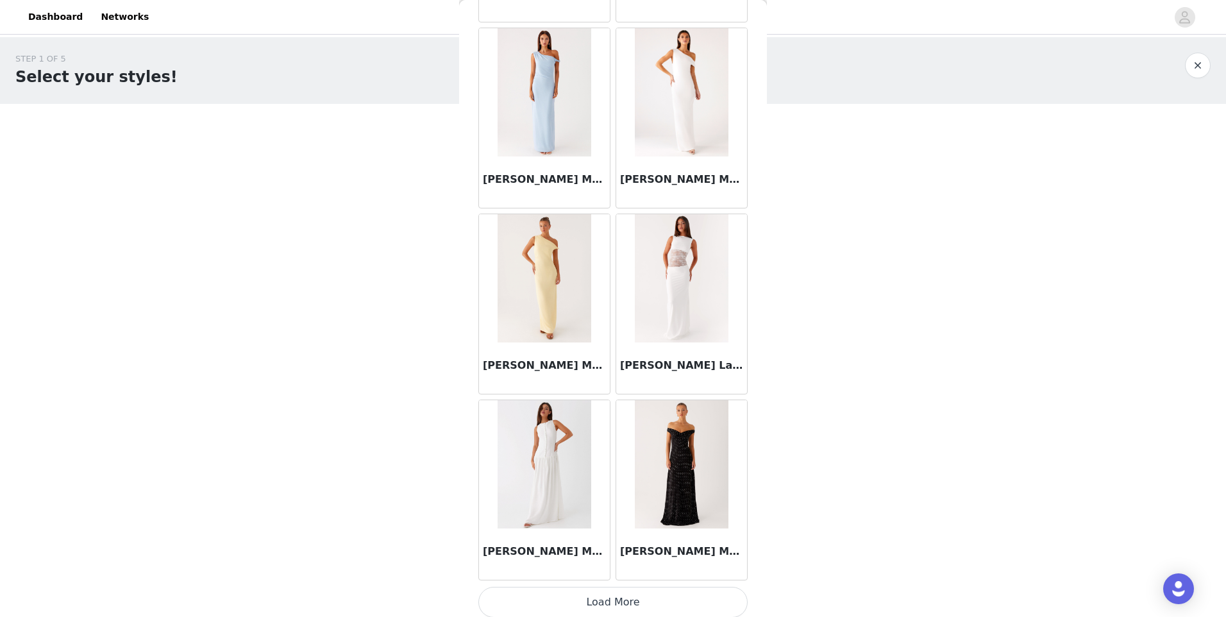
scroll to position [29241, 0]
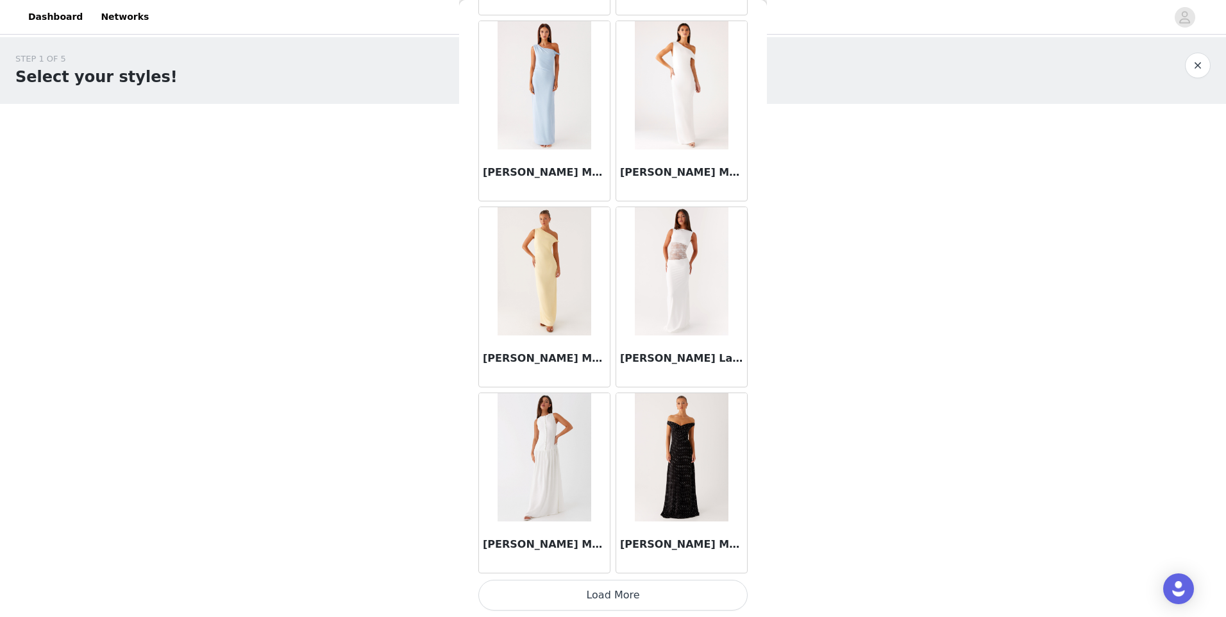
click at [669, 598] on button "Load More" at bounding box center [612, 595] width 269 height 31
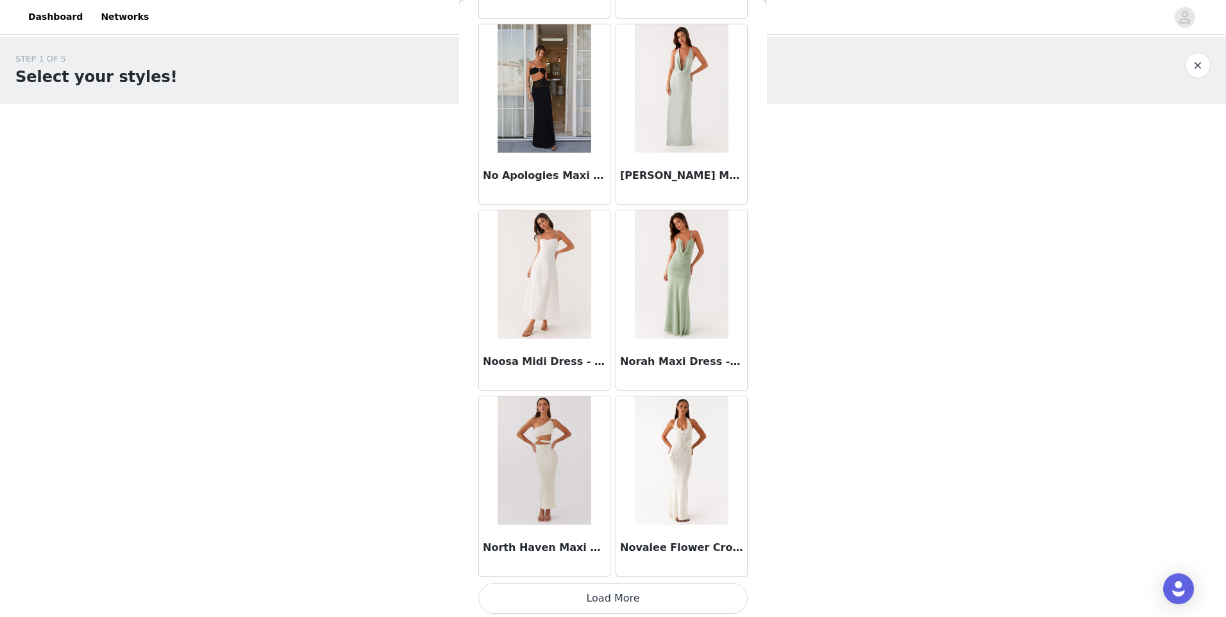
scroll to position [31100, 0]
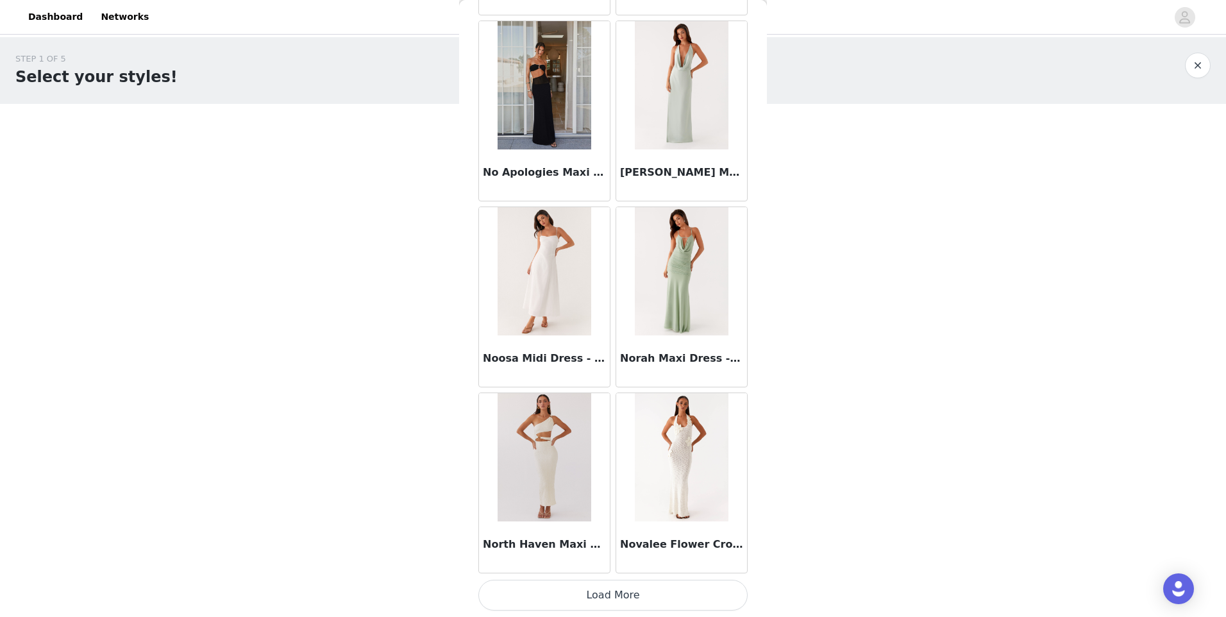
click at [648, 600] on button "Load More" at bounding box center [612, 595] width 269 height 31
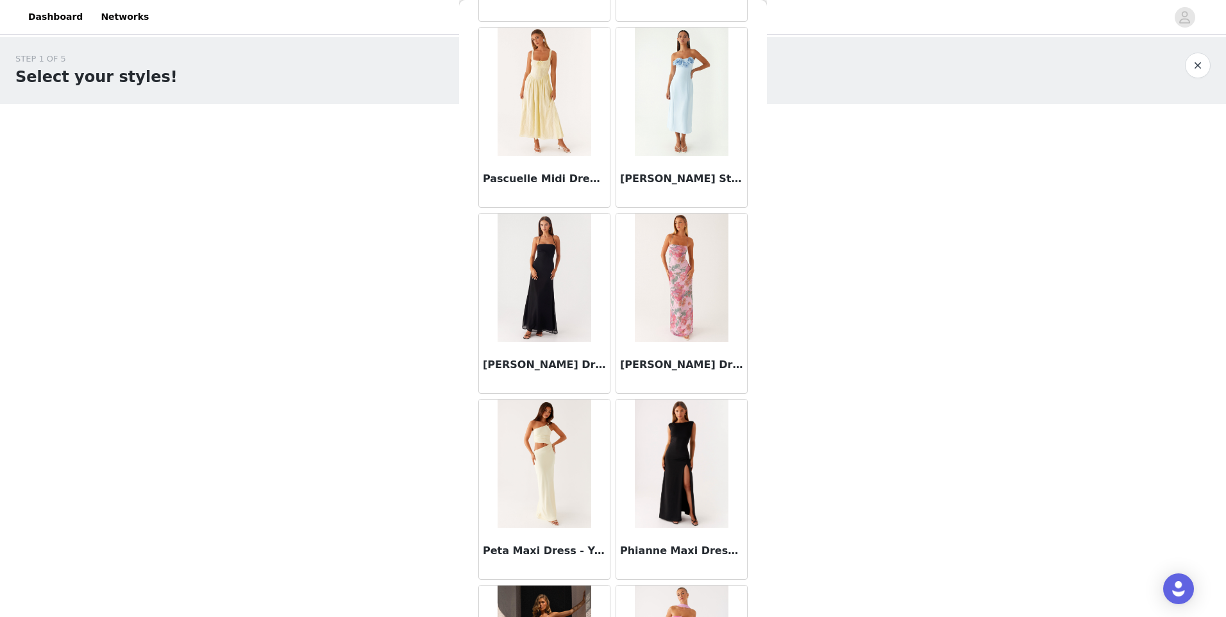
scroll to position [32960, 0]
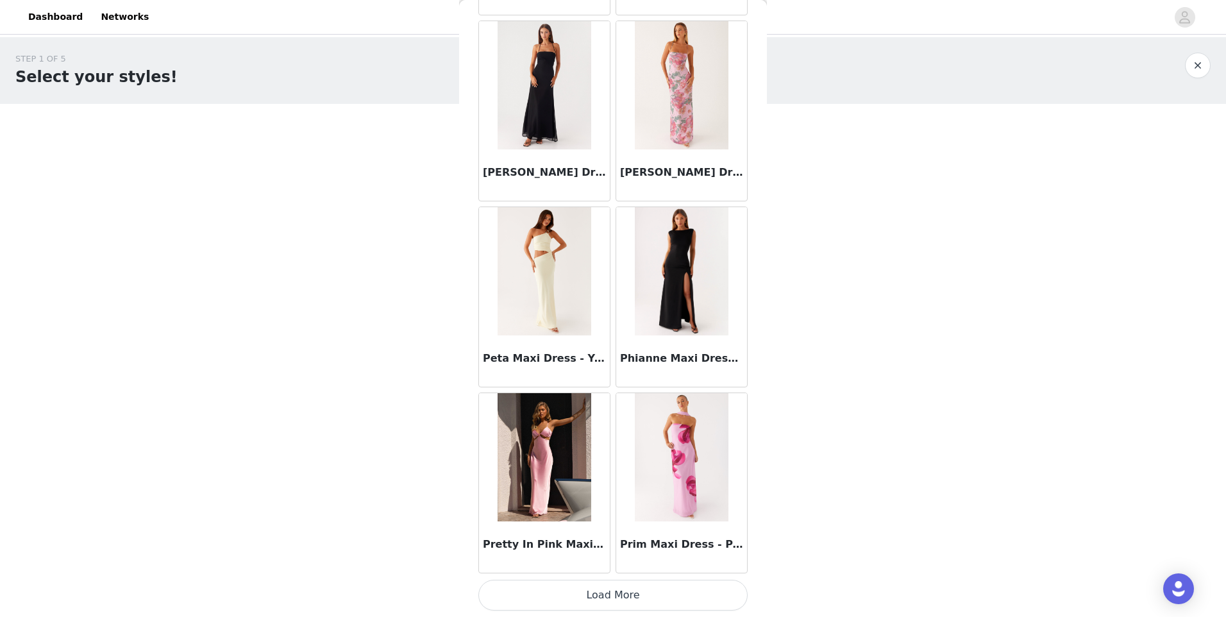
click at [666, 589] on button "Load More" at bounding box center [612, 595] width 269 height 31
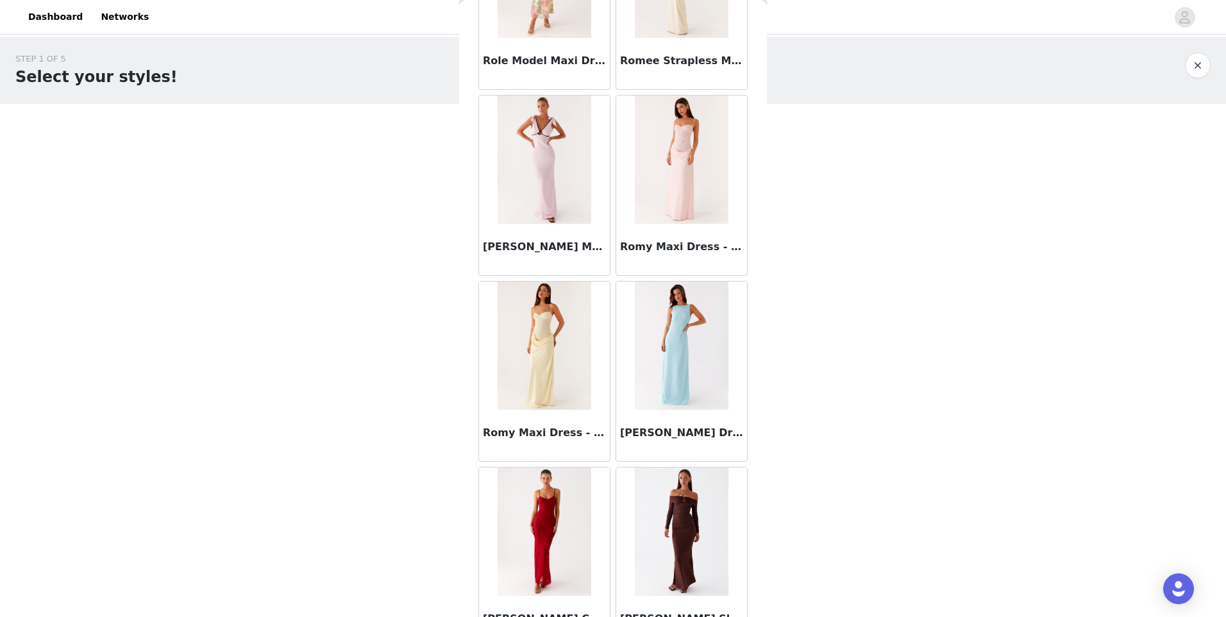
scroll to position [34820, 0]
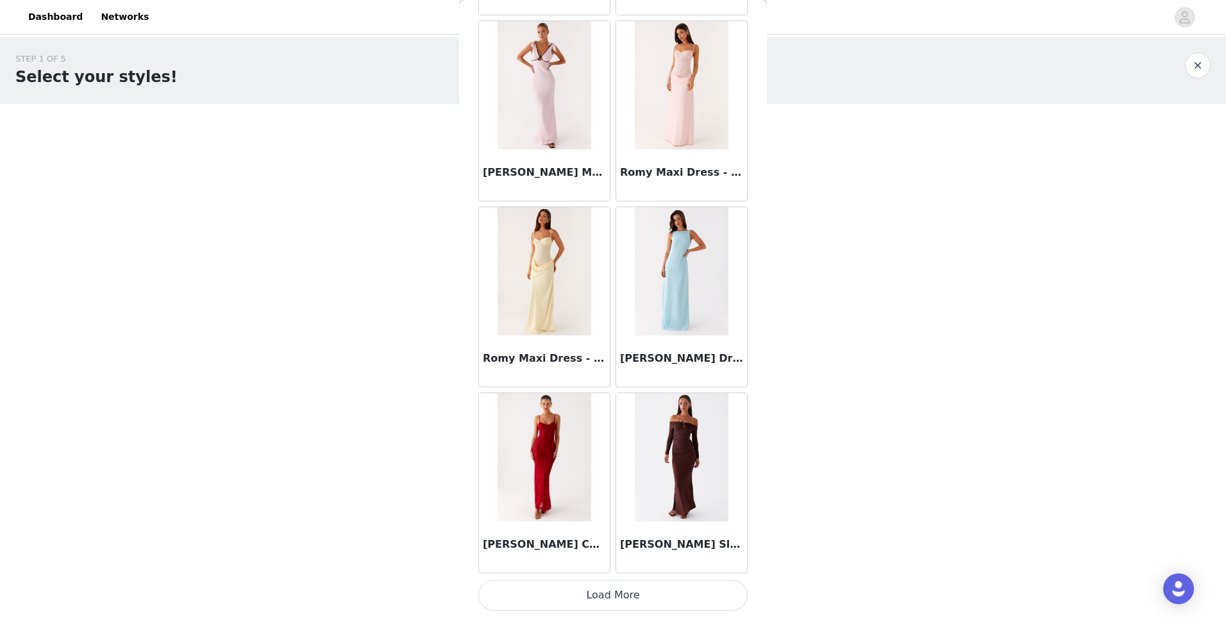
click at [652, 594] on button "Load More" at bounding box center [612, 595] width 269 height 31
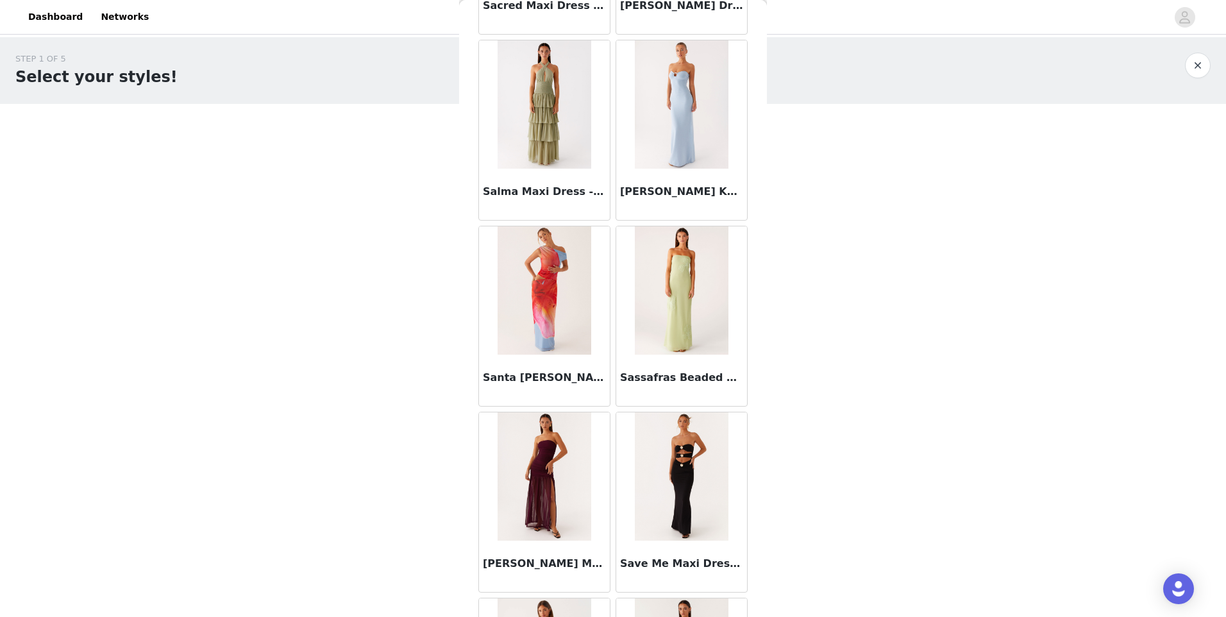
scroll to position [36679, 0]
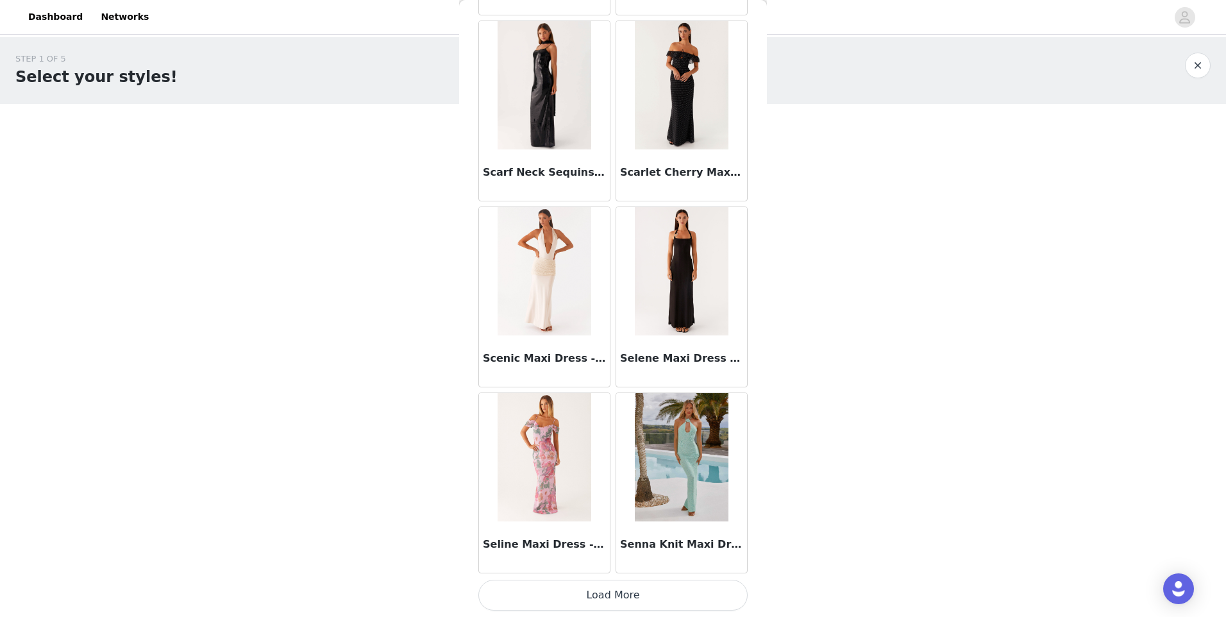
click at [664, 589] on button "Load More" at bounding box center [612, 595] width 269 height 31
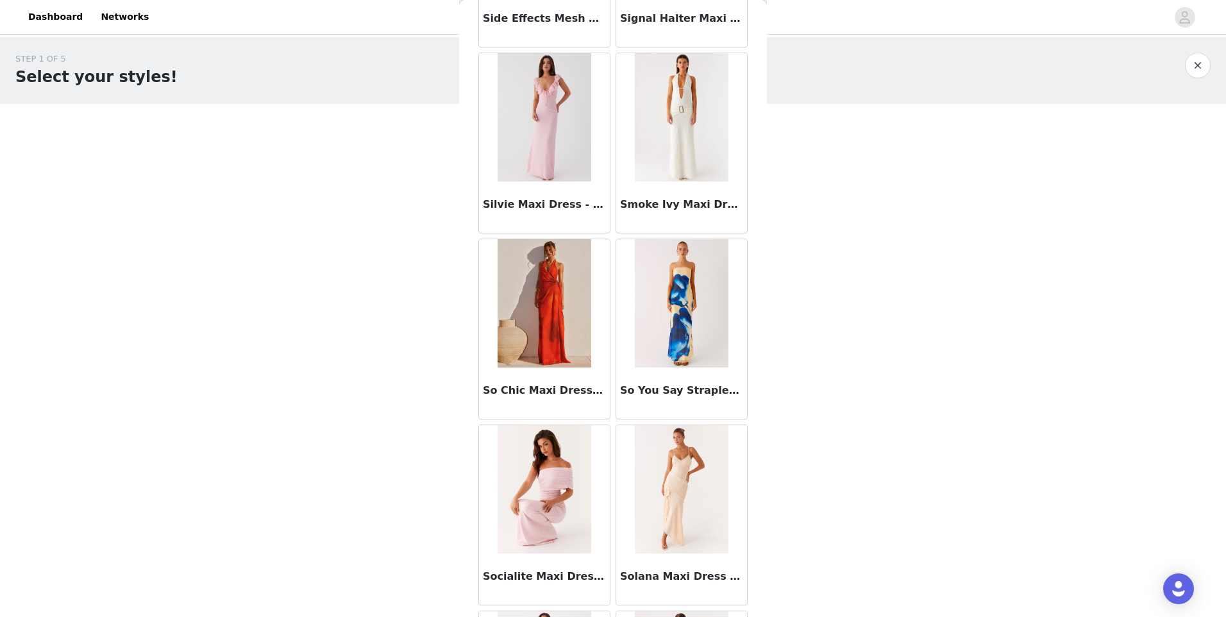
scroll to position [38539, 0]
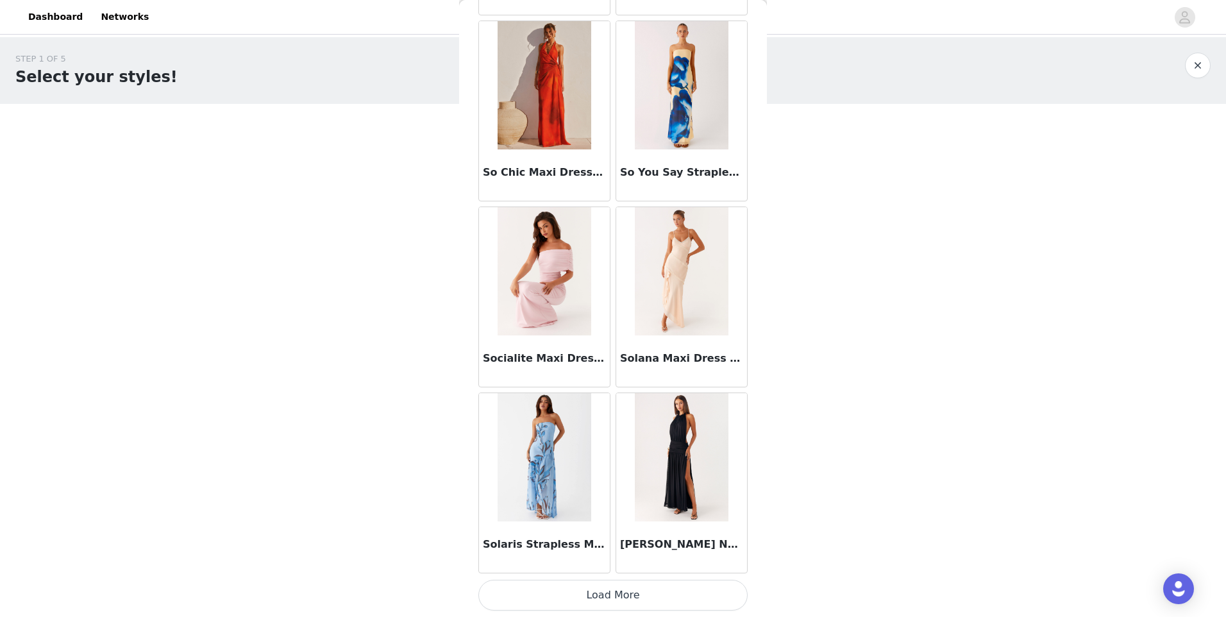
click at [628, 602] on button "Load More" at bounding box center [612, 595] width 269 height 31
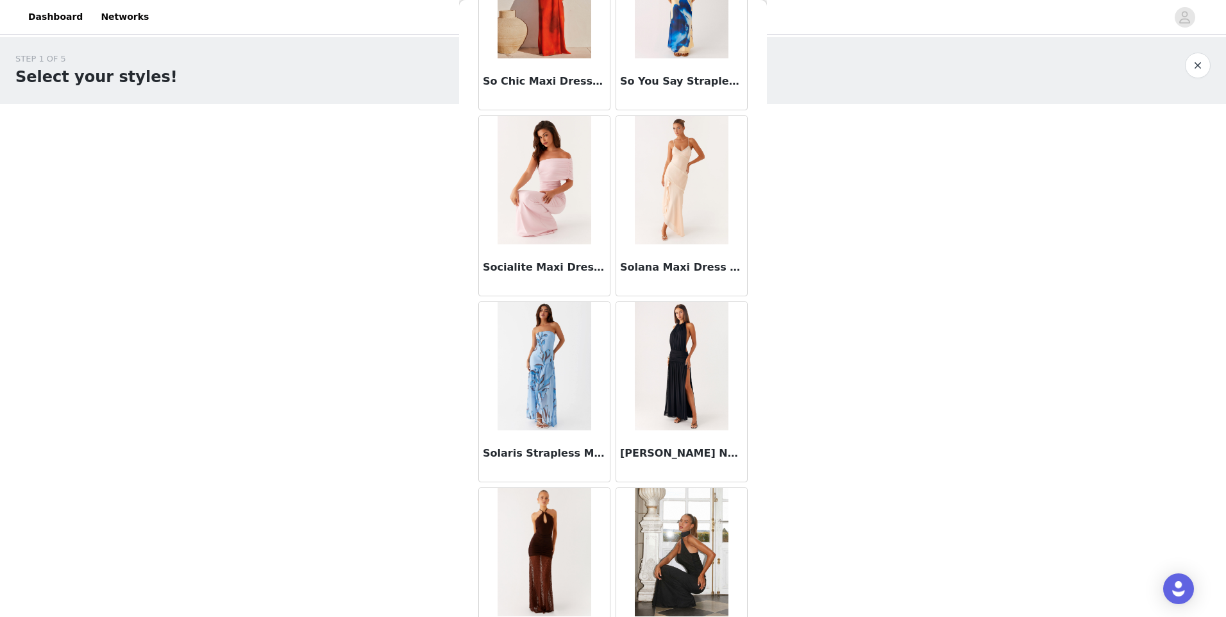
scroll to position [39052, 0]
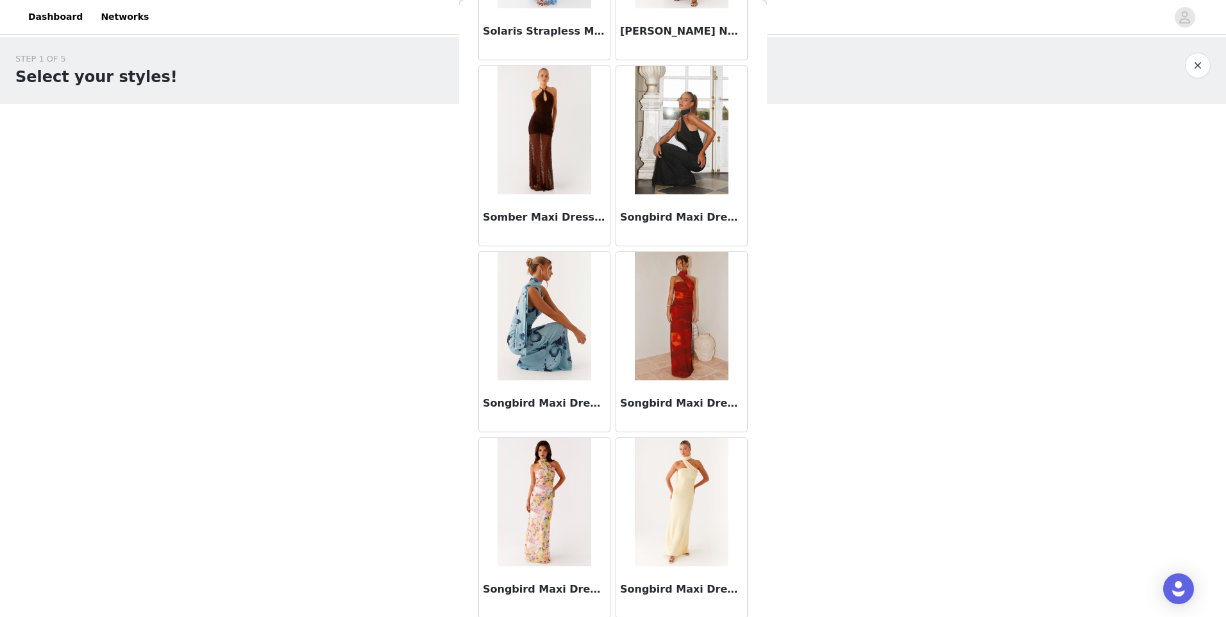
drag, startPoint x: 517, startPoint y: 136, endPoint x: 497, endPoint y: 215, distance: 81.3
click at [497, 215] on h3 "Somber Maxi Dress - Chocolate" at bounding box center [544, 217] width 123 height 15
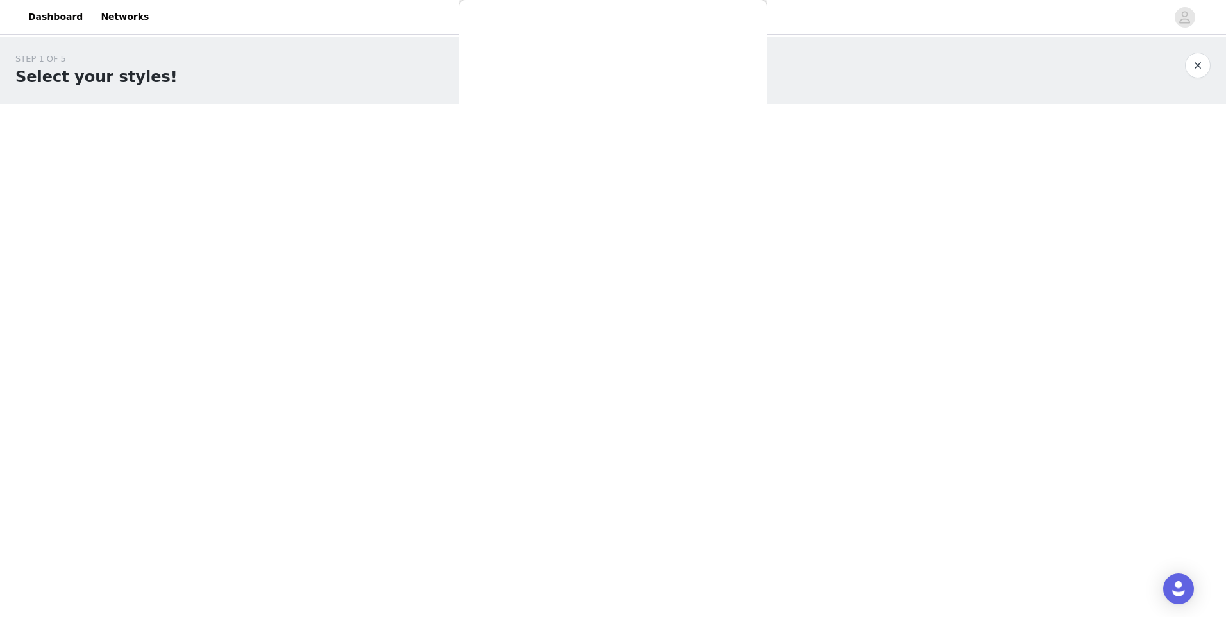
scroll to position [0, 0]
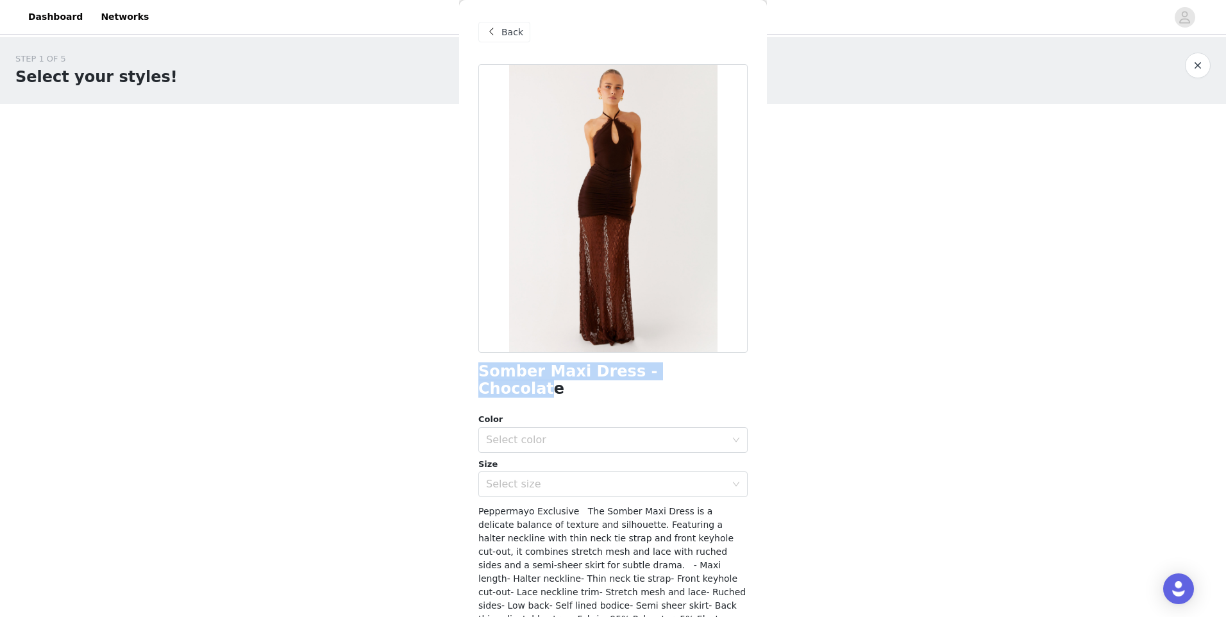
drag, startPoint x: 659, startPoint y: 374, endPoint x: 489, endPoint y: 375, distance: 169.3
click at [484, 376] on h1 "Somber Maxi Dress - Chocolate" at bounding box center [612, 380] width 269 height 35
drag, startPoint x: 489, startPoint y: 375, endPoint x: 522, endPoint y: 373, distance: 32.8
copy h1 "omber Maxi Dress - Chocolat"
click at [552, 437] on div "Color Select color Size Select size" at bounding box center [612, 455] width 269 height 84
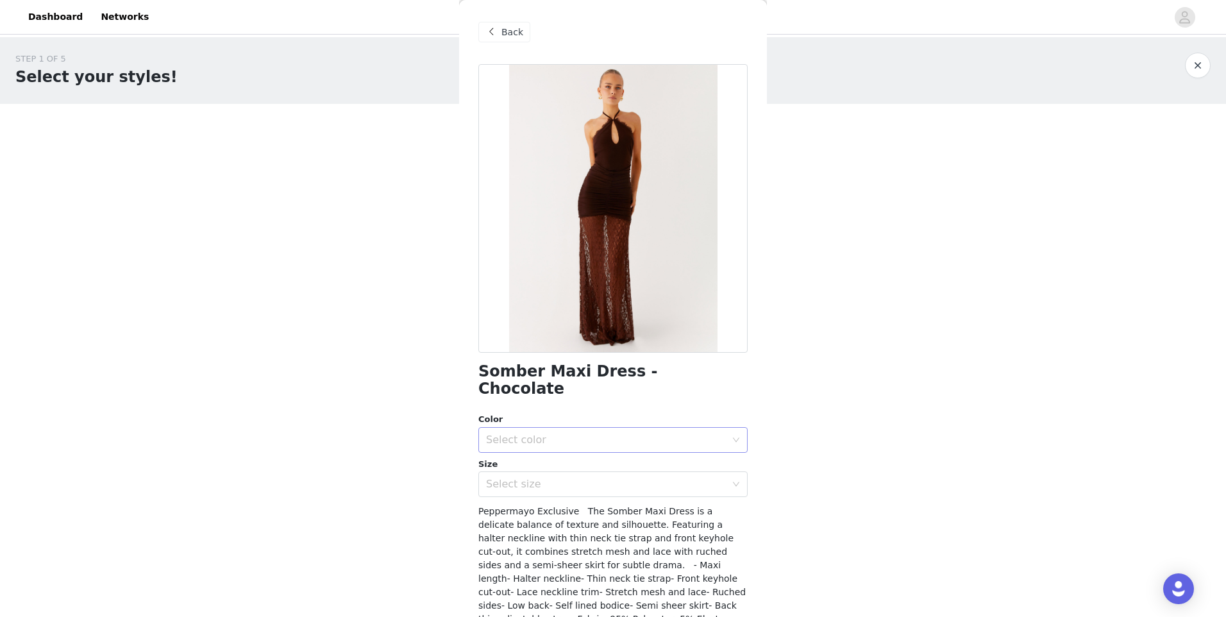
click at [540, 430] on div "Select color" at bounding box center [609, 440] width 246 height 24
click at [517, 451] on li "Chocolate" at bounding box center [608, 451] width 260 height 21
click at [518, 478] on div "Select size" at bounding box center [606, 484] width 240 height 13
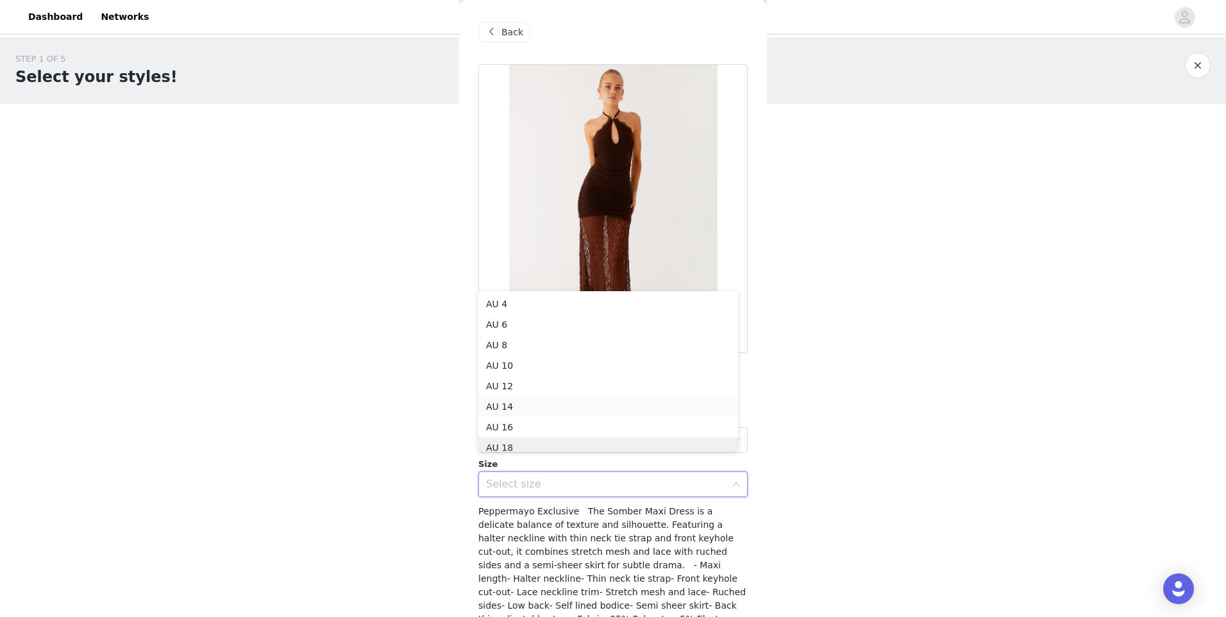
scroll to position [6, 0]
click at [509, 339] on li "AU 8" at bounding box center [608, 338] width 260 height 21
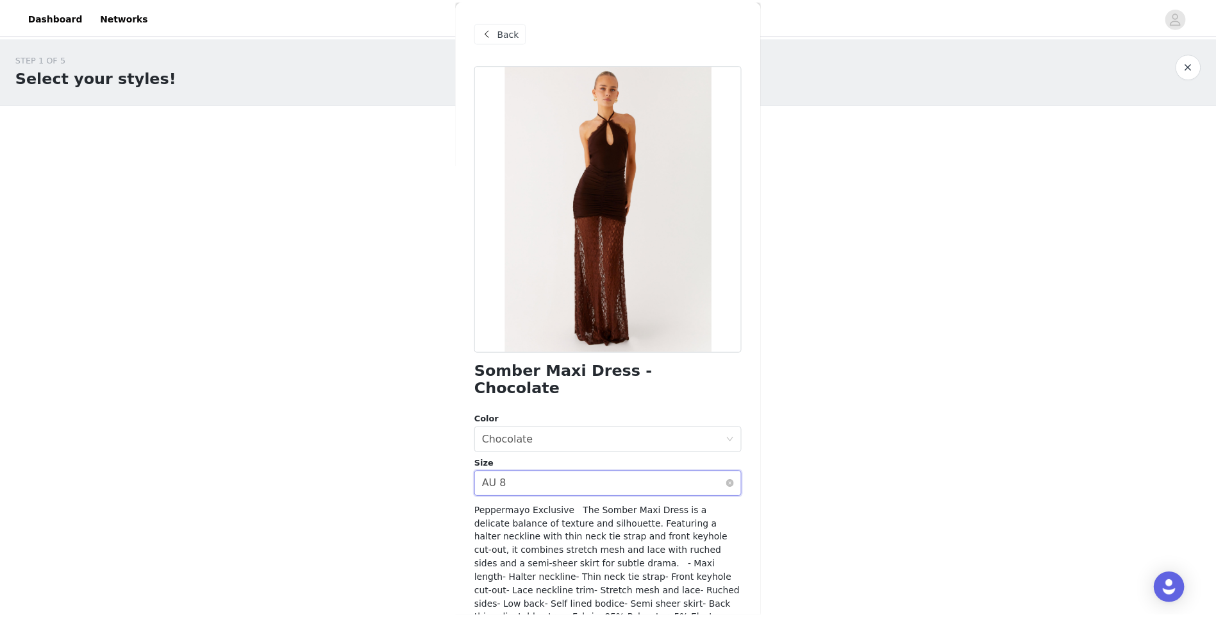
scroll to position [72, 0]
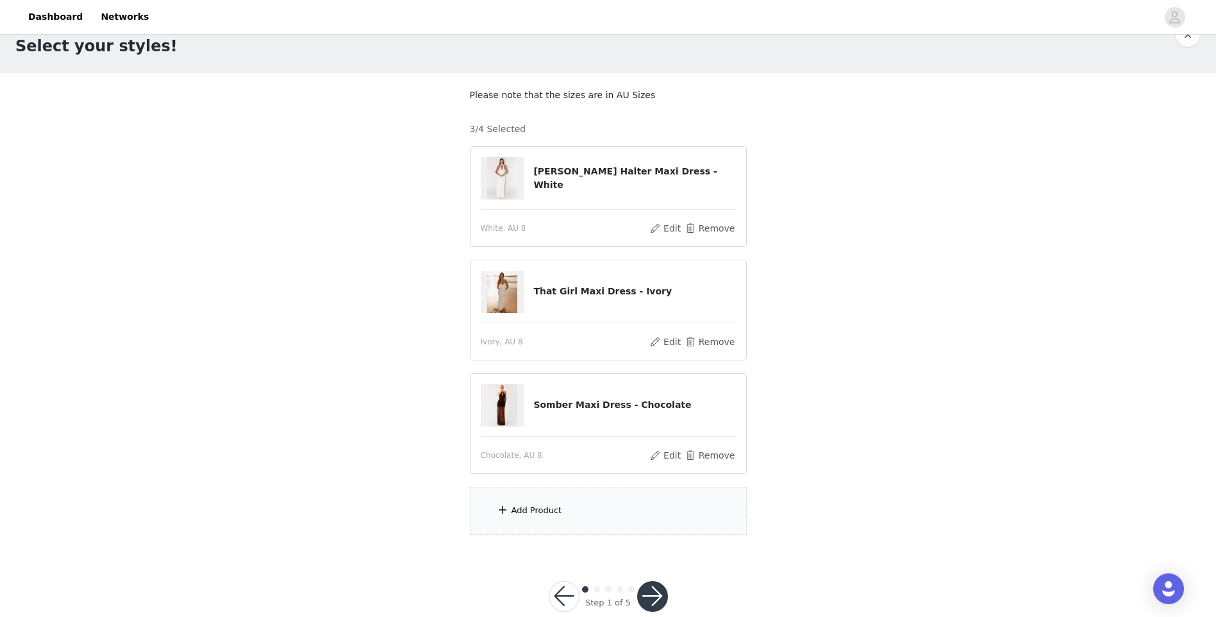
scroll to position [56, 0]
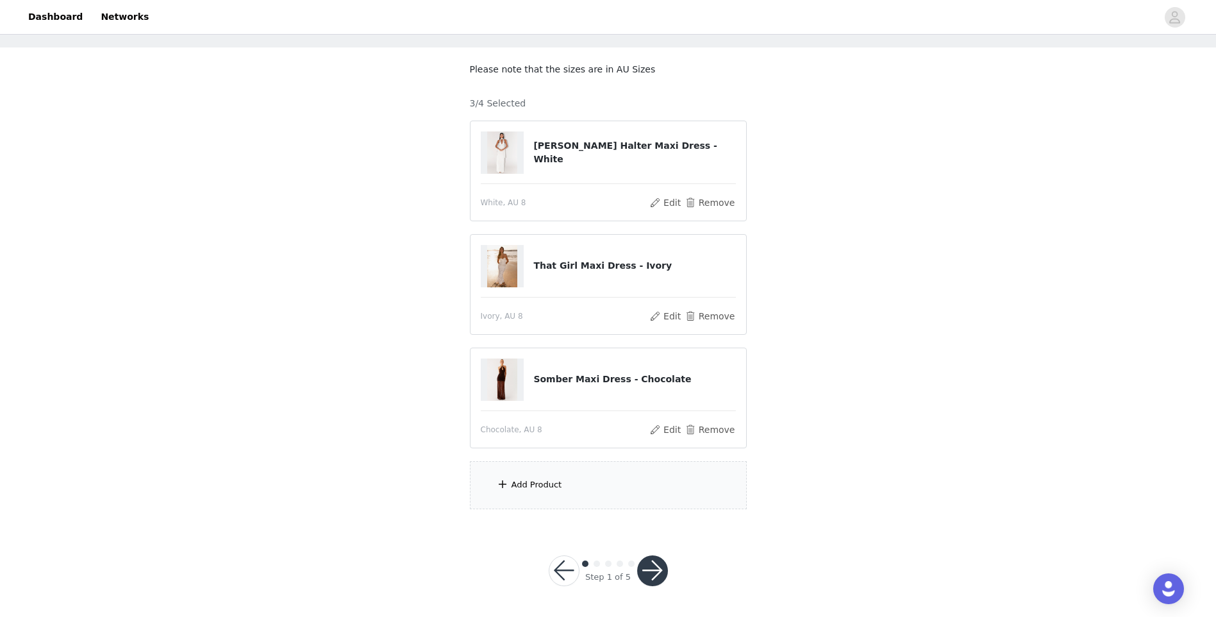
click at [577, 498] on div "Add Product" at bounding box center [608, 485] width 277 height 48
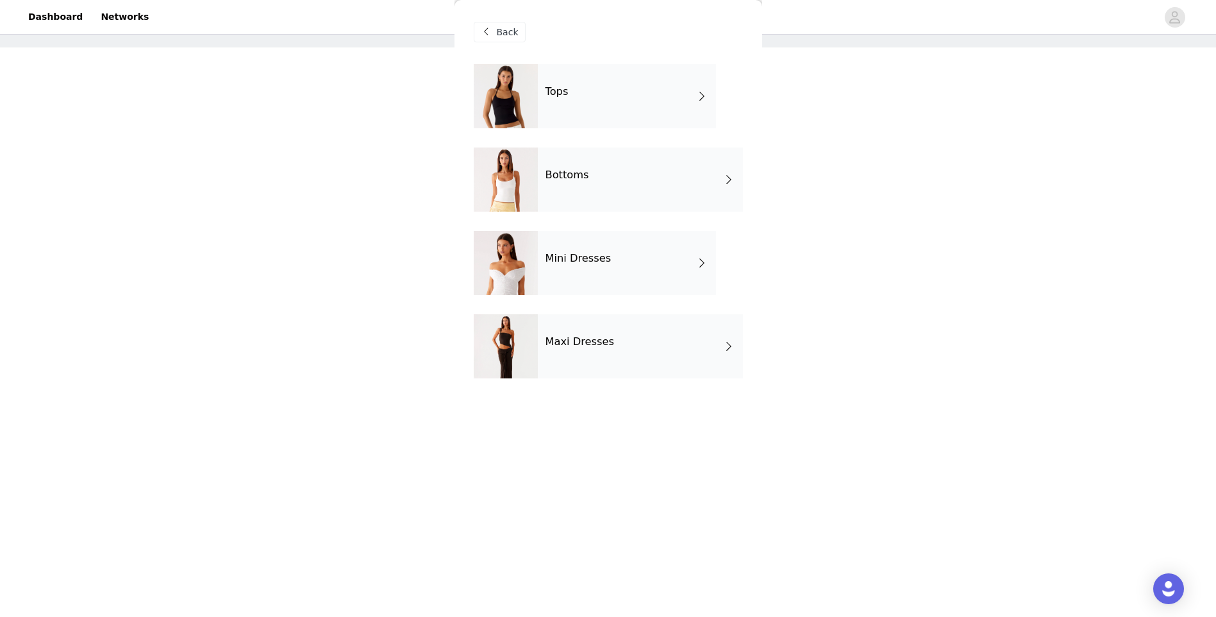
click at [595, 101] on div "Tops" at bounding box center [627, 96] width 178 height 64
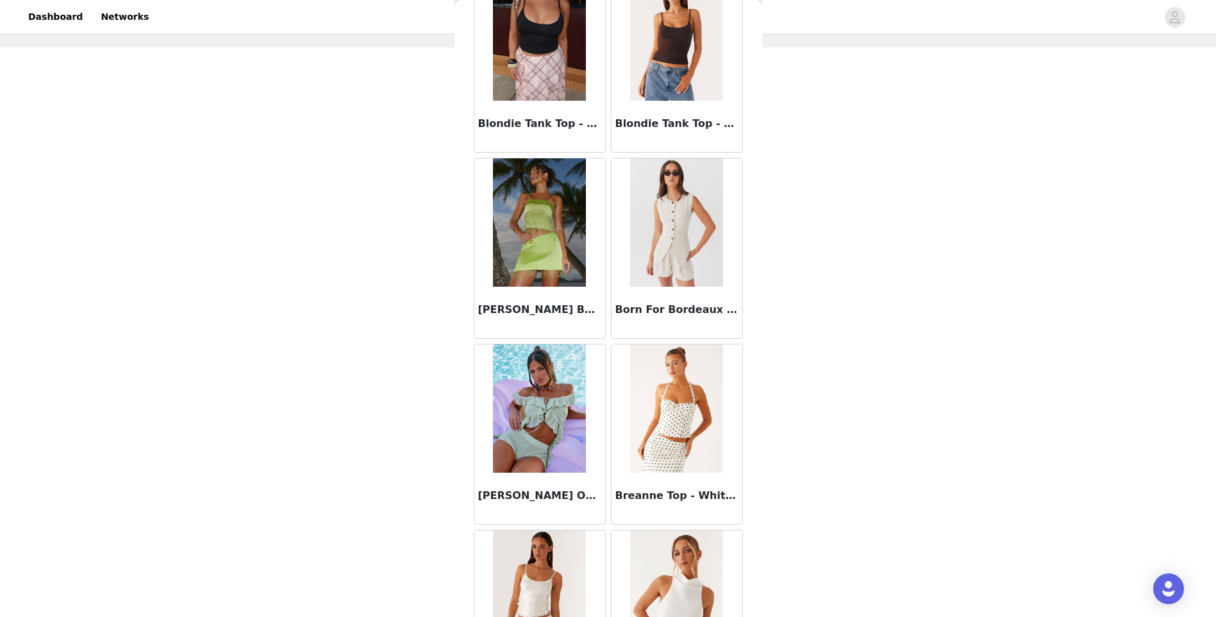
scroll to position [1345, 0]
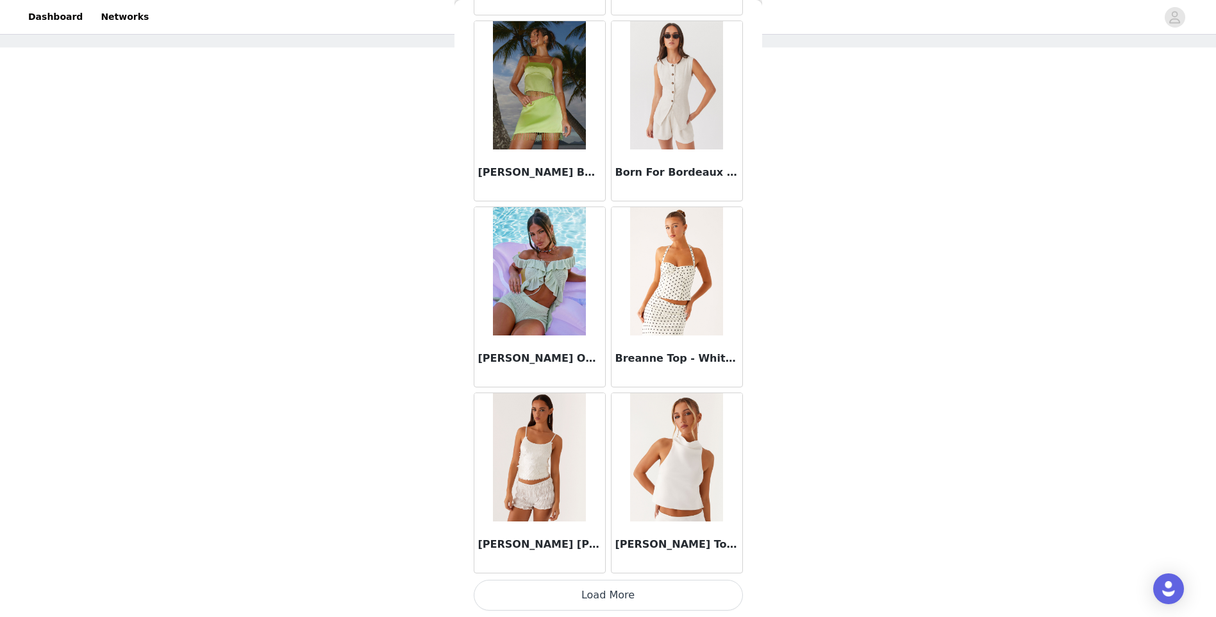
click at [621, 588] on button "Load More" at bounding box center [608, 595] width 269 height 31
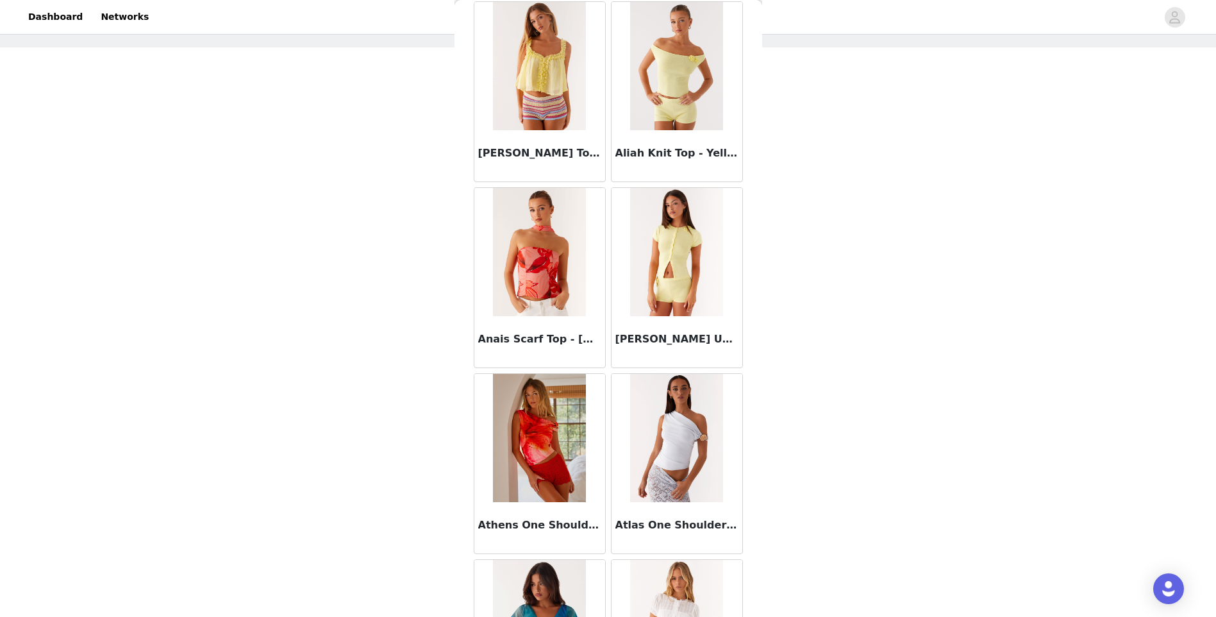
scroll to position [0, 0]
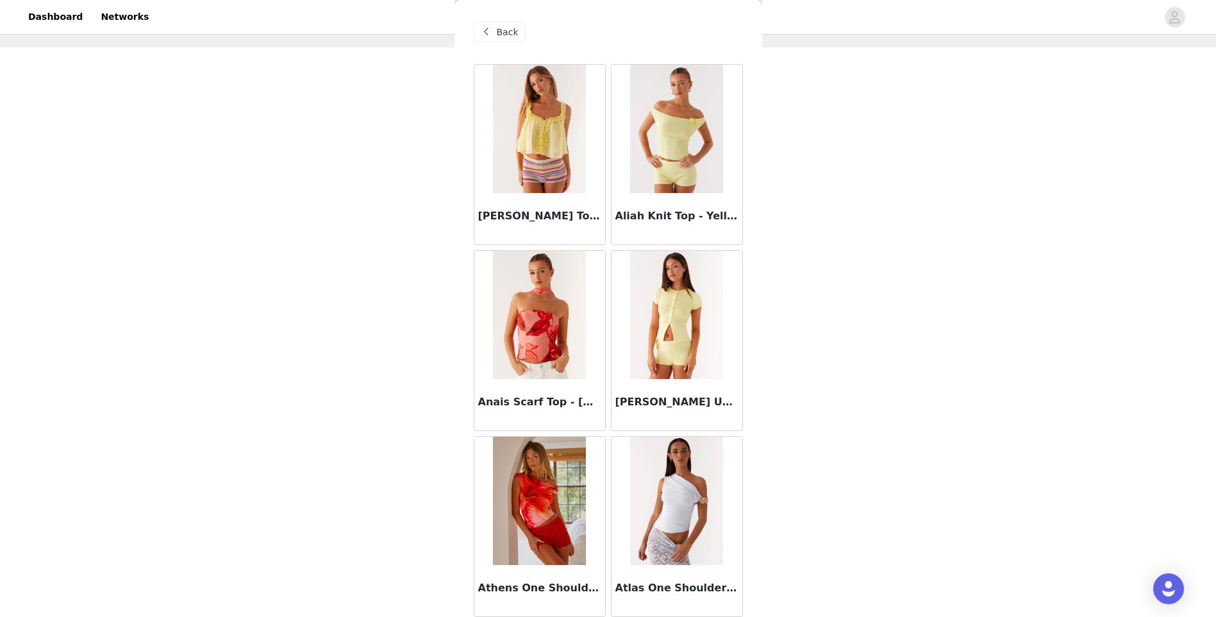
click at [489, 37] on span at bounding box center [486, 31] width 15 height 15
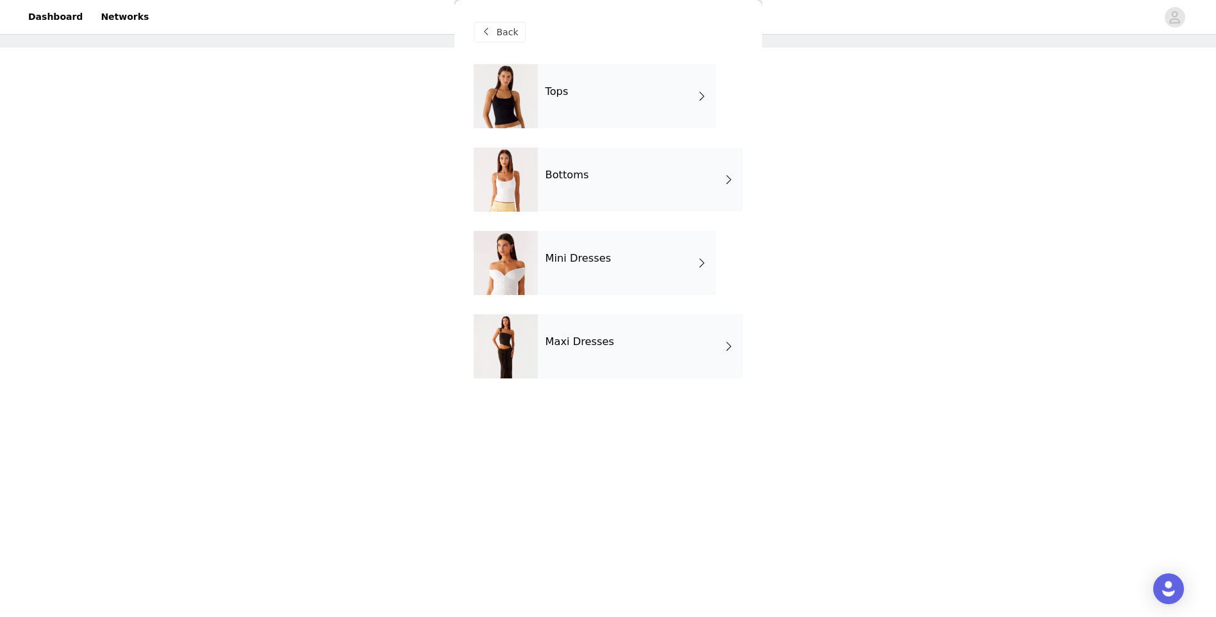
click at [629, 342] on div "Maxi Dresses" at bounding box center [640, 346] width 205 height 64
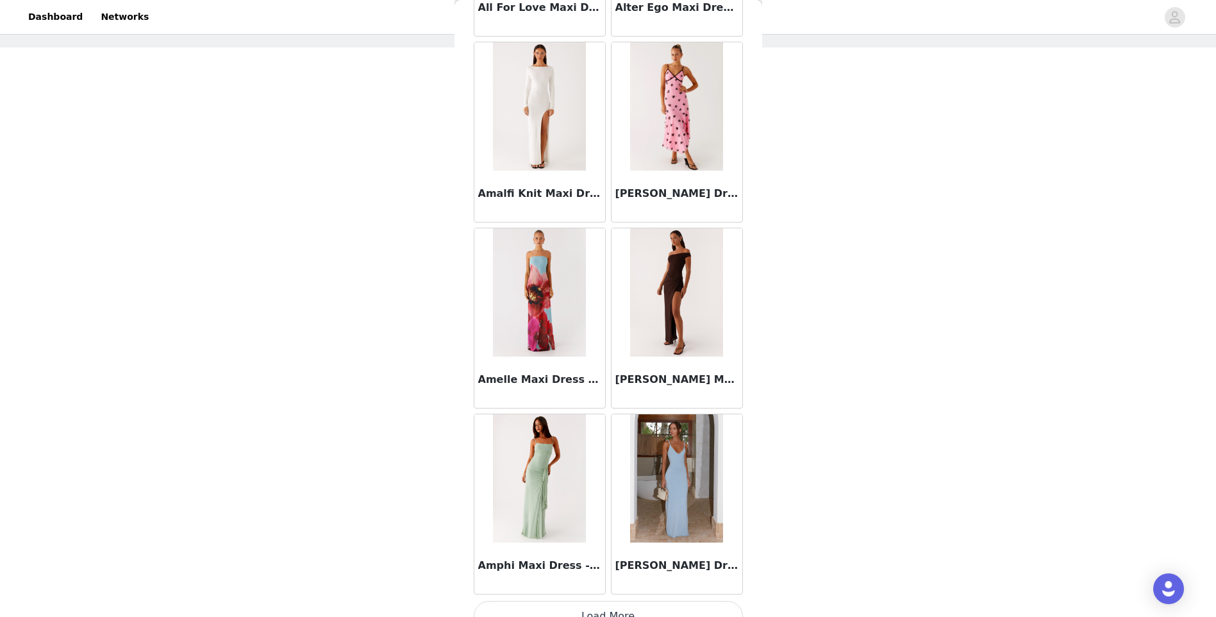
scroll to position [1345, 0]
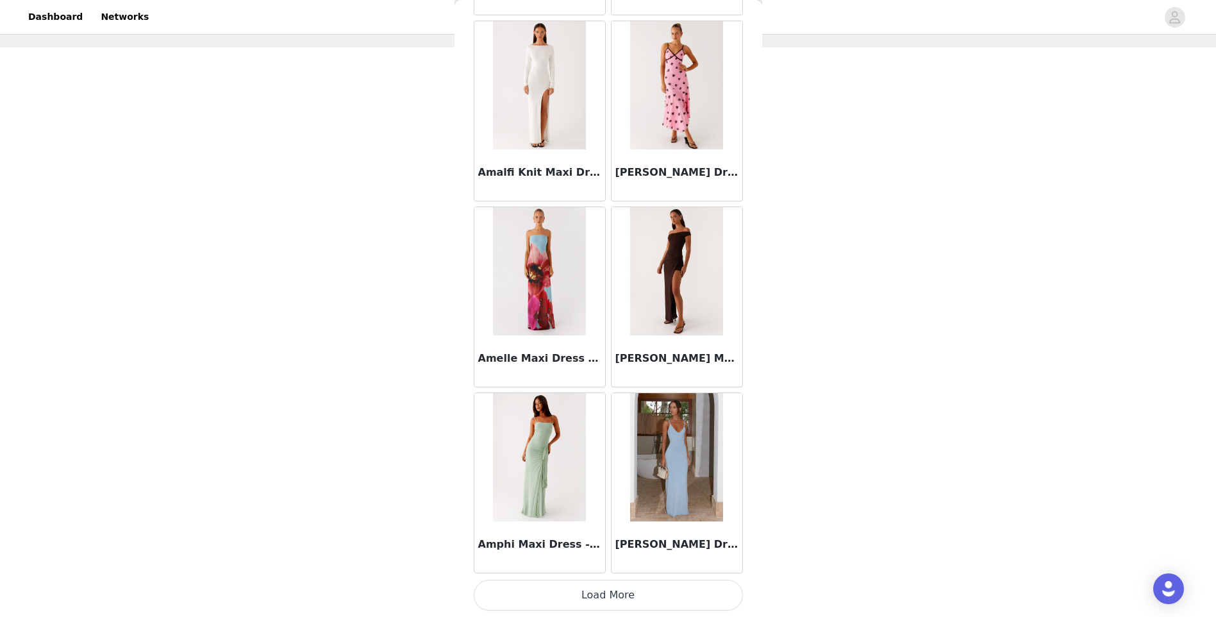
click at [643, 607] on button "Load More" at bounding box center [608, 595] width 269 height 31
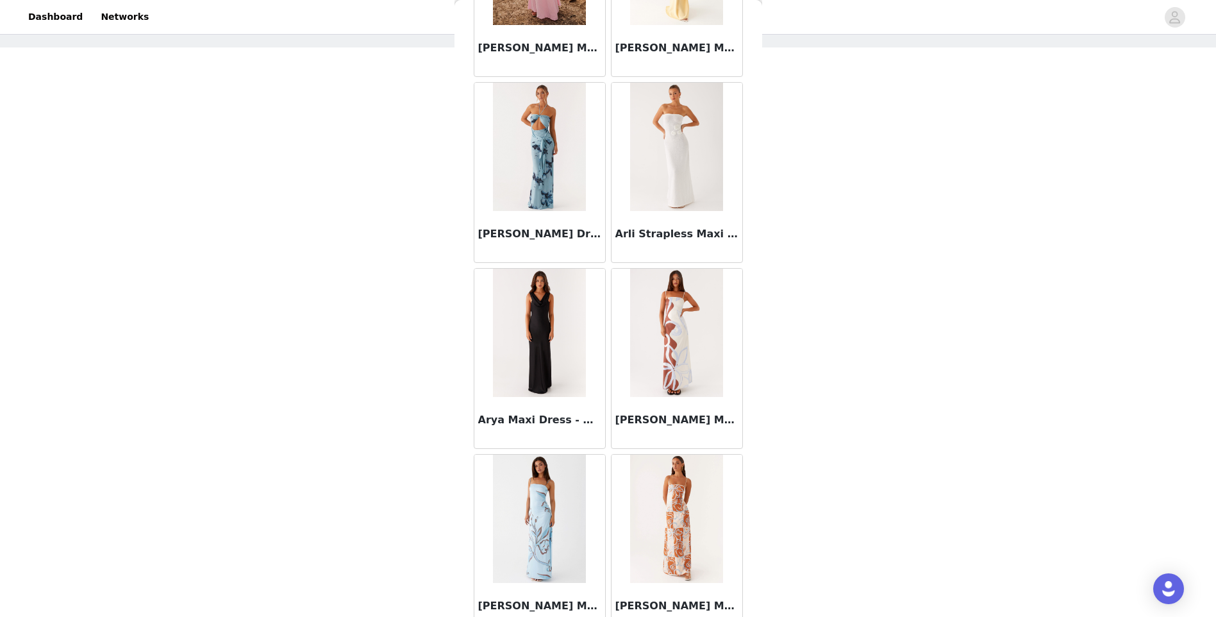
scroll to position [3205, 0]
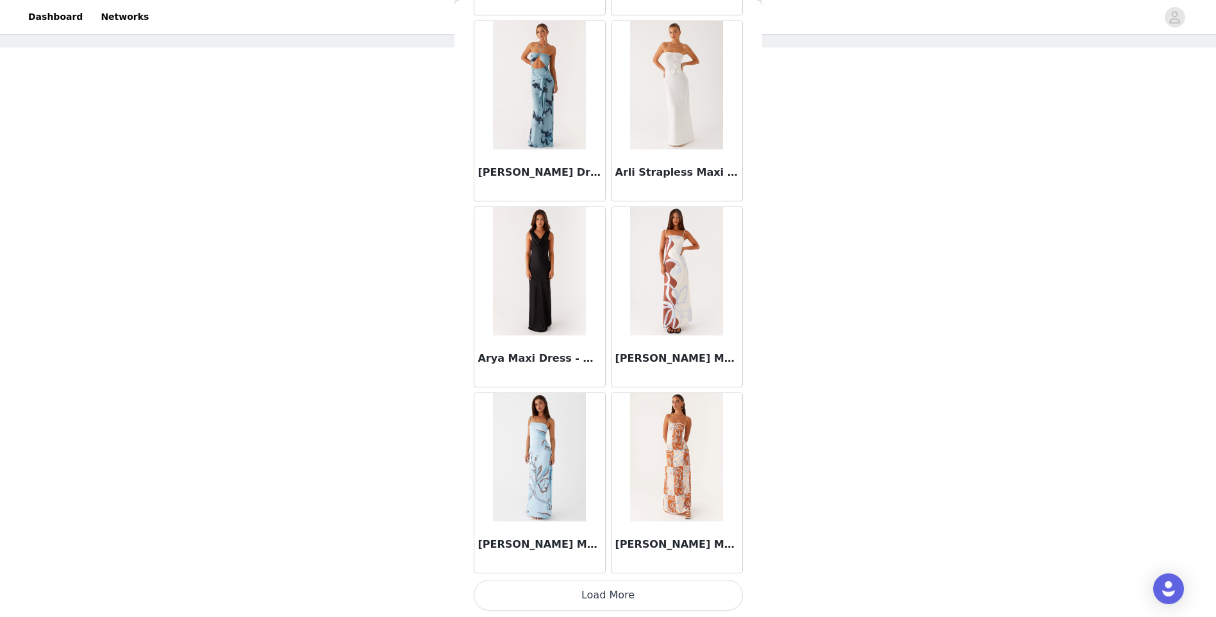
click at [652, 600] on button "Load More" at bounding box center [608, 595] width 269 height 31
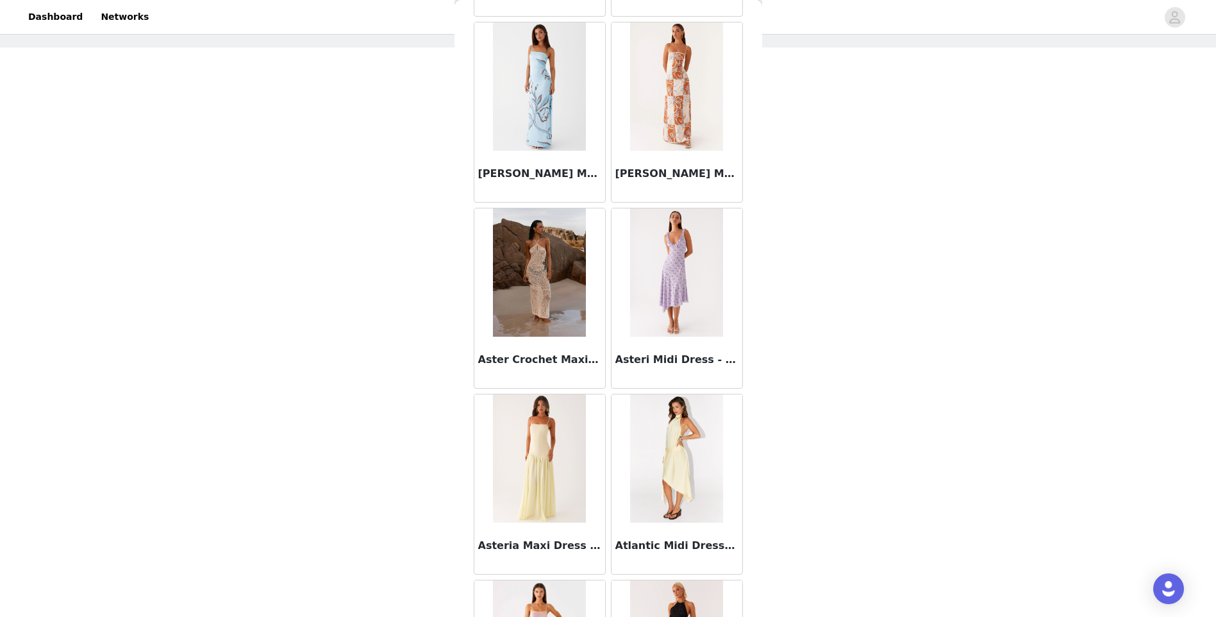
scroll to position [3590, 0]
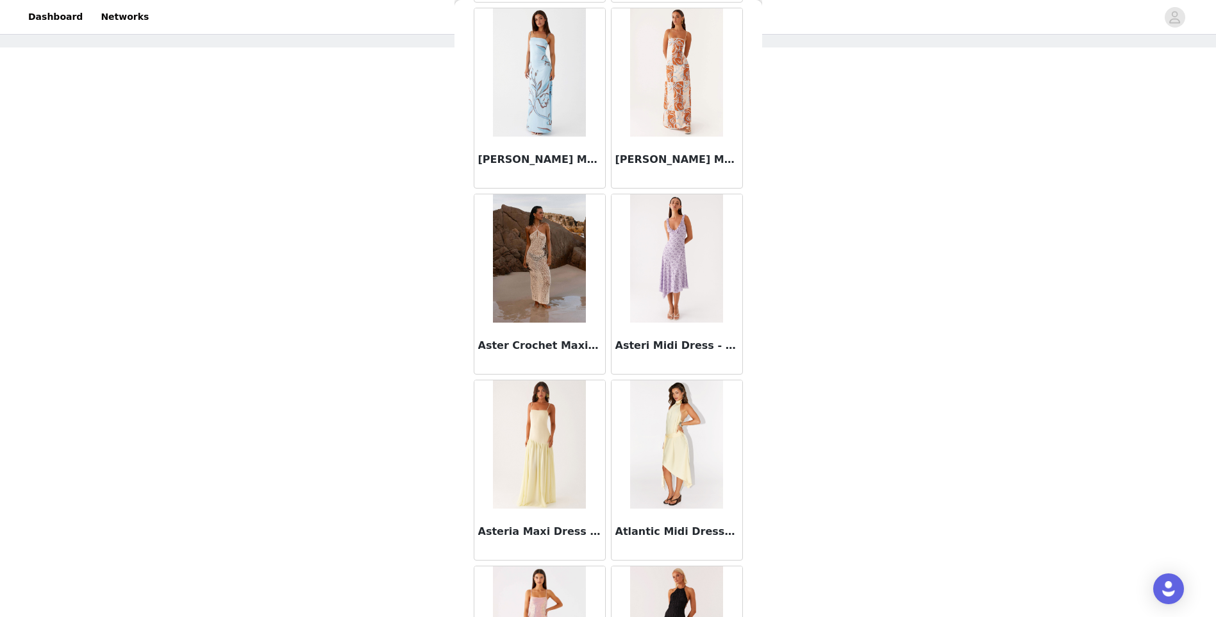
drag, startPoint x: 537, startPoint y: 243, endPoint x: 902, endPoint y: 200, distance: 367.4
click at [902, 200] on div "STEP 1 OF 5 Select your styles! Please note that the sizes are in AU Sizes 3/4 …" at bounding box center [608, 253] width 1216 height 544
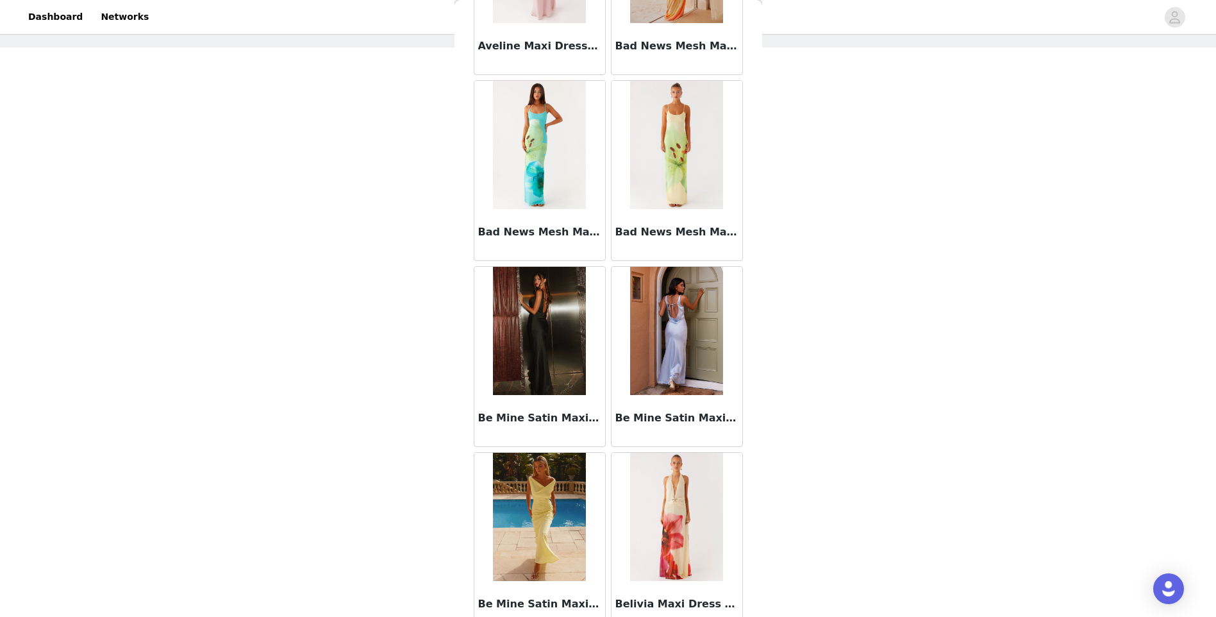
scroll to position [5065, 0]
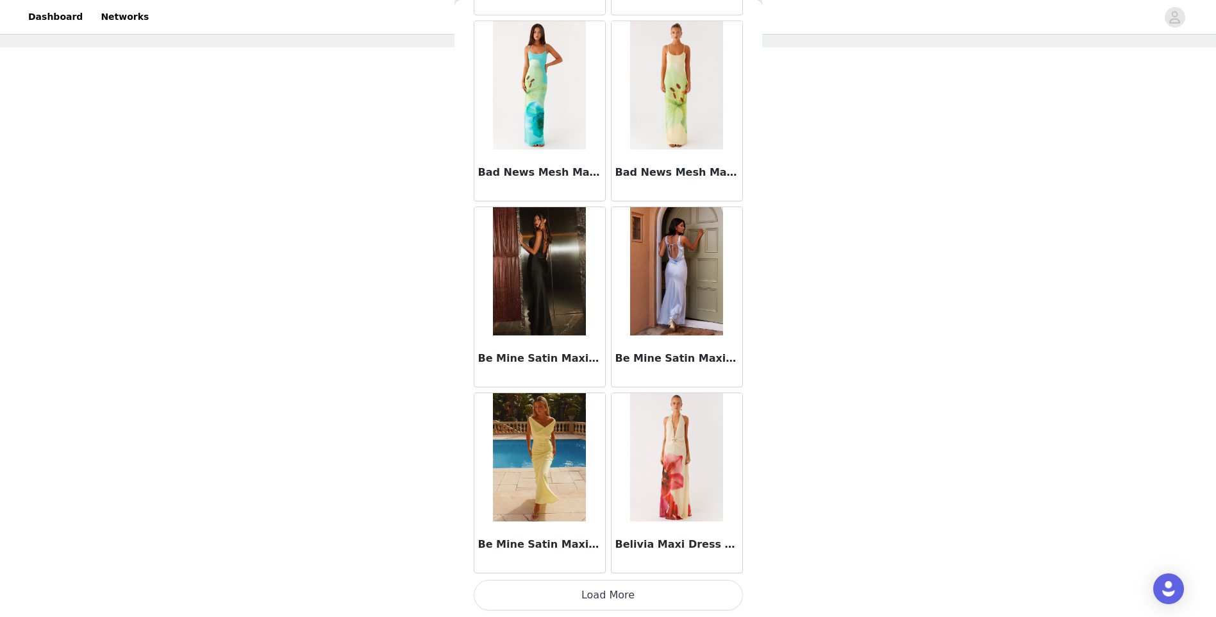
click at [666, 600] on button "Load More" at bounding box center [608, 595] width 269 height 31
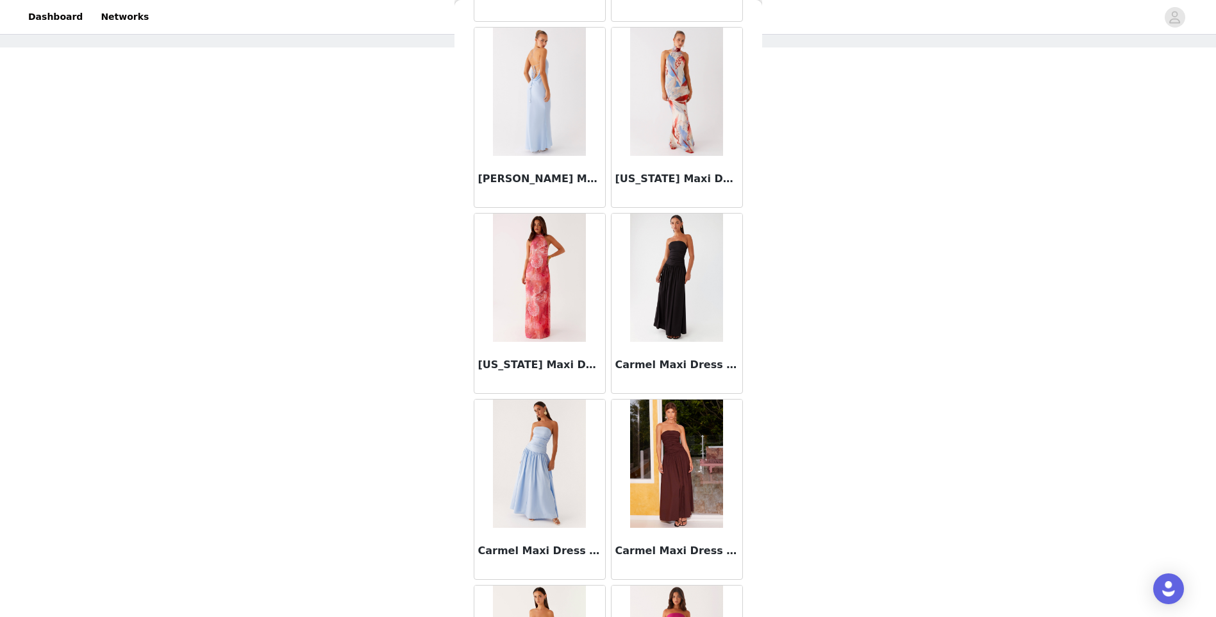
scroll to position [6924, 0]
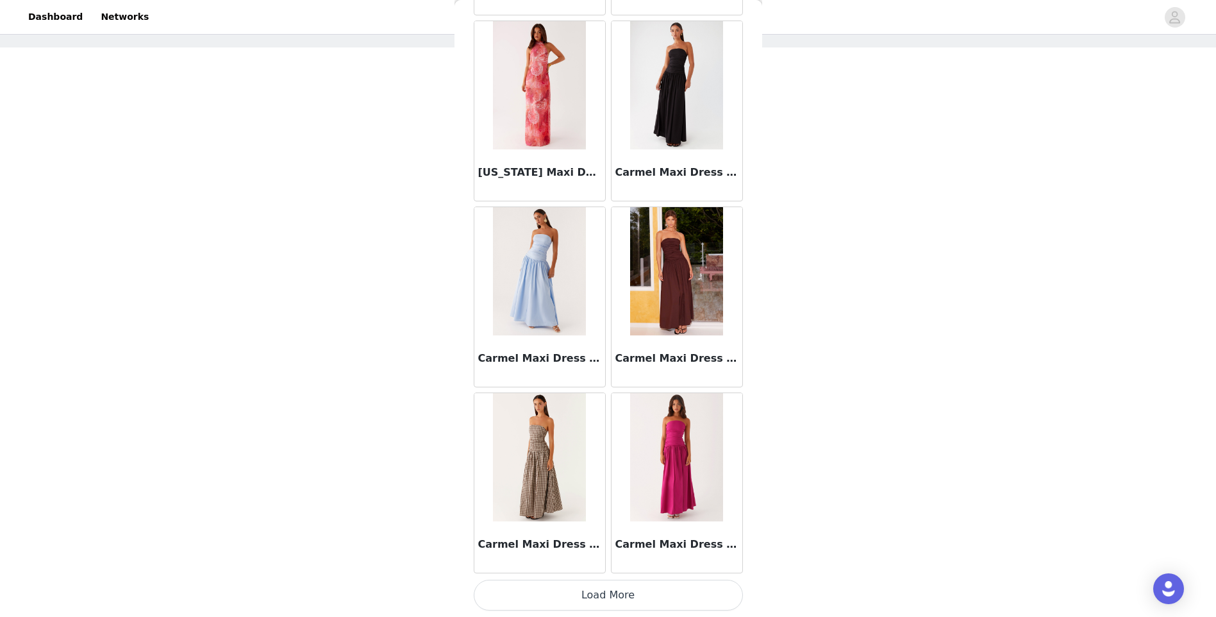
click at [654, 585] on button "Load More" at bounding box center [608, 595] width 269 height 31
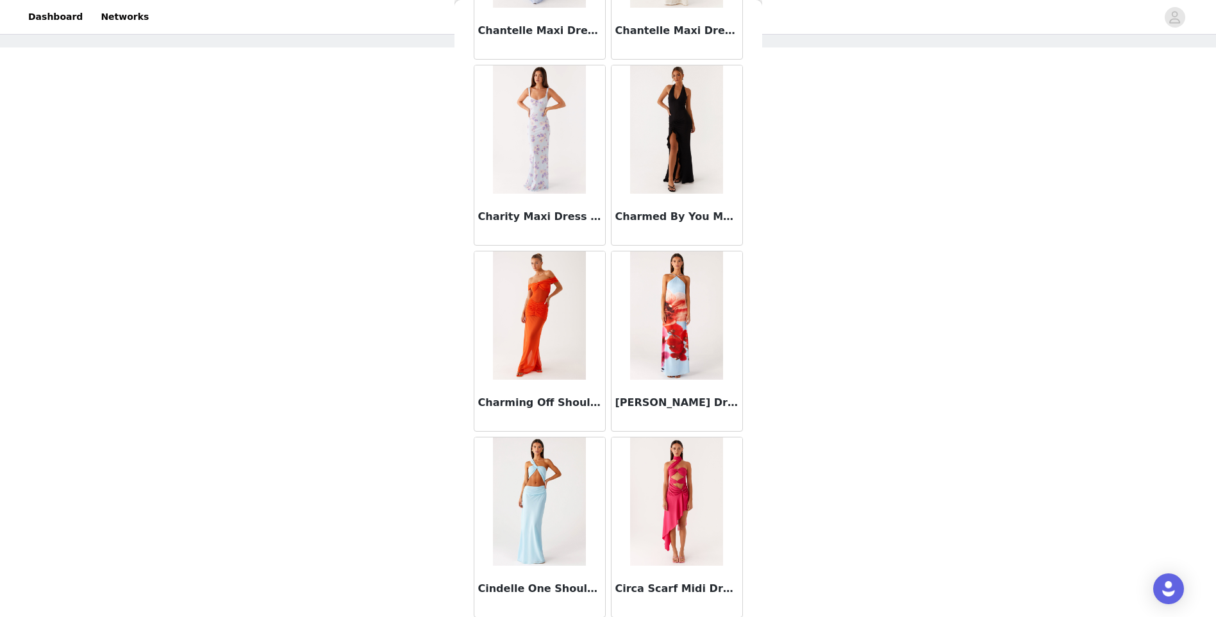
scroll to position [8784, 0]
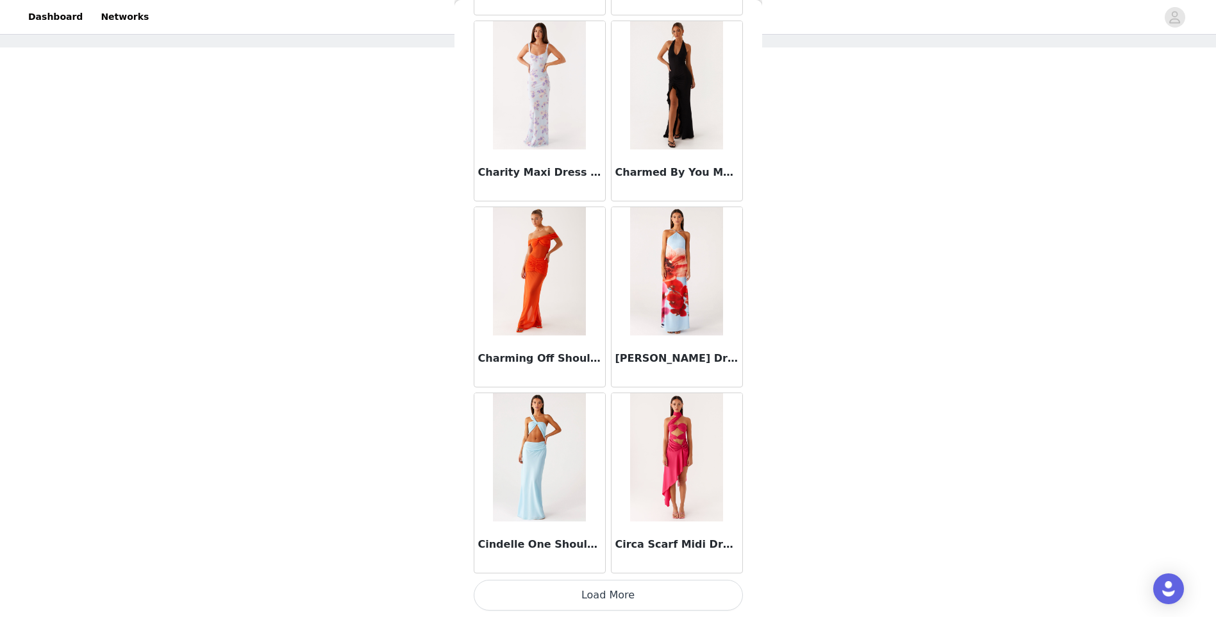
click at [610, 590] on button "Load More" at bounding box center [608, 595] width 269 height 31
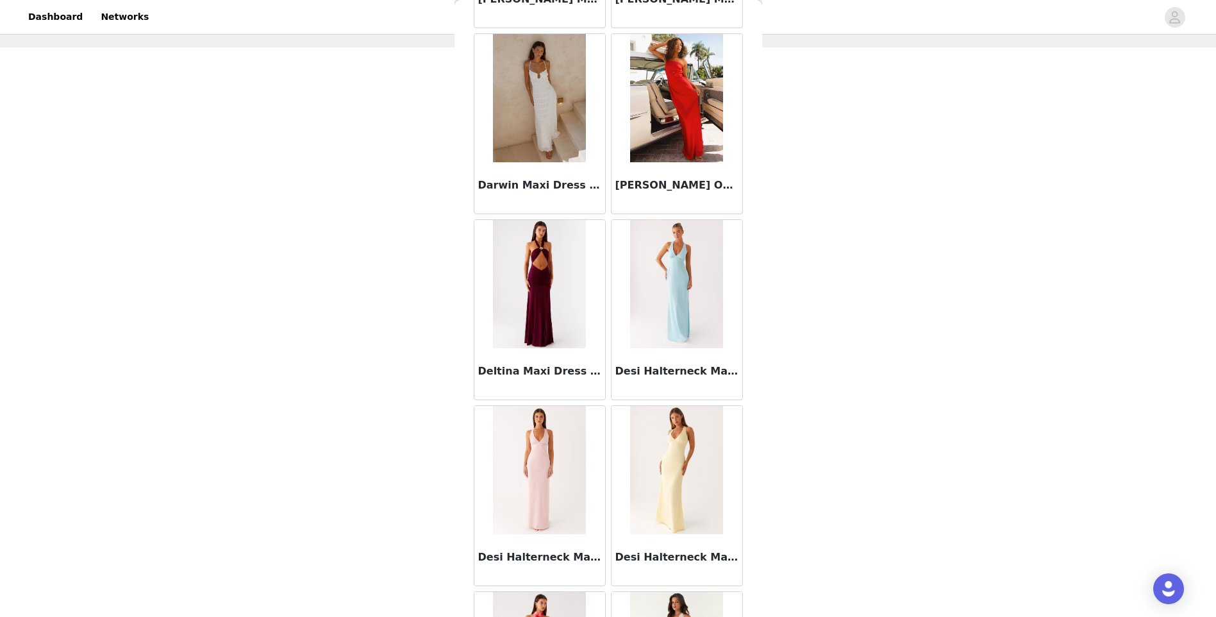
scroll to position [10644, 0]
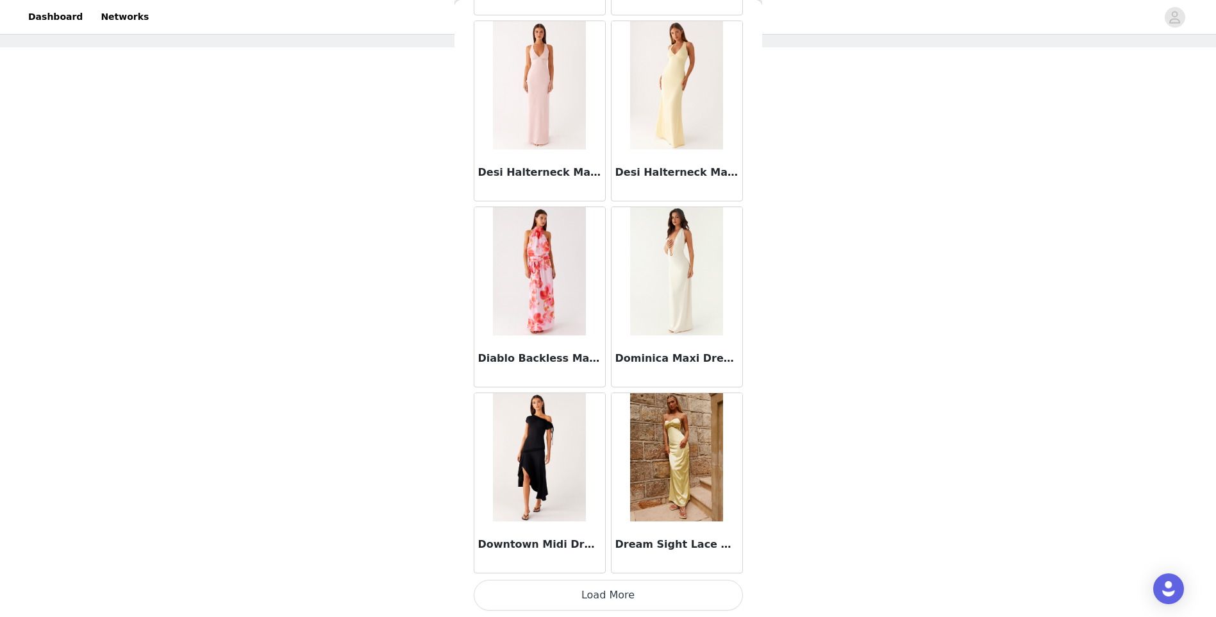
click at [669, 594] on button "Load More" at bounding box center [608, 595] width 269 height 31
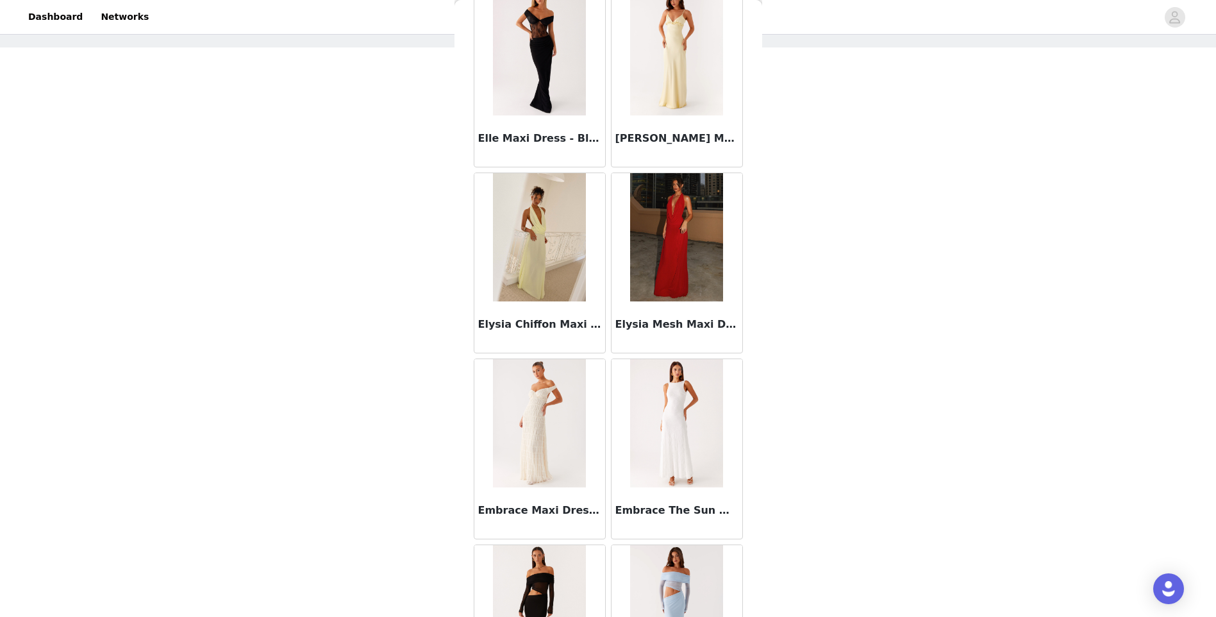
scroll to position [12504, 0]
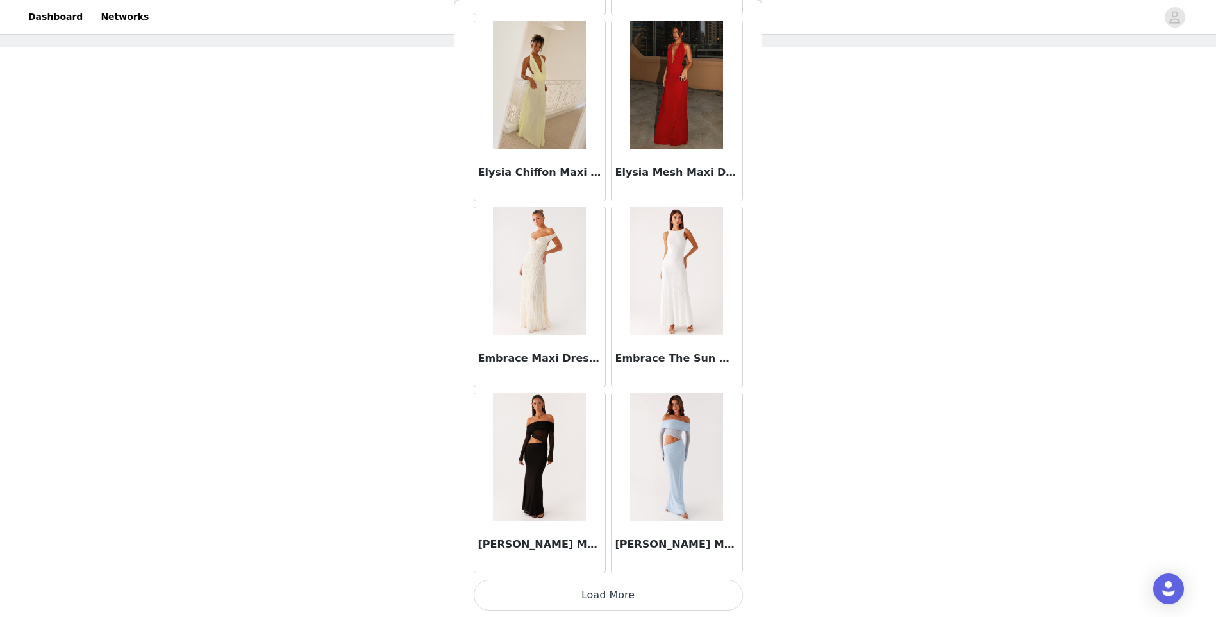
click at [644, 603] on button "Load More" at bounding box center [608, 595] width 269 height 31
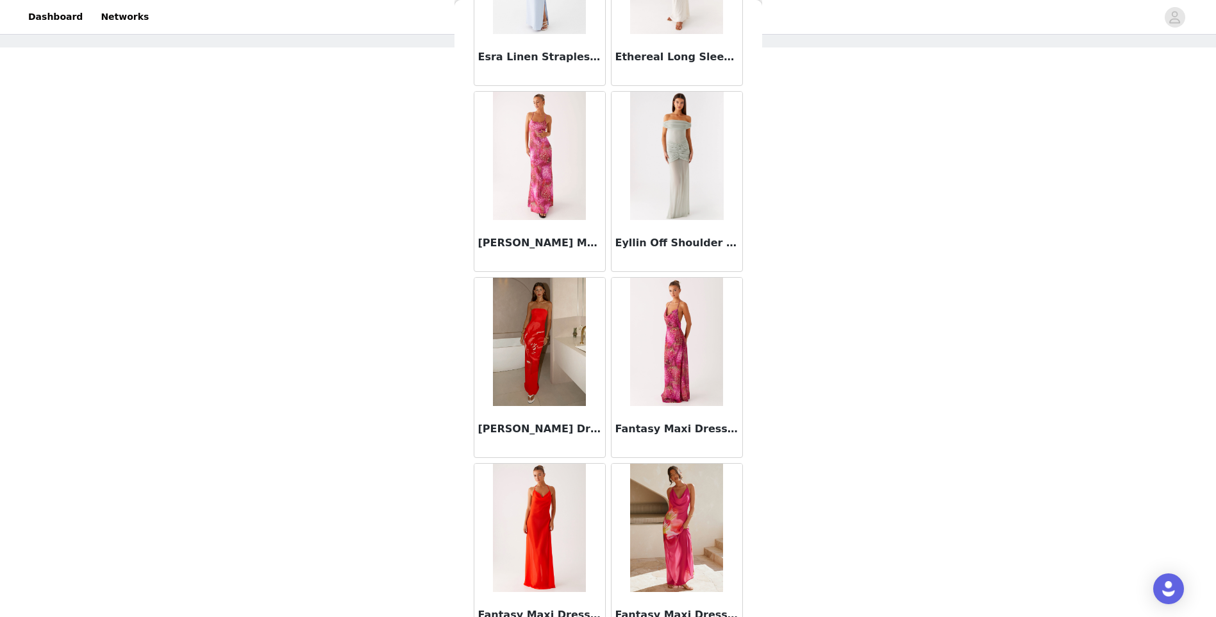
scroll to position [14363, 0]
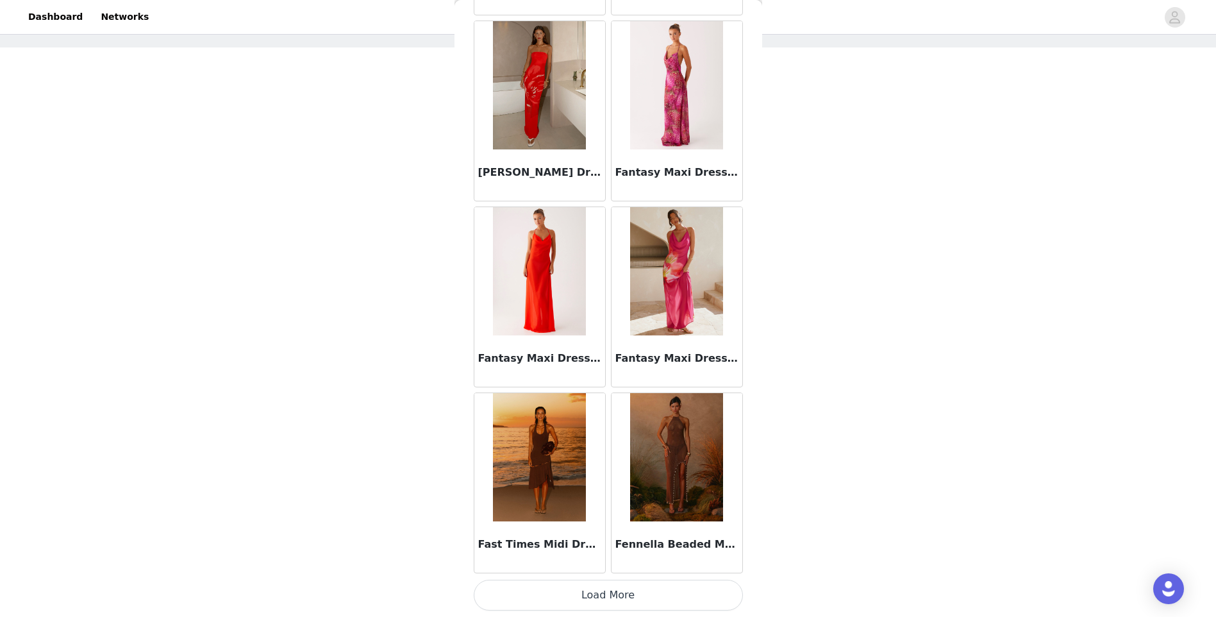
click at [609, 593] on button "Load More" at bounding box center [608, 595] width 269 height 31
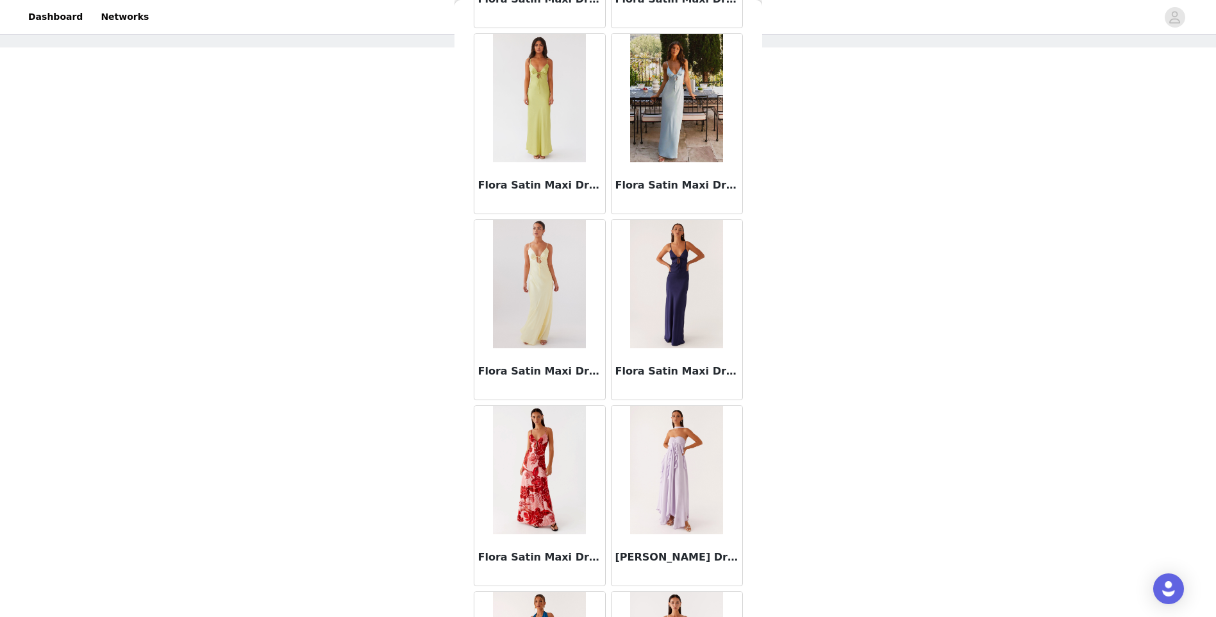
scroll to position [16223, 0]
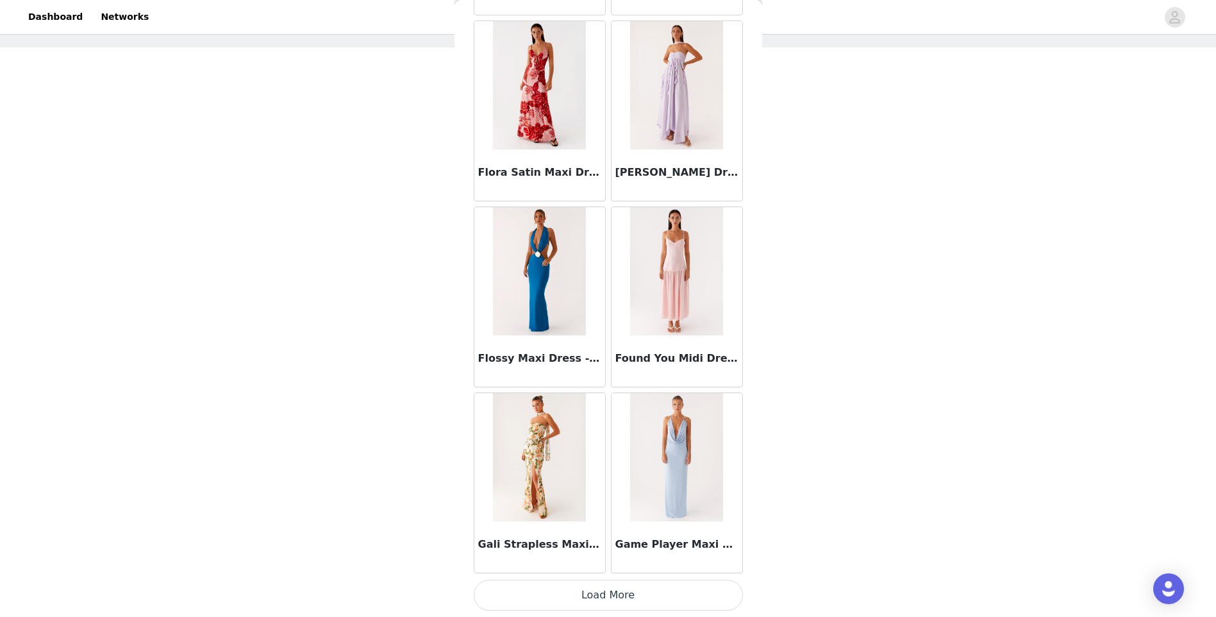
click at [610, 589] on button "Load More" at bounding box center [608, 595] width 269 height 31
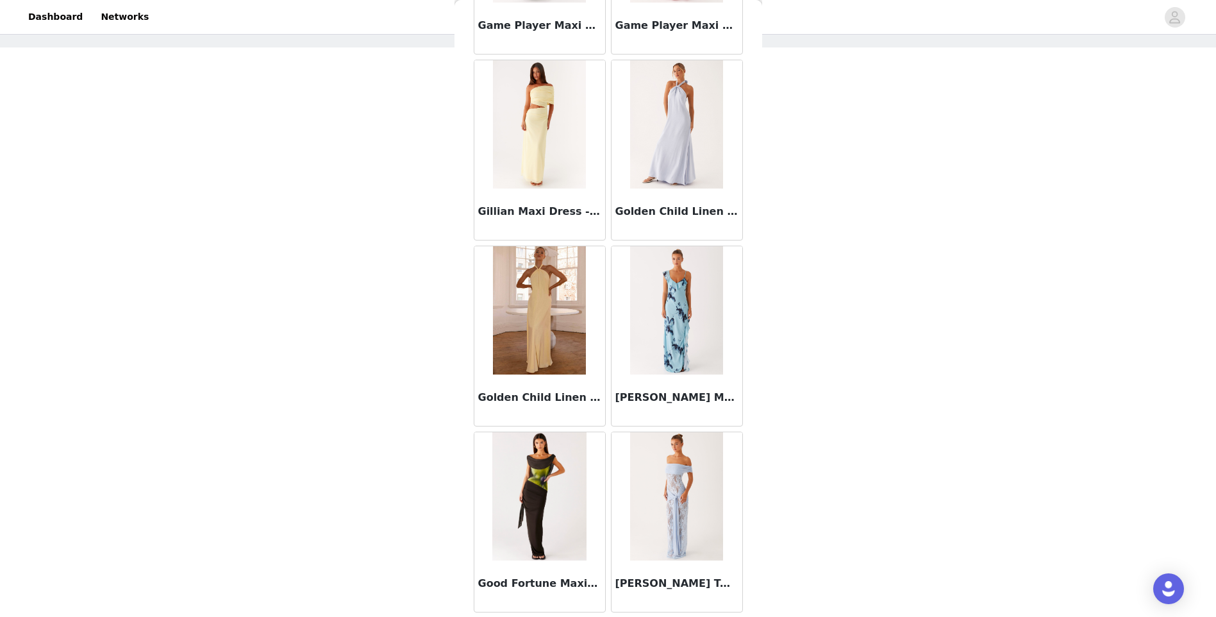
scroll to position [16928, 0]
drag, startPoint x: 560, startPoint y: 133, endPoint x: 817, endPoint y: 174, distance: 259.8
click at [817, 173] on div "STEP 1 OF 5 Select your styles! Please note that the sizes are in AU Sizes 3/4 …" at bounding box center [608, 253] width 1216 height 544
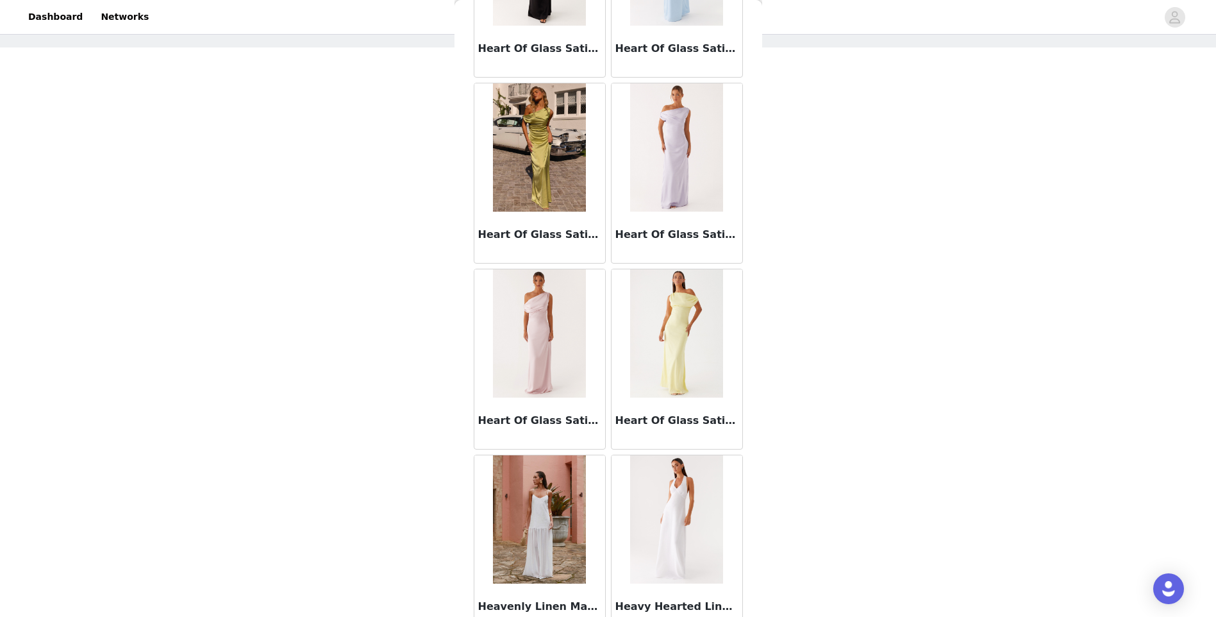
scroll to position [18083, 0]
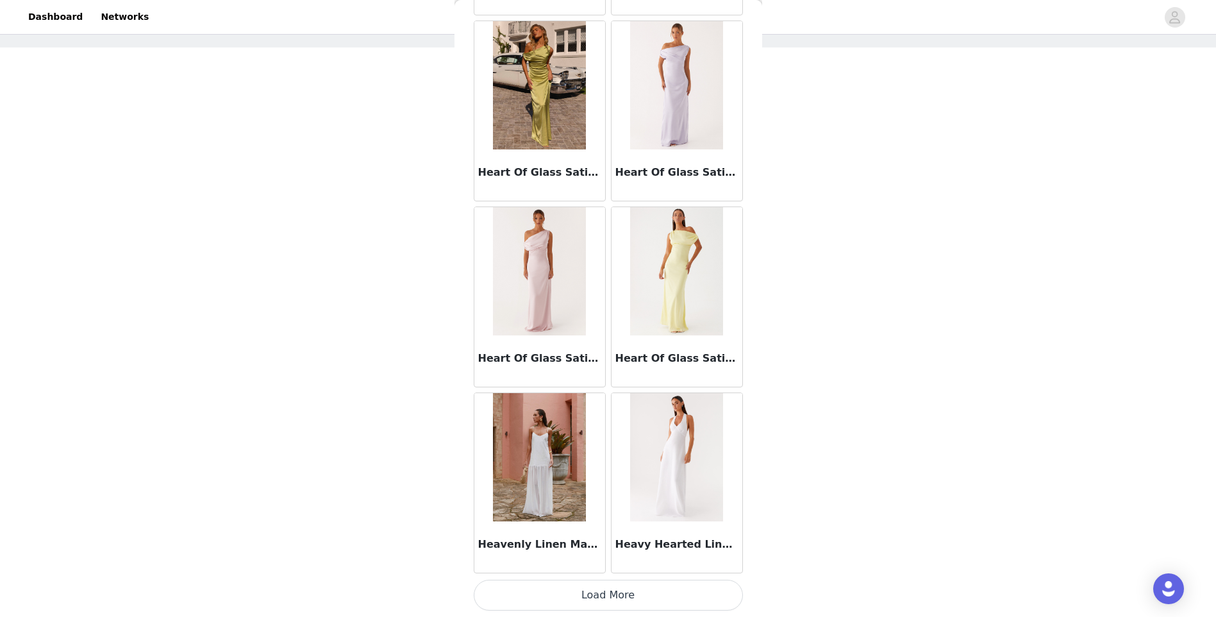
click at [632, 595] on button "Load More" at bounding box center [608, 595] width 269 height 31
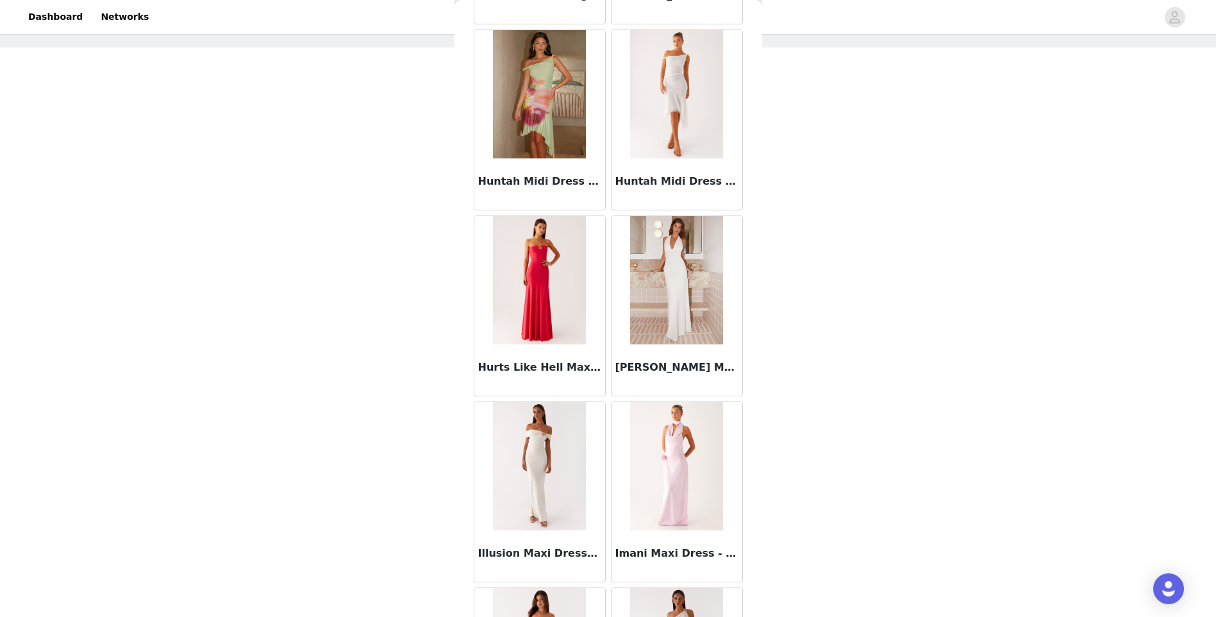
scroll to position [19493, 0]
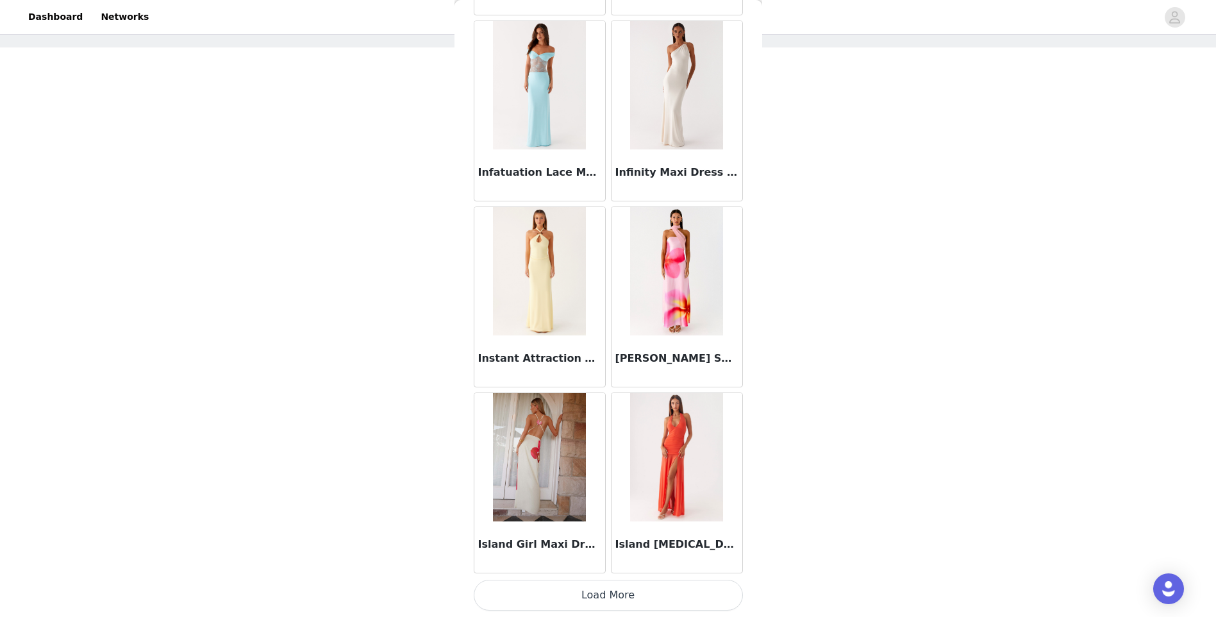
click at [621, 596] on button "Load More" at bounding box center [608, 595] width 269 height 31
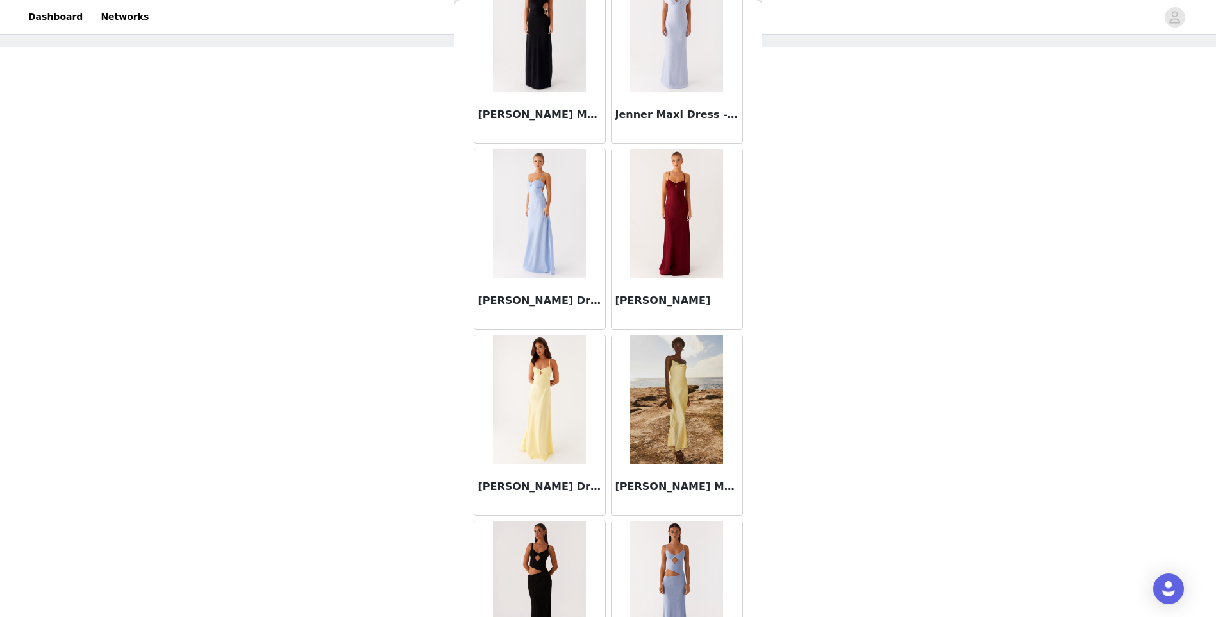
scroll to position [21802, 0]
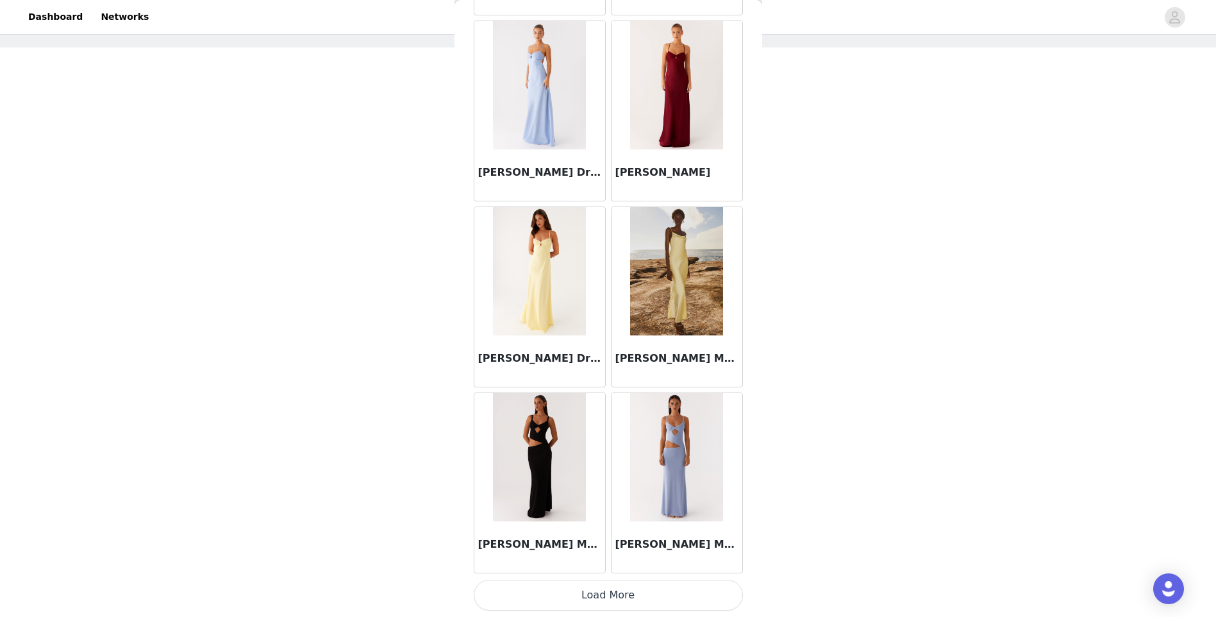
click at [620, 585] on button "Load More" at bounding box center [608, 595] width 269 height 31
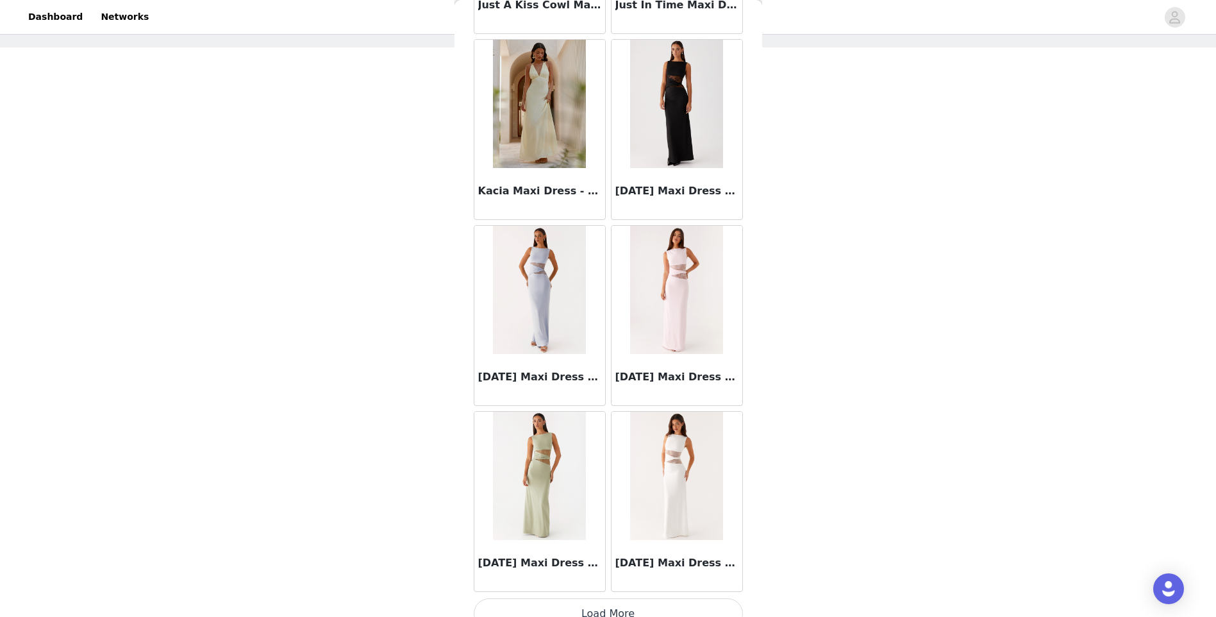
scroll to position [23662, 0]
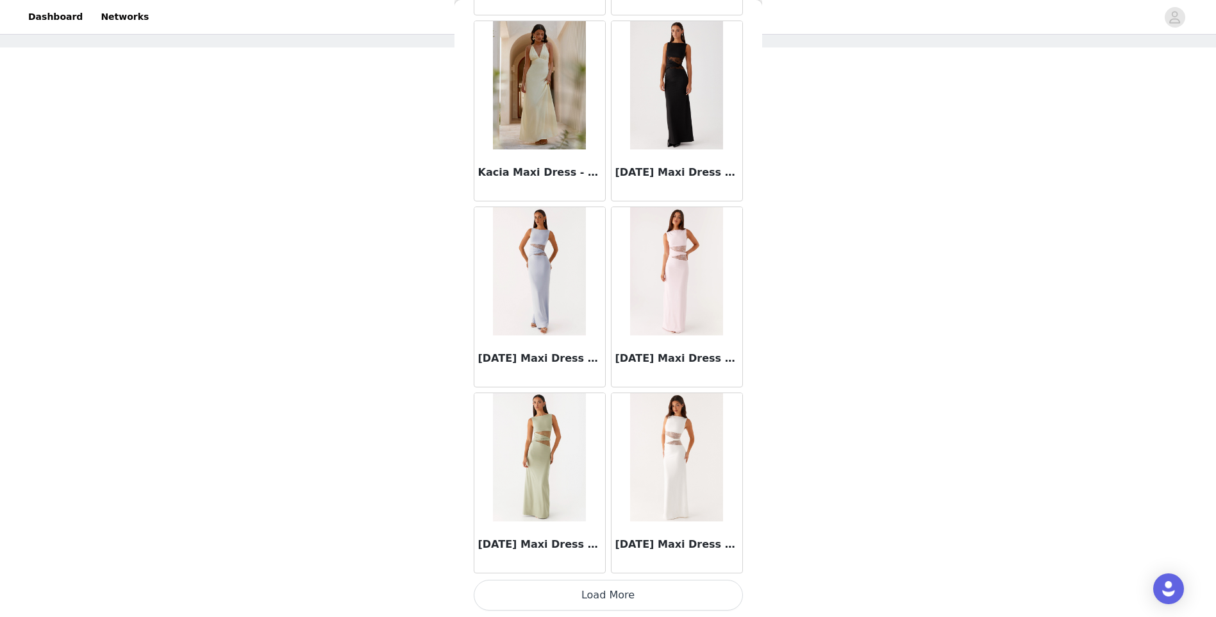
click at [650, 594] on button "Load More" at bounding box center [608, 595] width 269 height 31
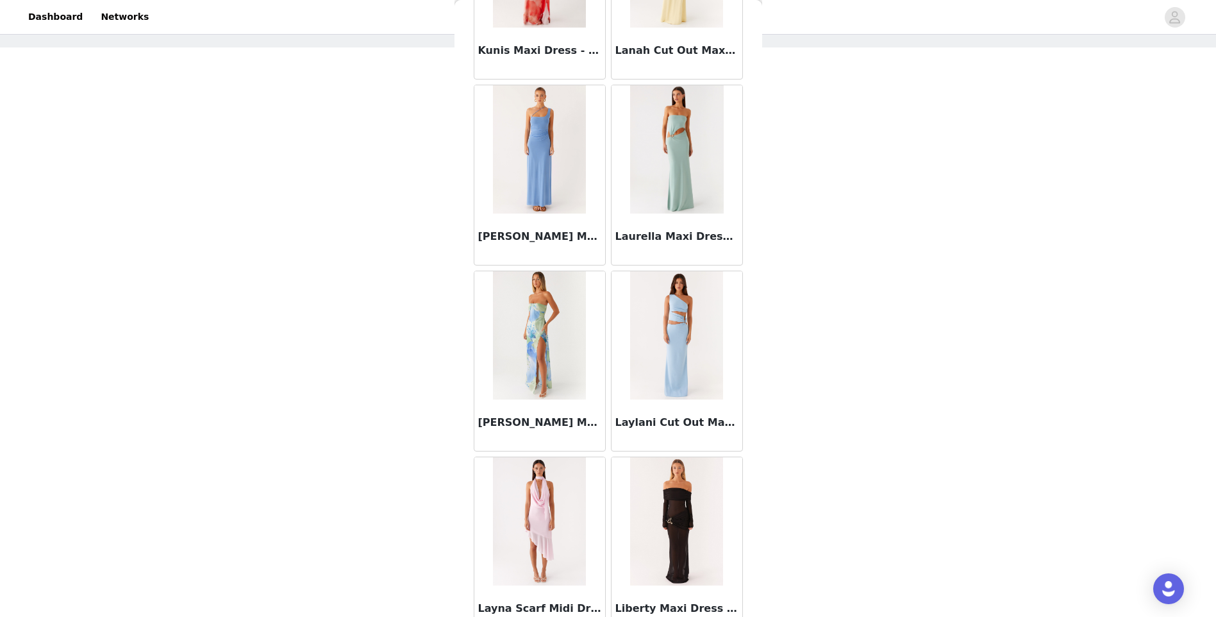
scroll to position [25521, 0]
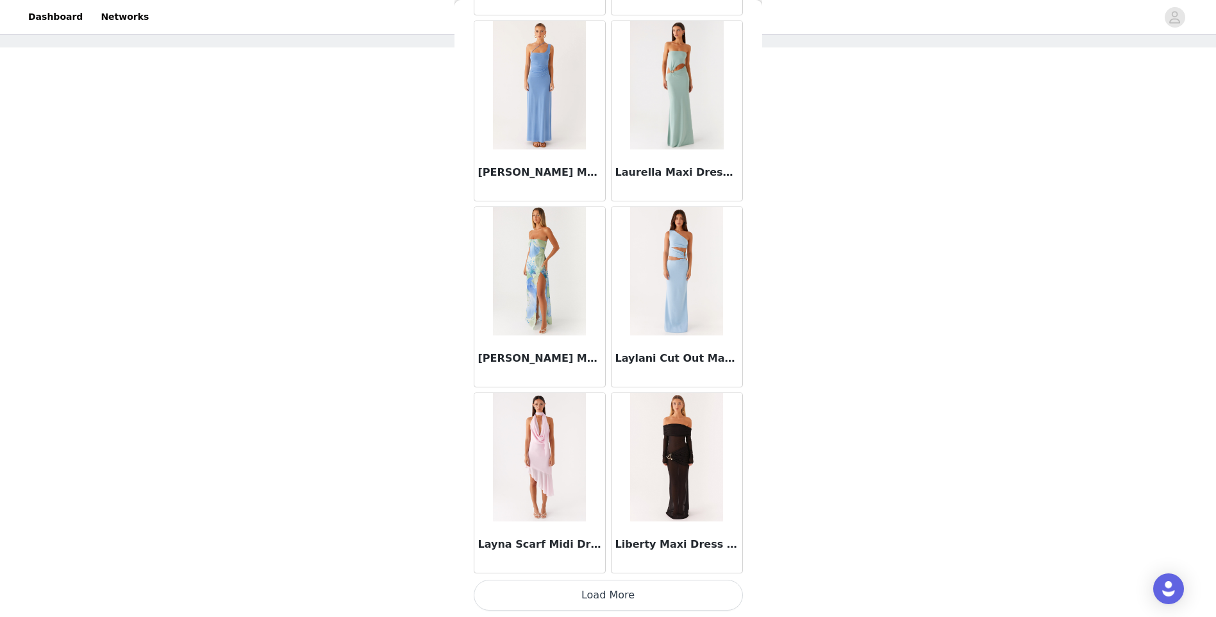
click at [630, 594] on button "Load More" at bounding box center [608, 595] width 269 height 31
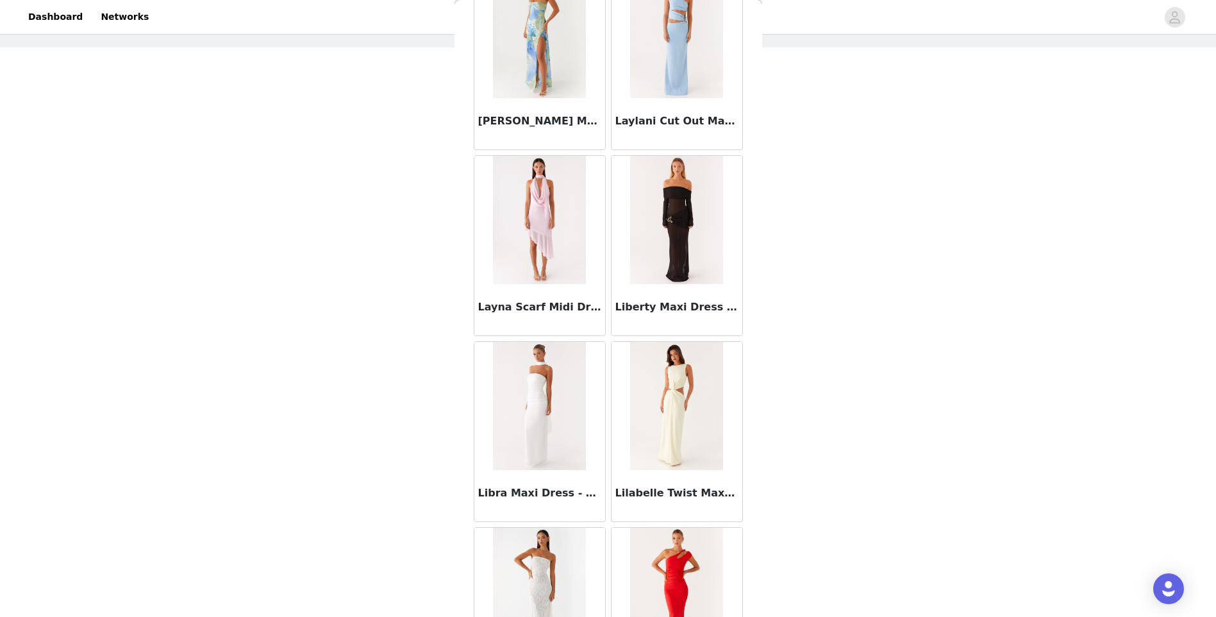
scroll to position [25778, 0]
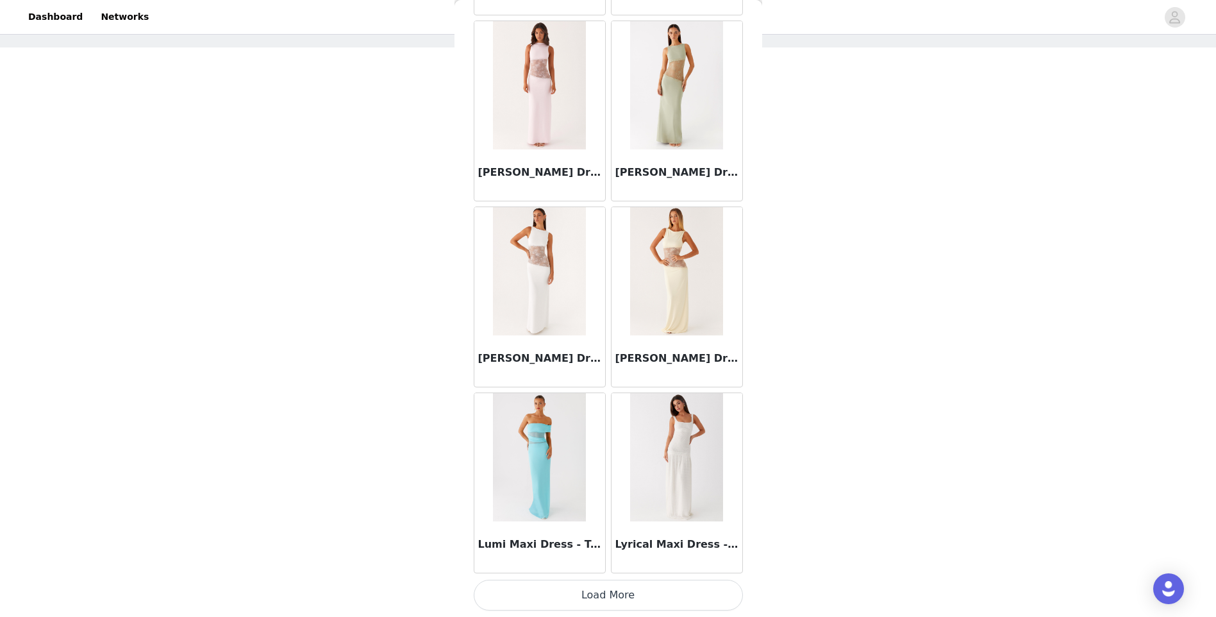
click at [616, 600] on button "Load More" at bounding box center [608, 595] width 269 height 31
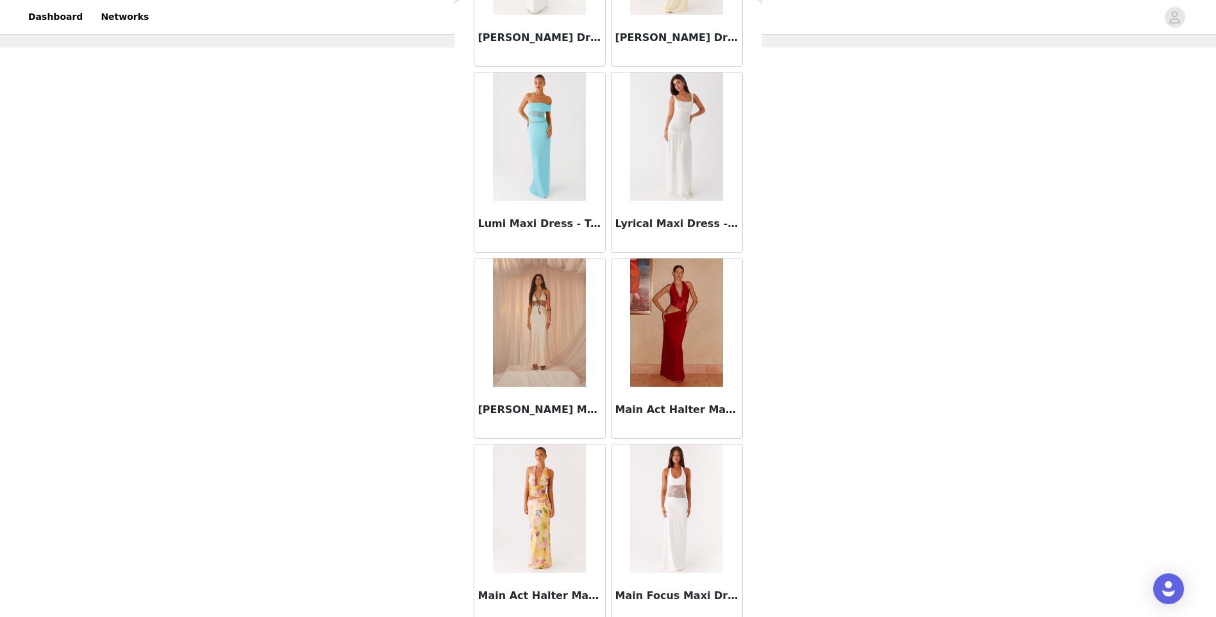
scroll to position [27958, 0]
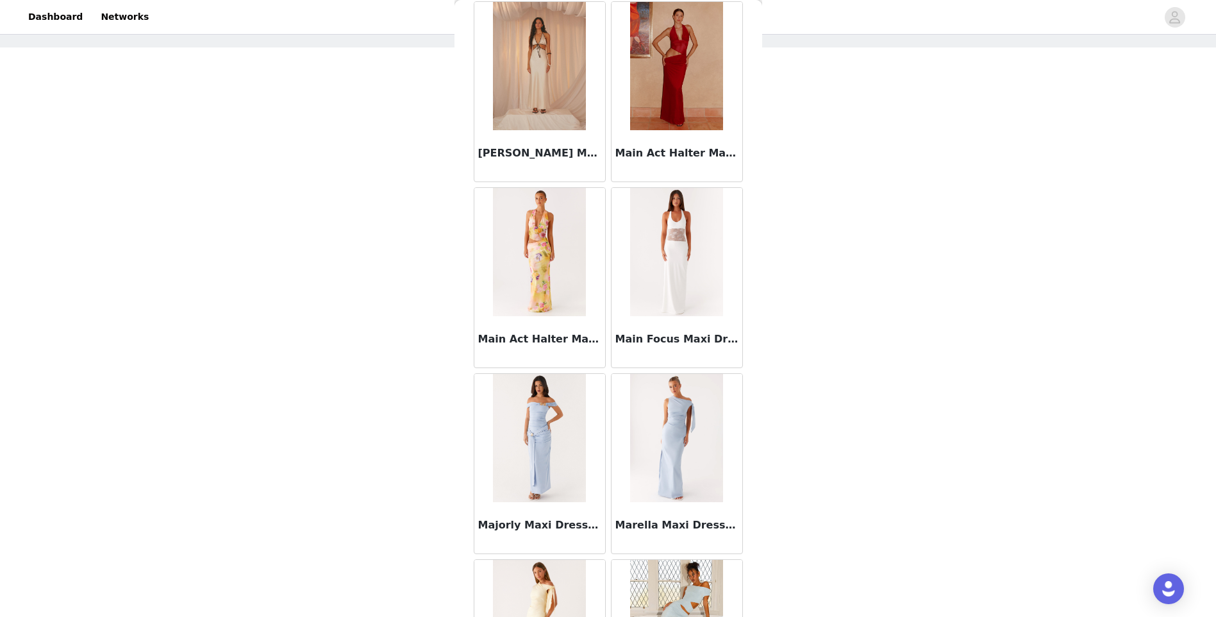
click at [650, 152] on h3 "Main Act Halter Maxi Dress - Raspberry" at bounding box center [677, 153] width 123 height 15
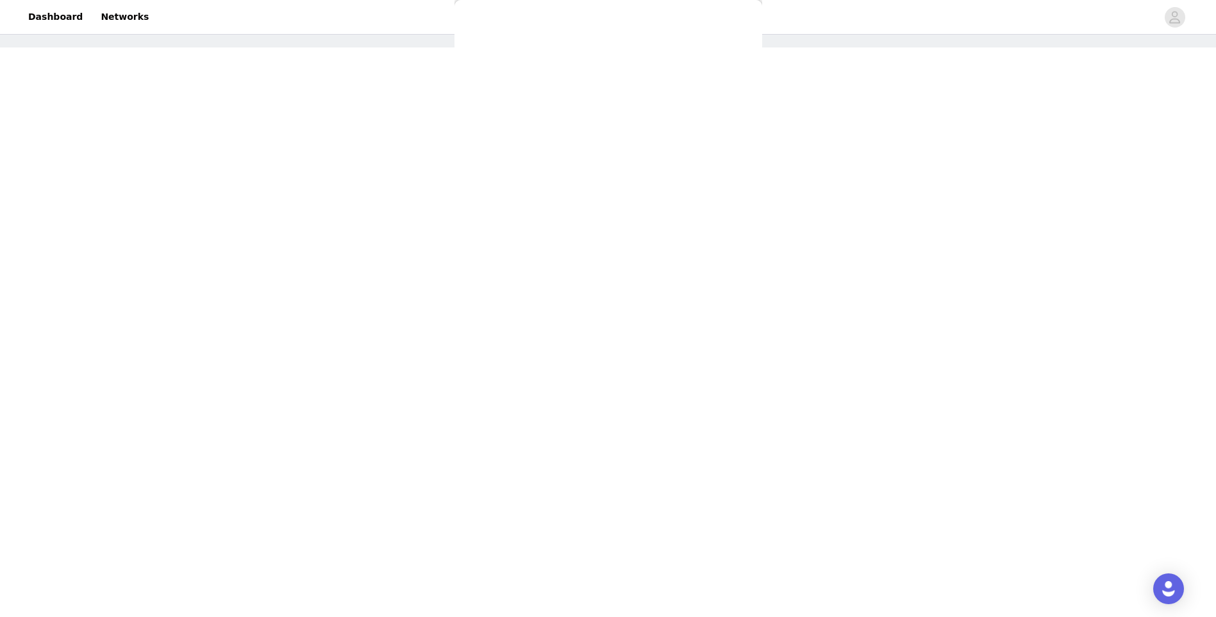
scroll to position [90, 0]
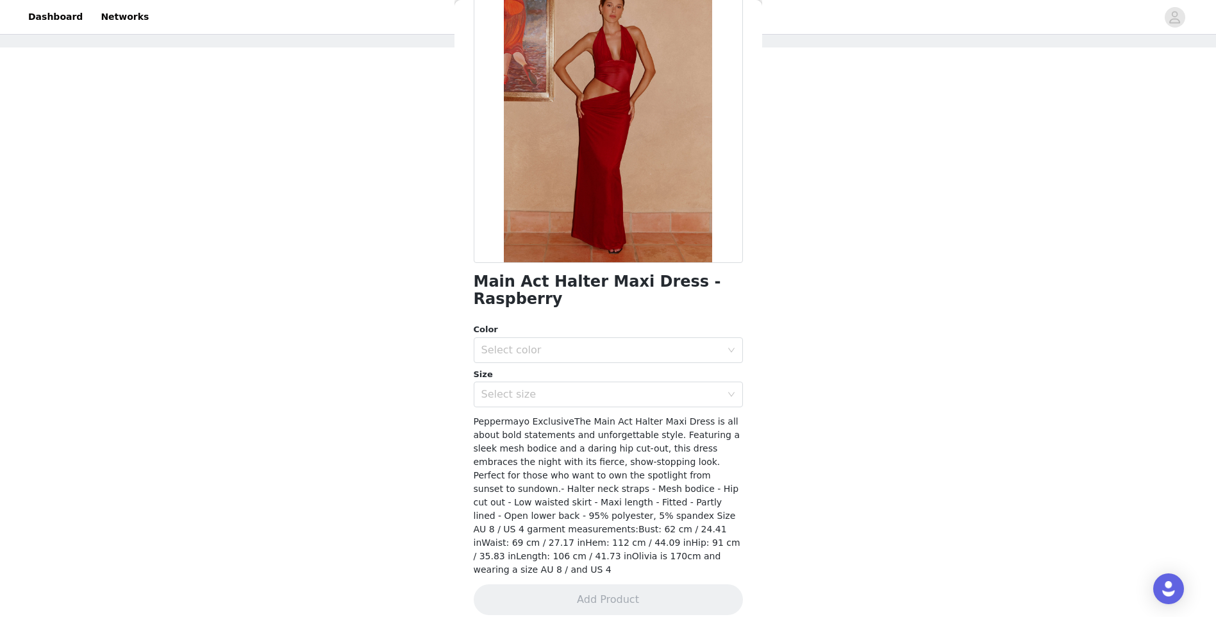
click at [586, 365] on div "Color Select color Size Select size" at bounding box center [608, 365] width 269 height 84
click at [567, 350] on div "Select color" at bounding box center [602, 350] width 240 height 13
click at [546, 383] on li "Raspberry" at bounding box center [604, 378] width 260 height 21
click at [541, 397] on div "Select size" at bounding box center [602, 394] width 240 height 13
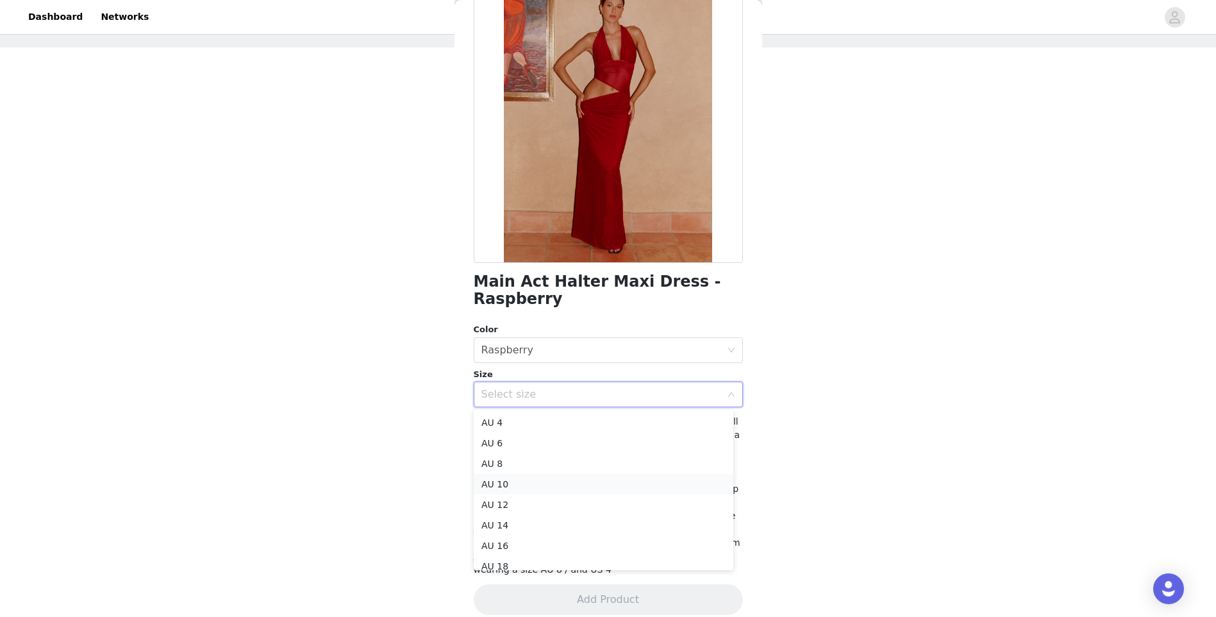
click at [518, 475] on li "AU 10" at bounding box center [604, 484] width 260 height 21
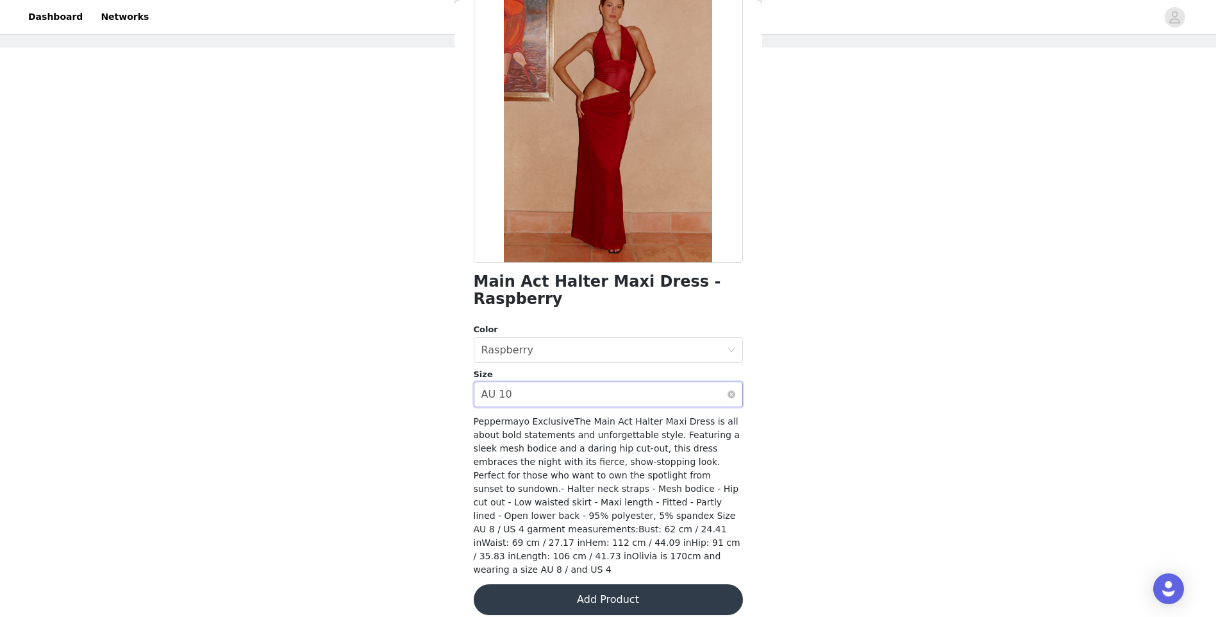
click at [540, 394] on div "Select size AU 10" at bounding box center [605, 394] width 246 height 24
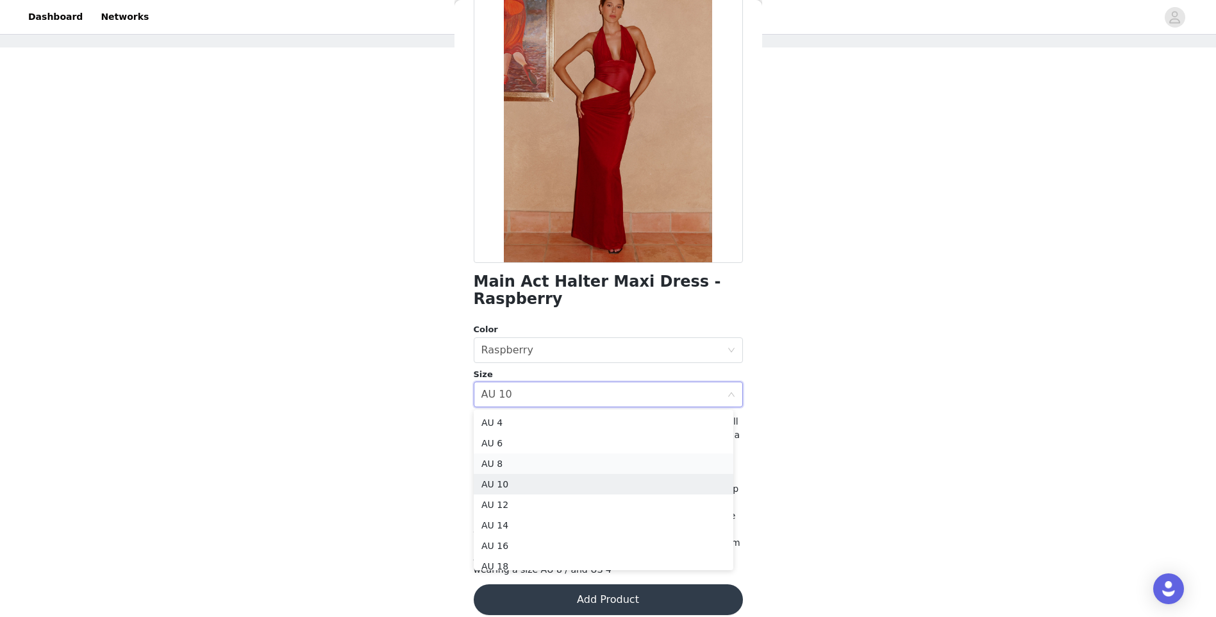
click at [513, 463] on li "AU 8" at bounding box center [604, 463] width 260 height 21
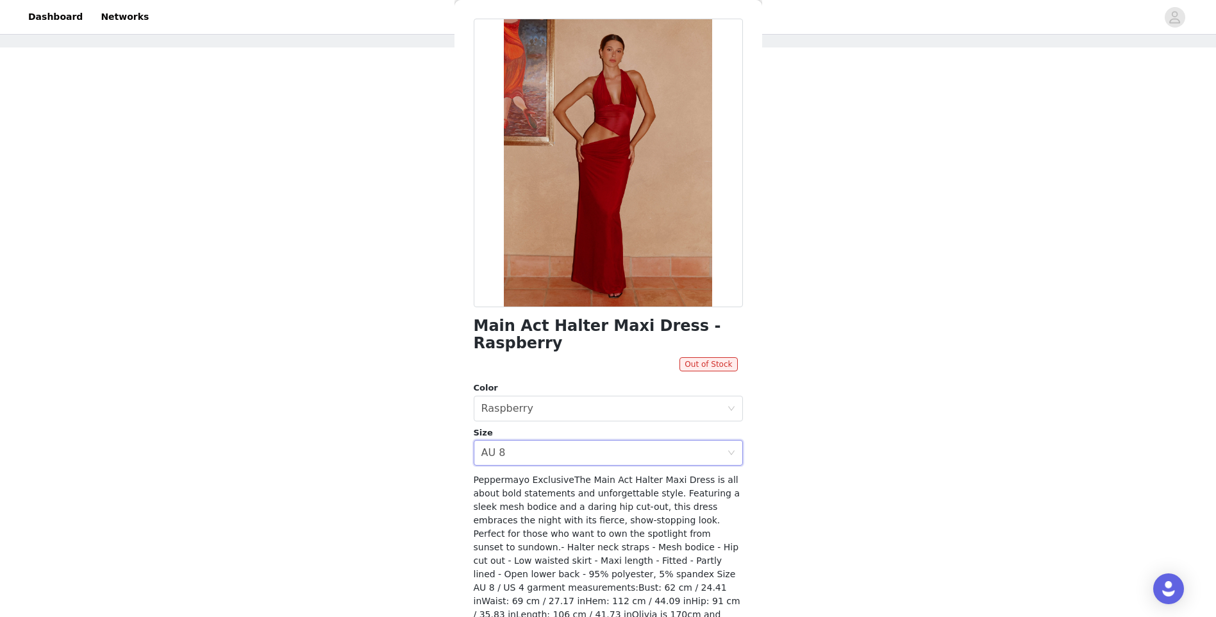
scroll to position [26, 0]
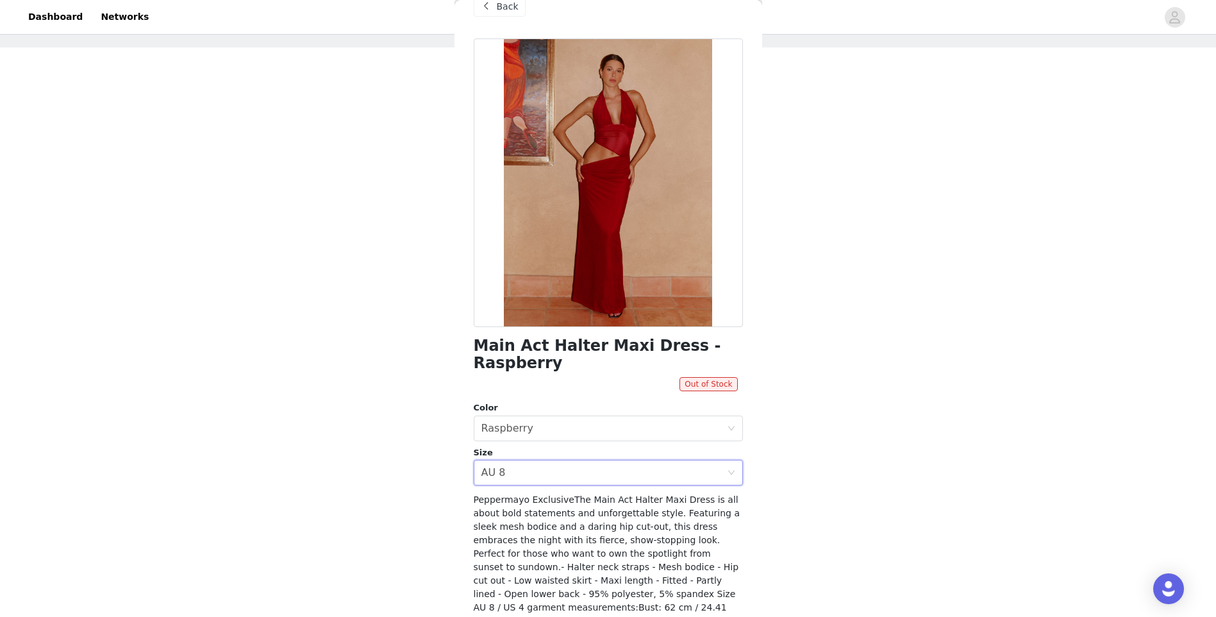
click at [495, 6] on div "Back" at bounding box center [500, 6] width 52 height 21
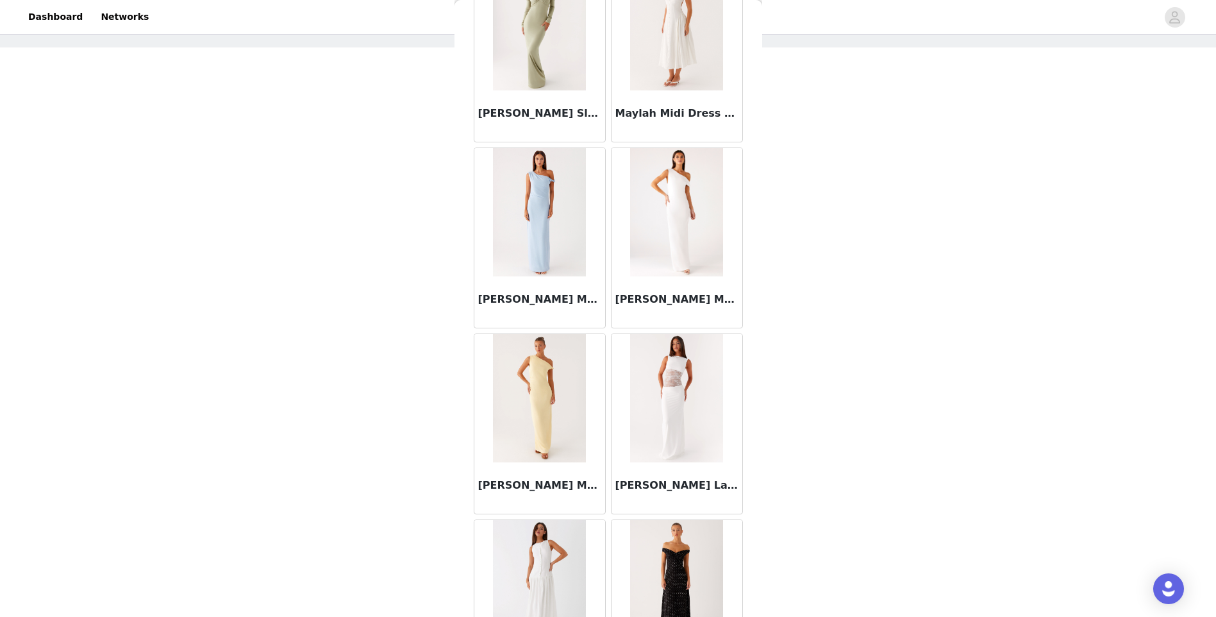
scroll to position [29241, 0]
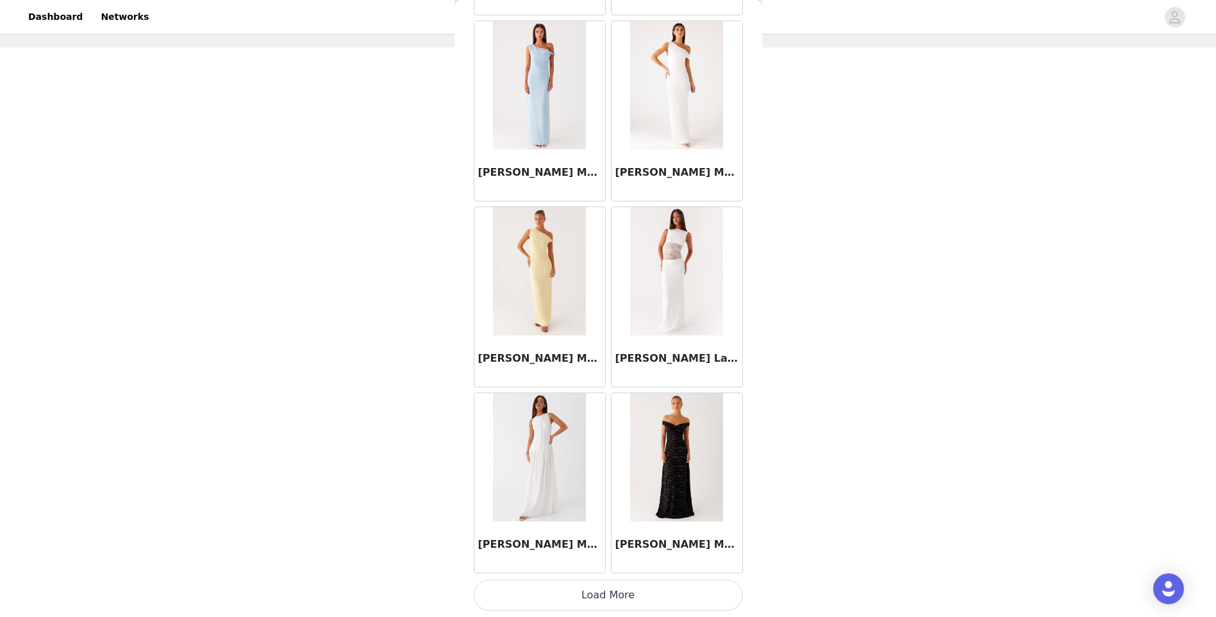
click at [650, 582] on button "Load More" at bounding box center [608, 595] width 269 height 31
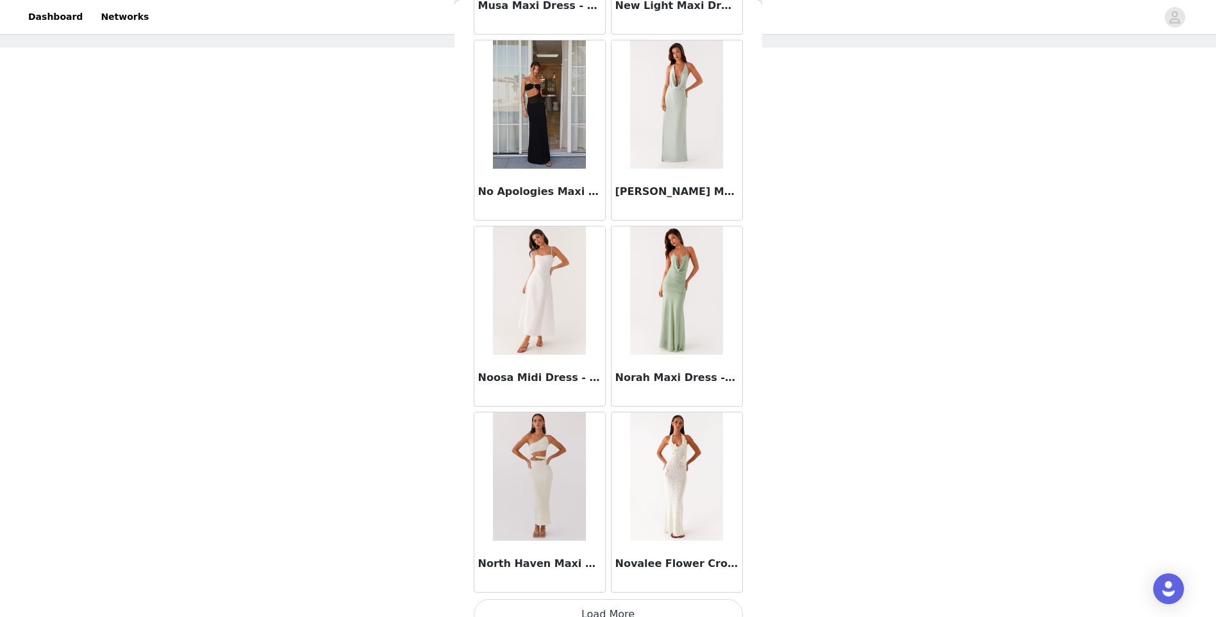
scroll to position [31100, 0]
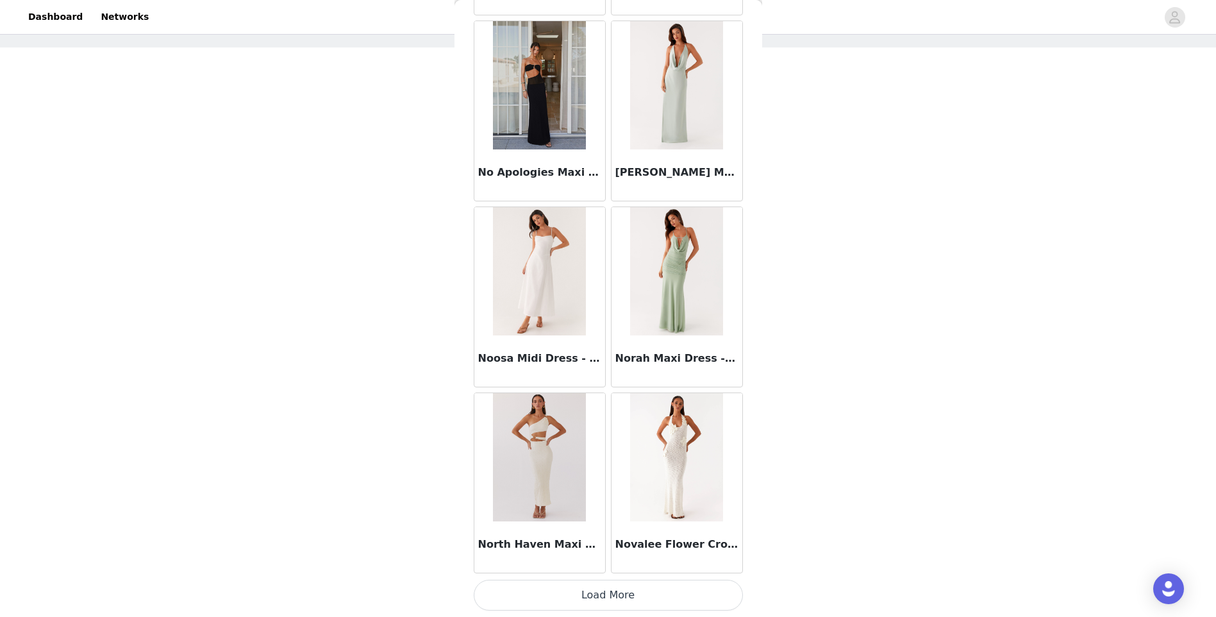
click at [591, 591] on button "Load More" at bounding box center [608, 595] width 269 height 31
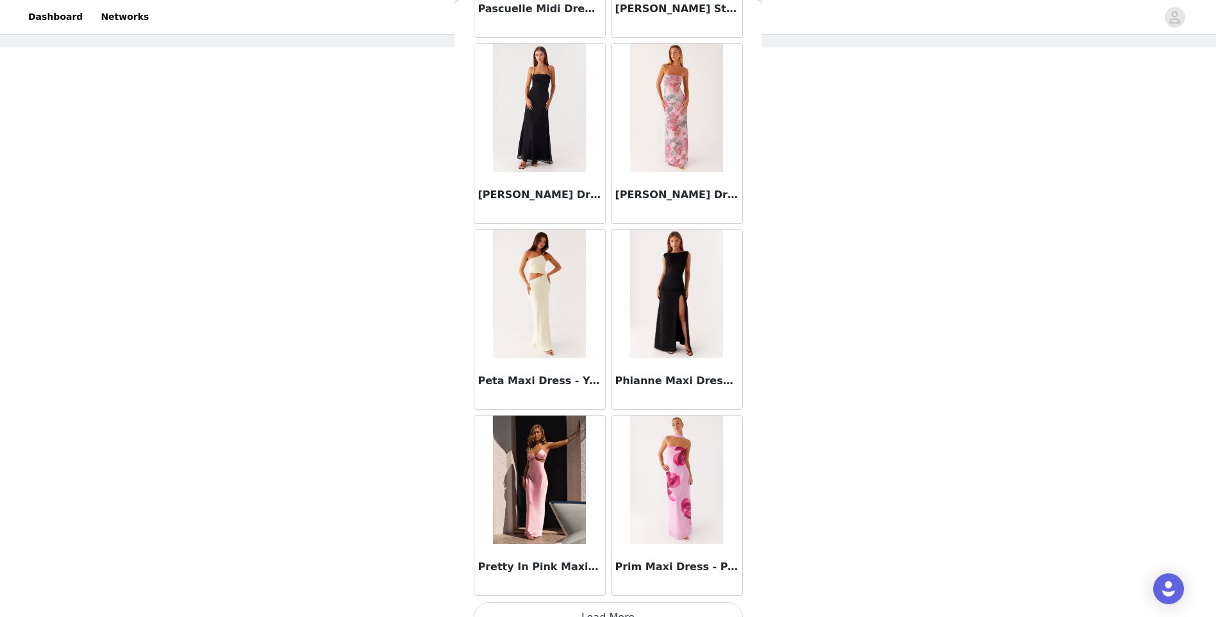
scroll to position [32960, 0]
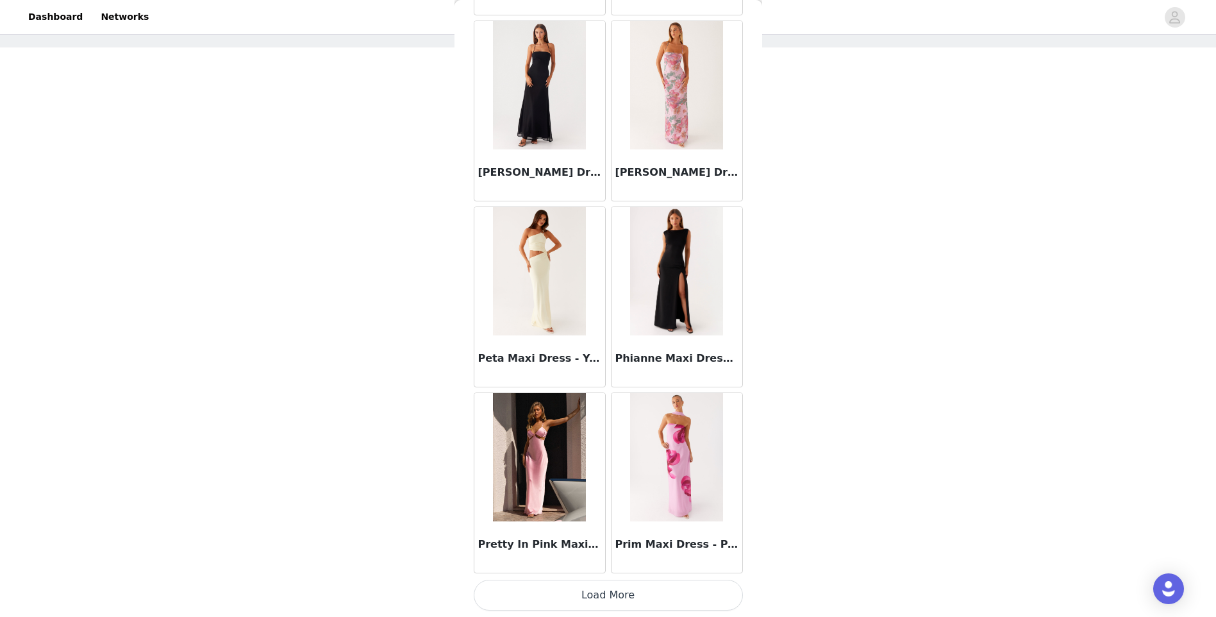
click at [642, 591] on button "Load More" at bounding box center [608, 595] width 269 height 31
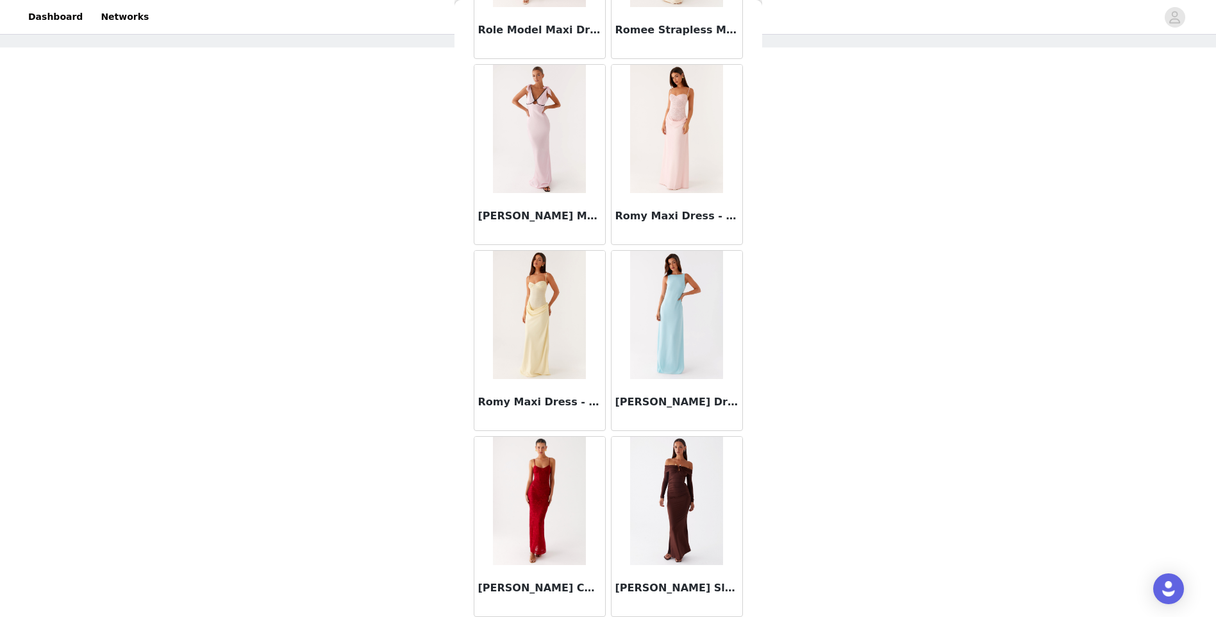
scroll to position [34820, 0]
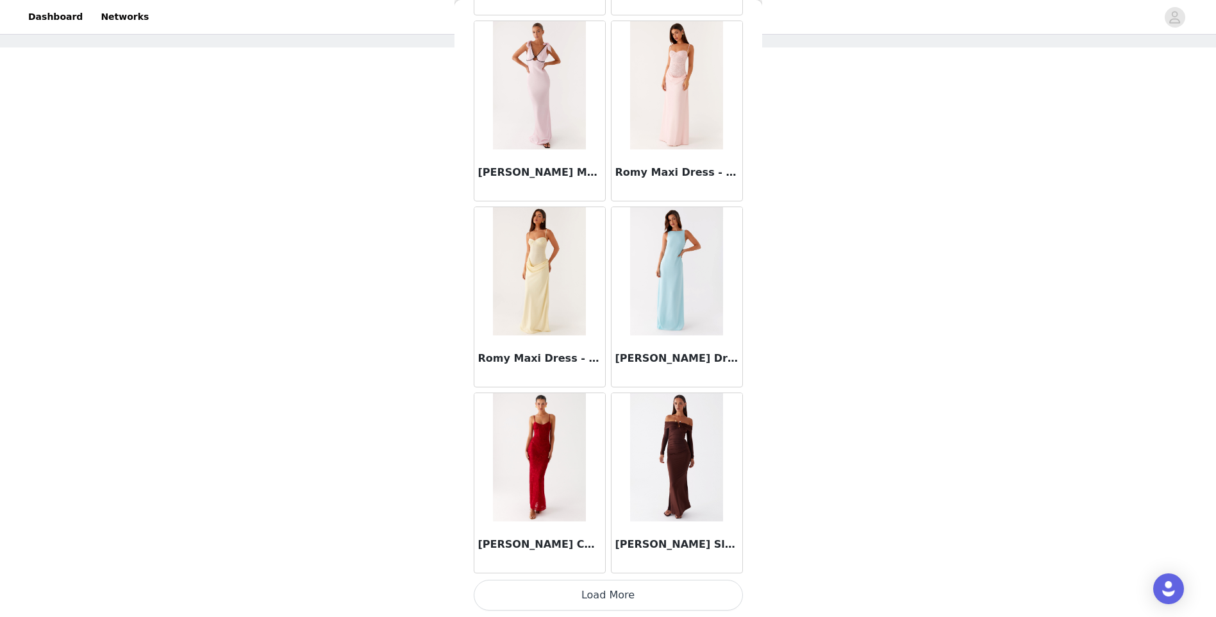
click at [580, 590] on button "Load More" at bounding box center [608, 595] width 269 height 31
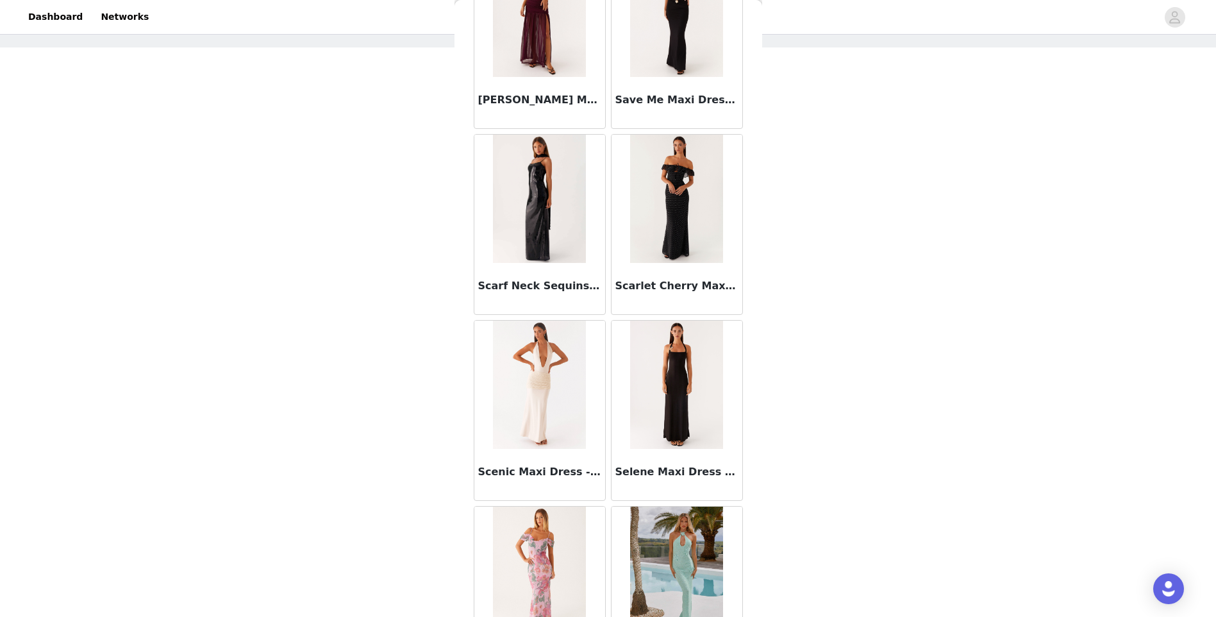
scroll to position [36679, 0]
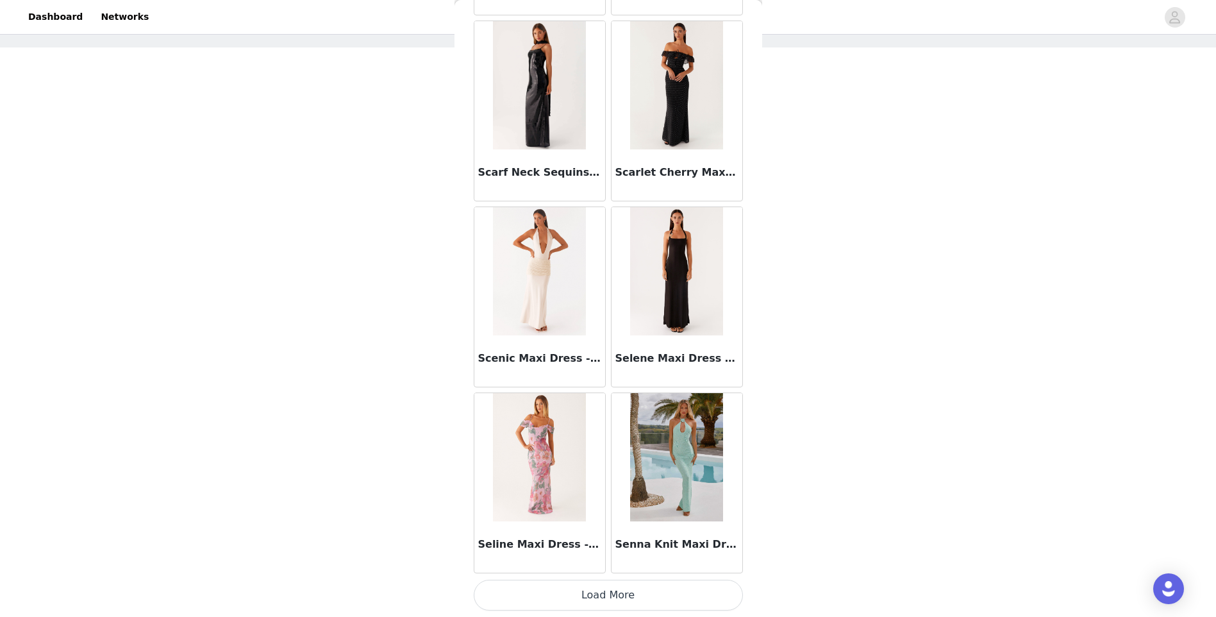
click at [600, 603] on button "Load More" at bounding box center [608, 595] width 269 height 31
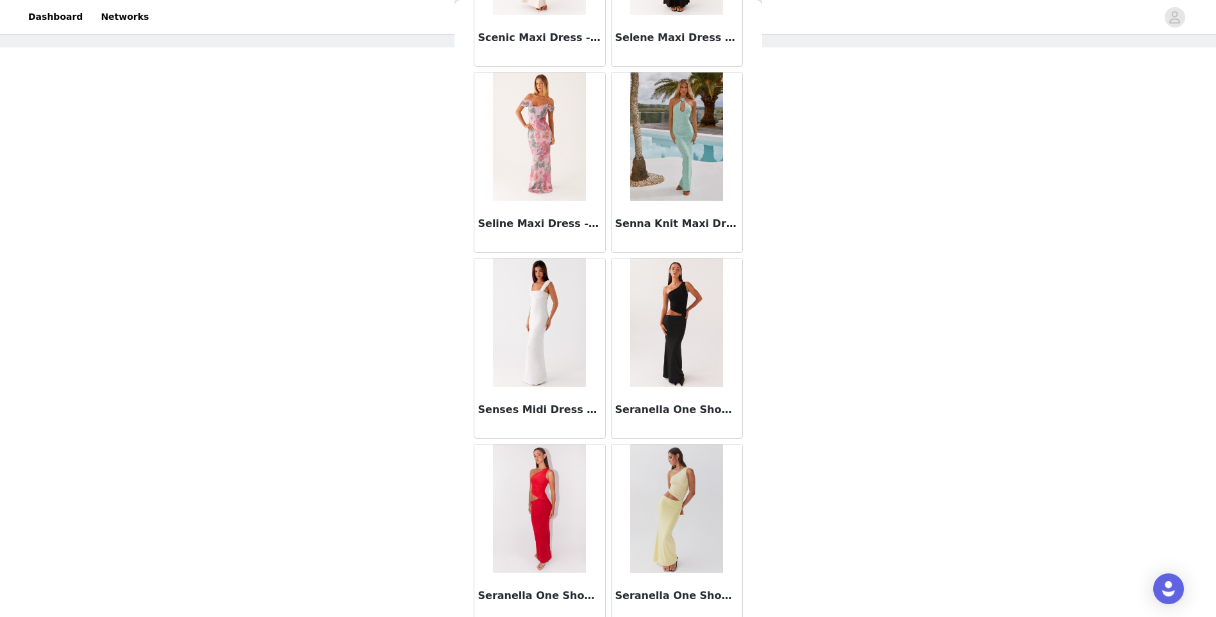
scroll to position [37221, 0]
